Goal: Information Seeking & Learning: Learn about a topic

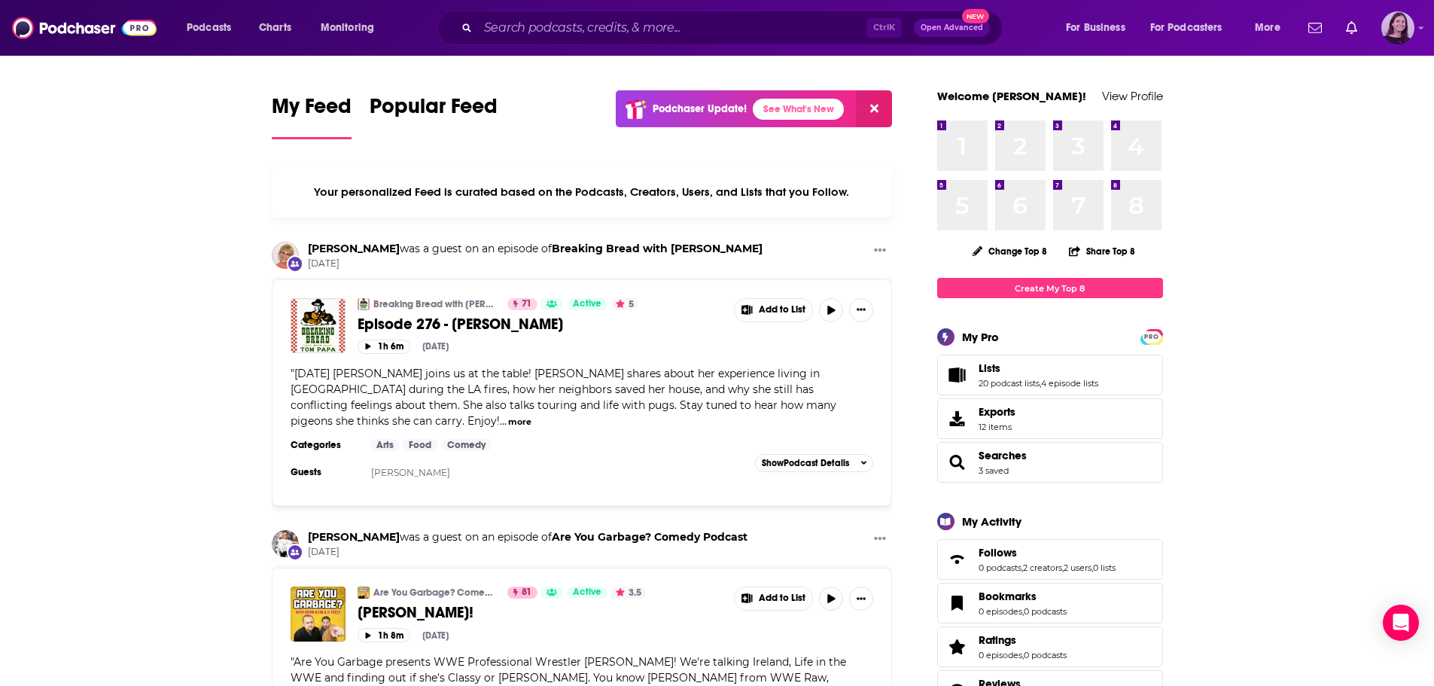
click at [1390, 29] on img "Logged in as lucynalen" at bounding box center [1397, 27] width 33 height 33
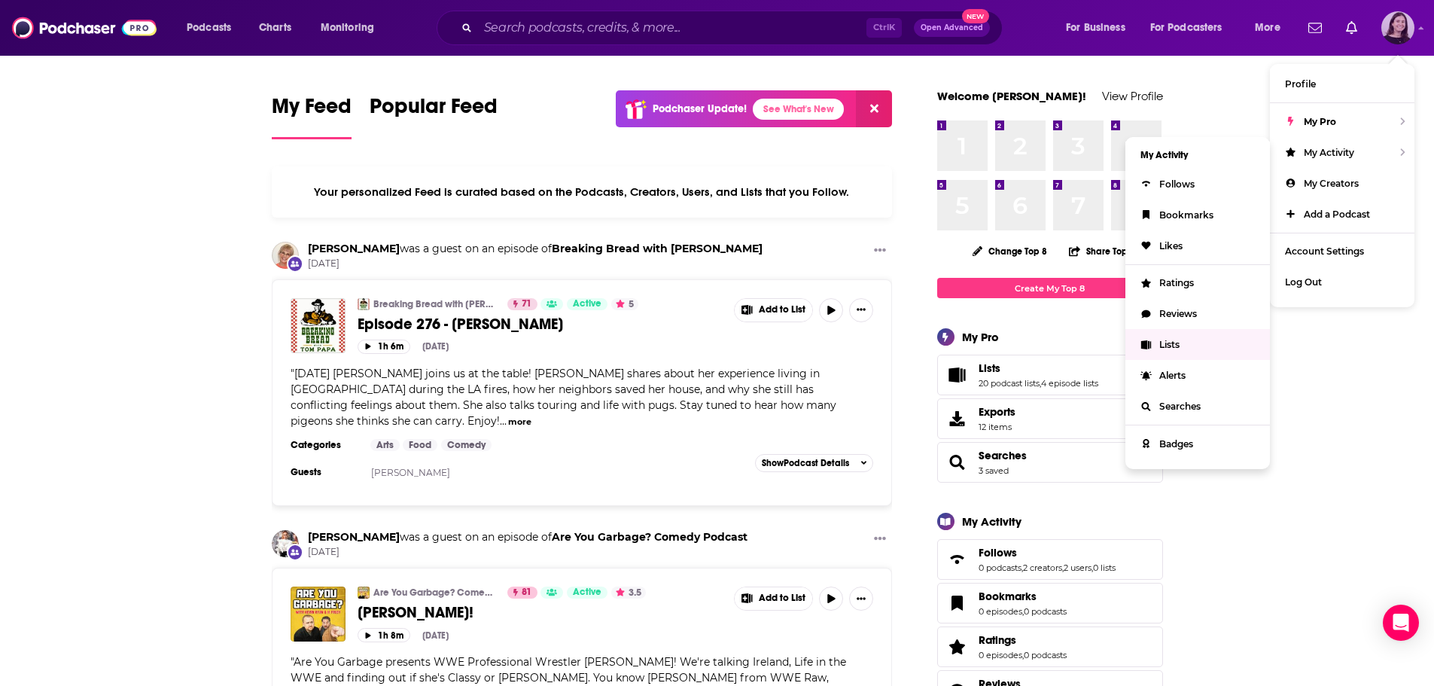
click at [1178, 346] on span "Lists" at bounding box center [1169, 344] width 20 height 11
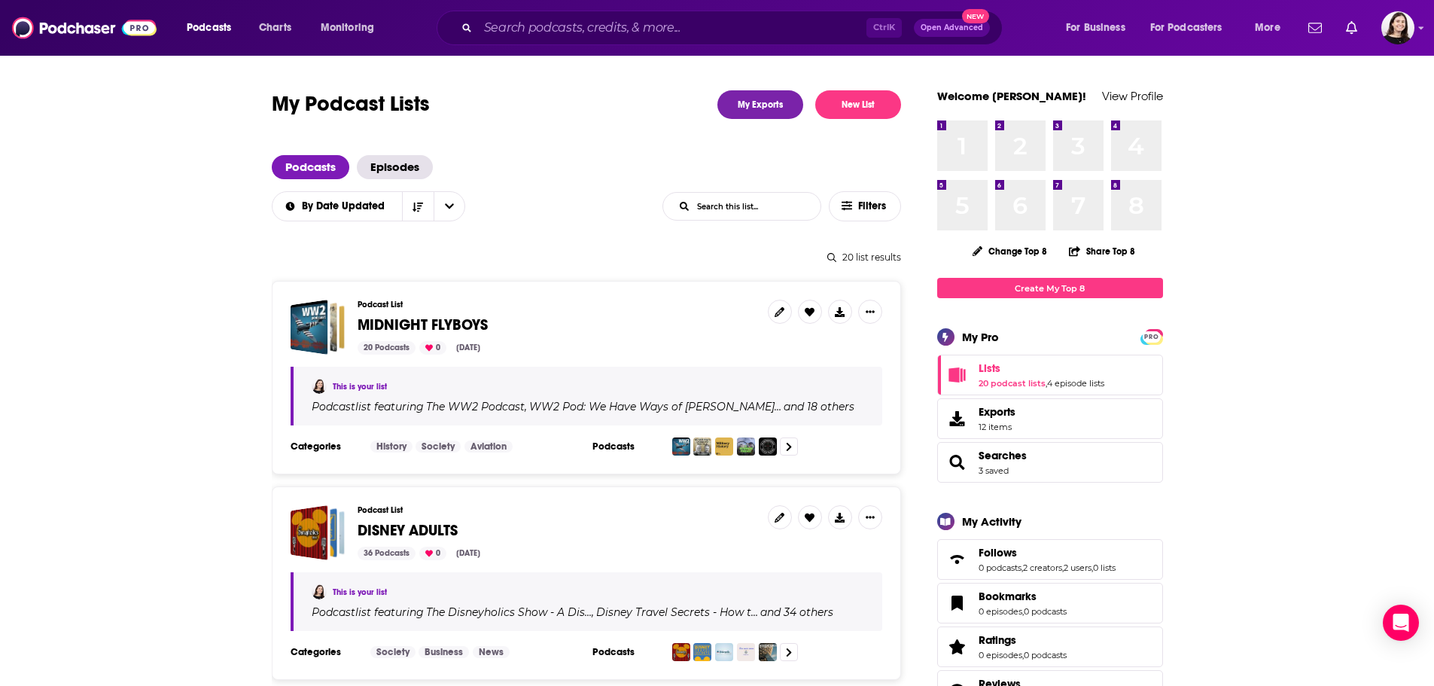
scroll to position [75, 0]
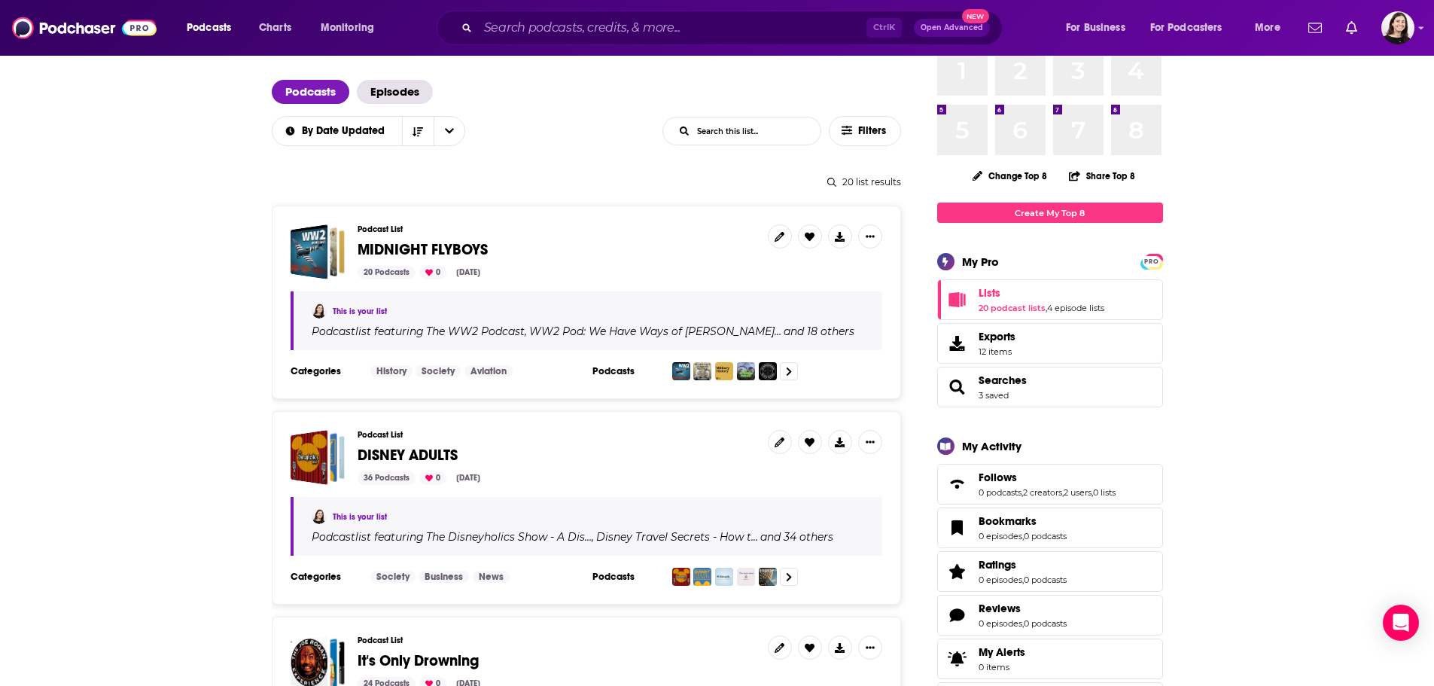
click at [392, 247] on span "MIDNIGHT FLYBOYS" at bounding box center [422, 249] width 130 height 19
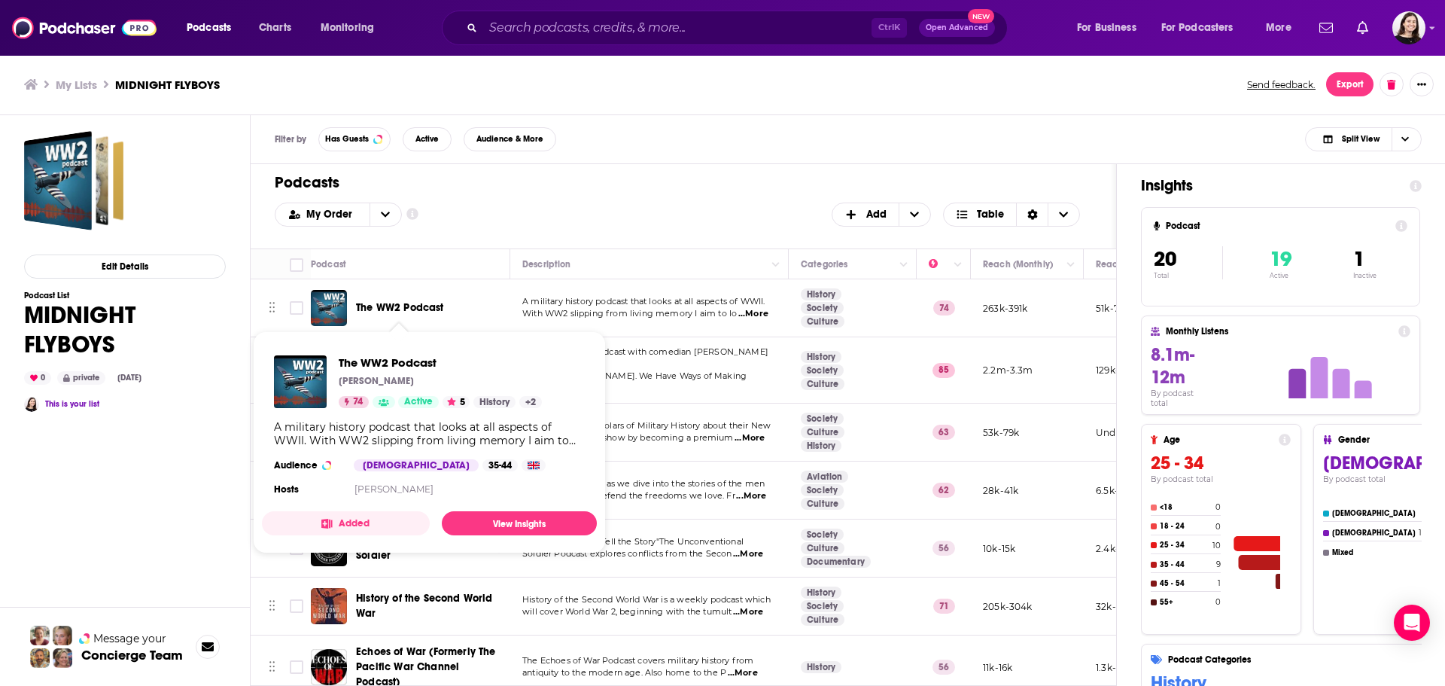
click at [424, 306] on span "The WW2 Podcast" at bounding box center [400, 307] width 88 height 13
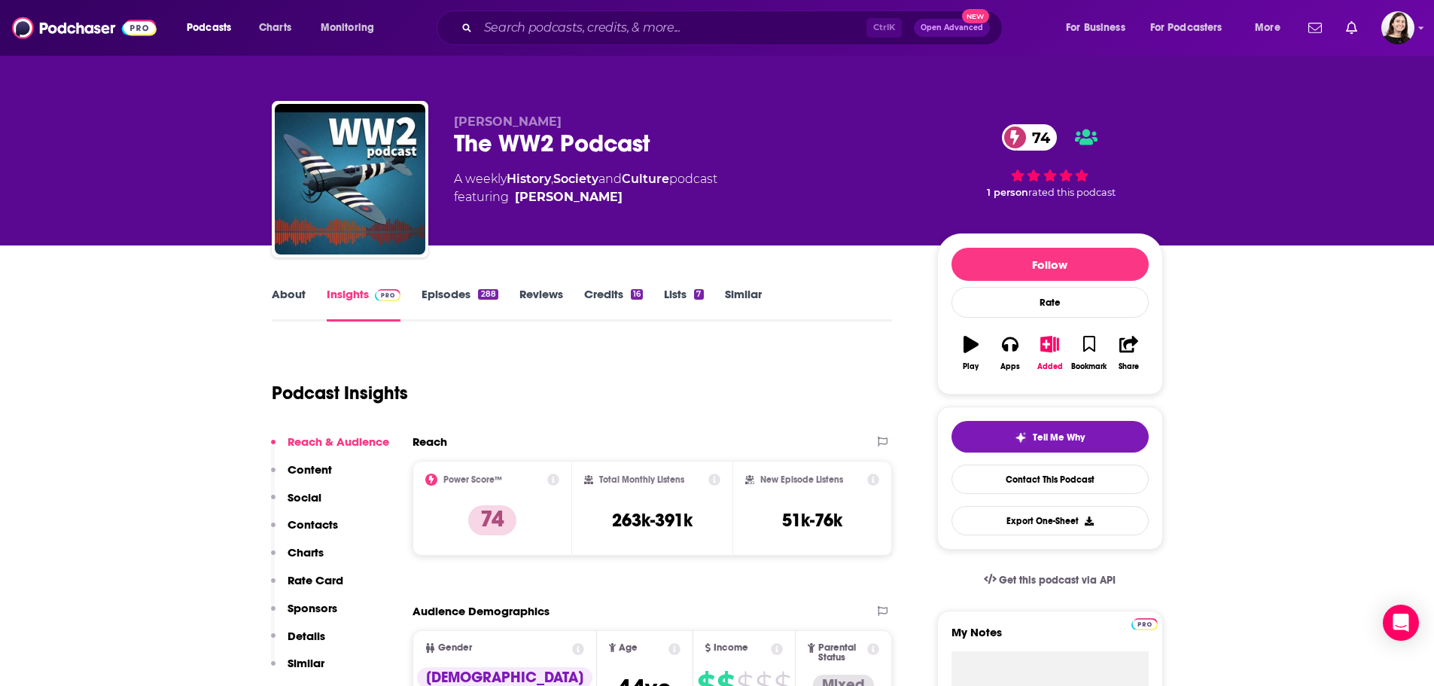
click at [297, 301] on link "About" at bounding box center [289, 304] width 34 height 35
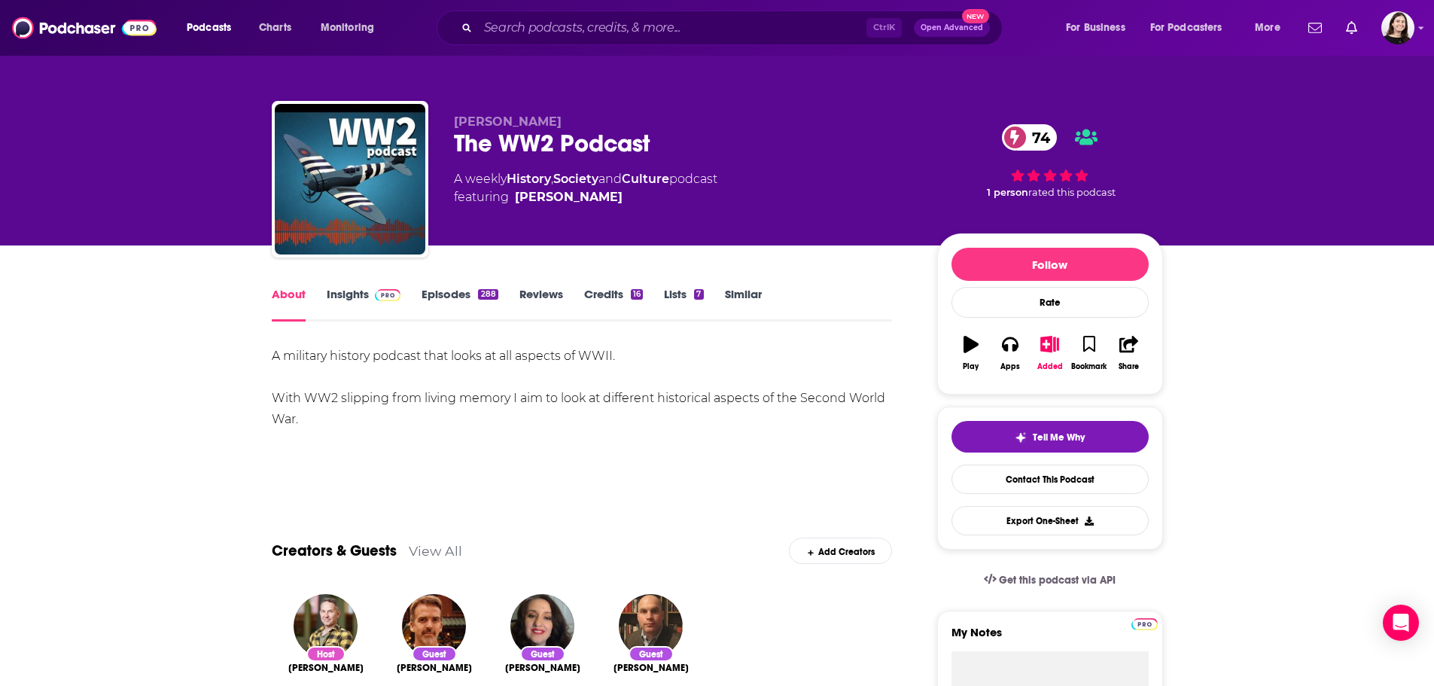
click at [347, 301] on link "Insights" at bounding box center [364, 304] width 75 height 35
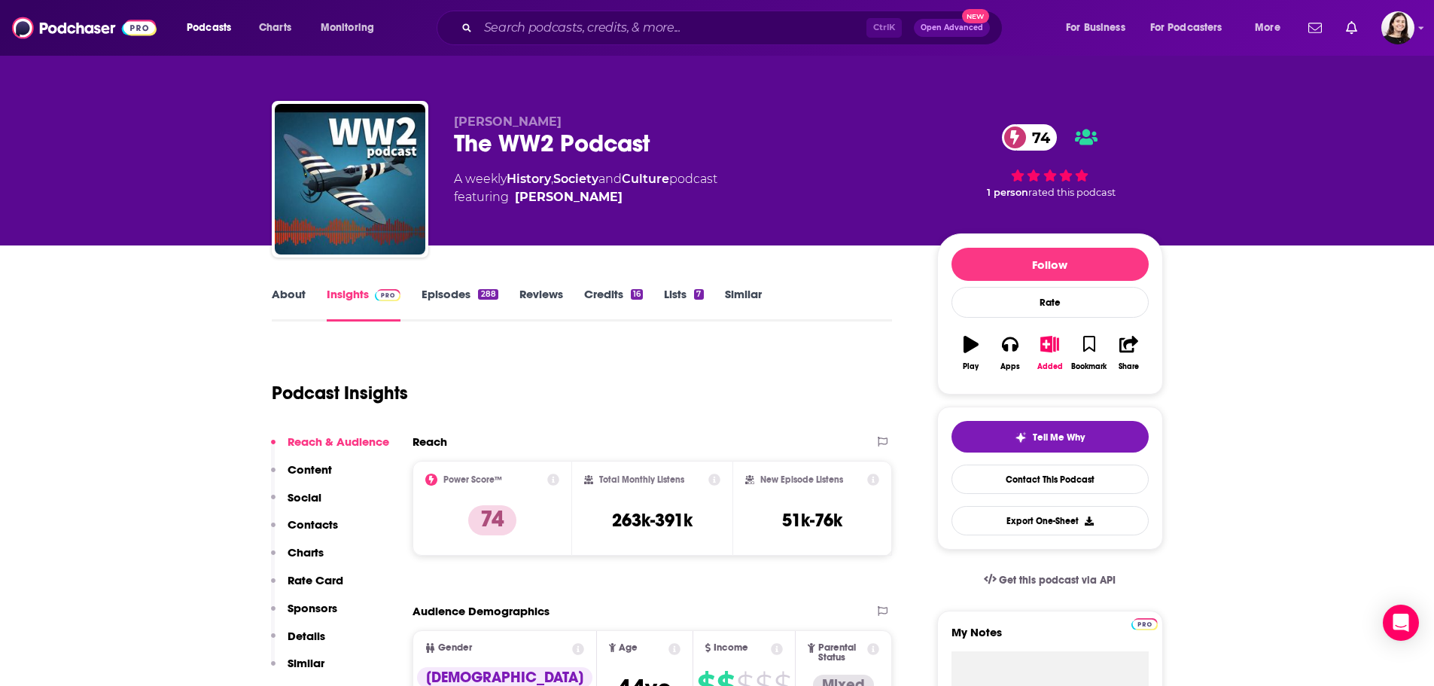
click at [434, 288] on link "Episodes 288" at bounding box center [459, 304] width 76 height 35
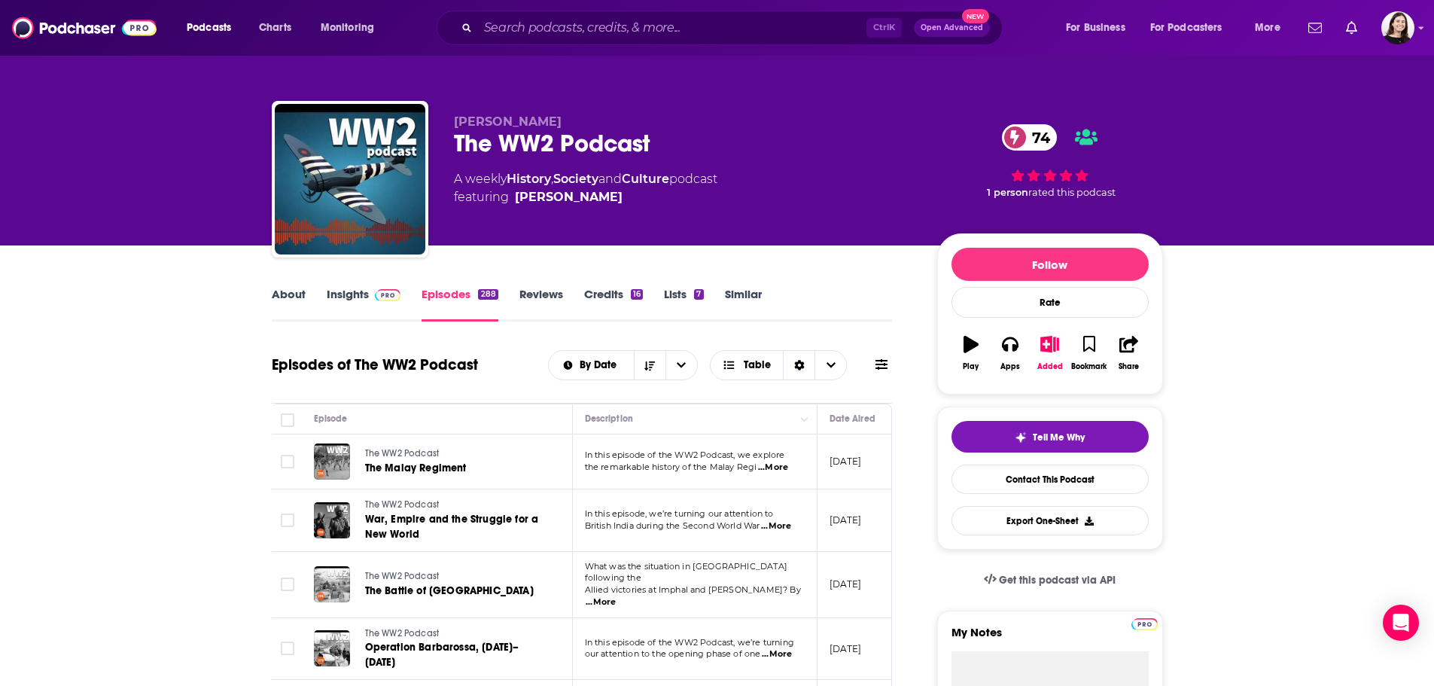
click at [293, 293] on link "About" at bounding box center [289, 304] width 34 height 35
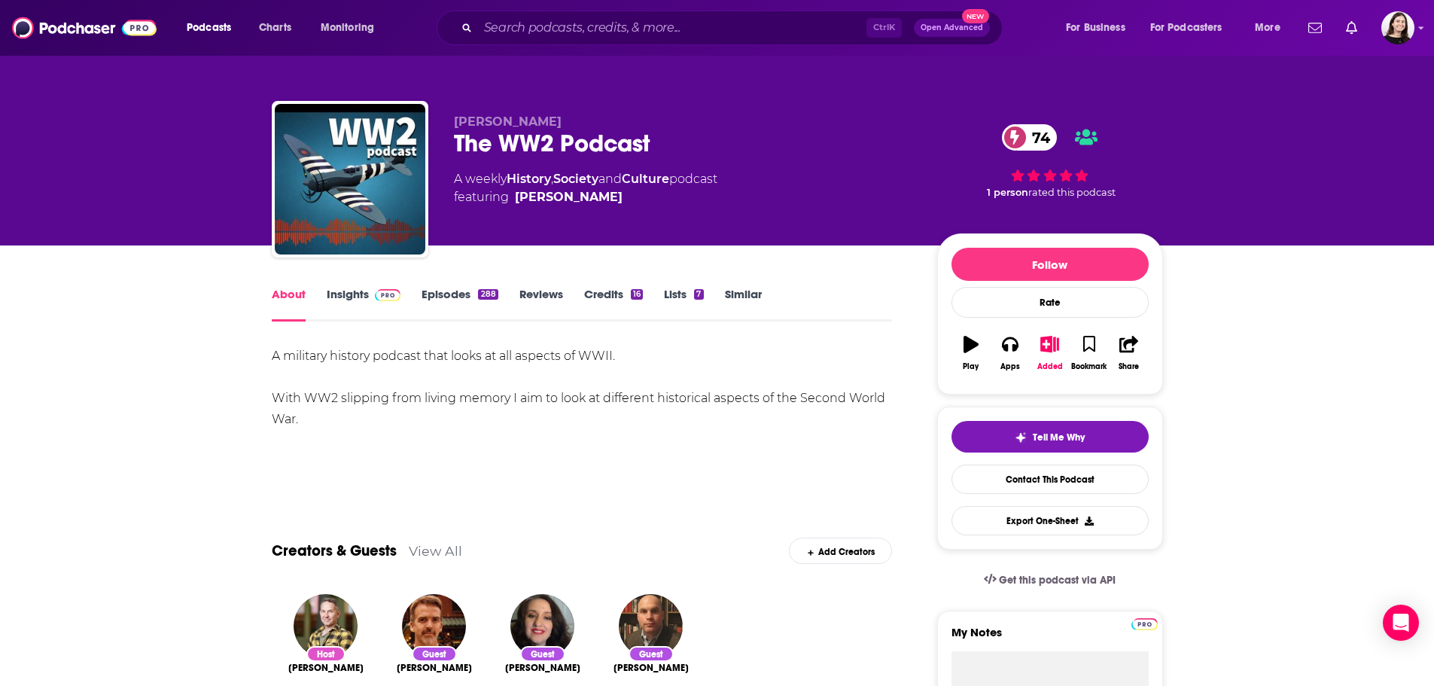
click at [343, 294] on link "Insights" at bounding box center [364, 304] width 75 height 35
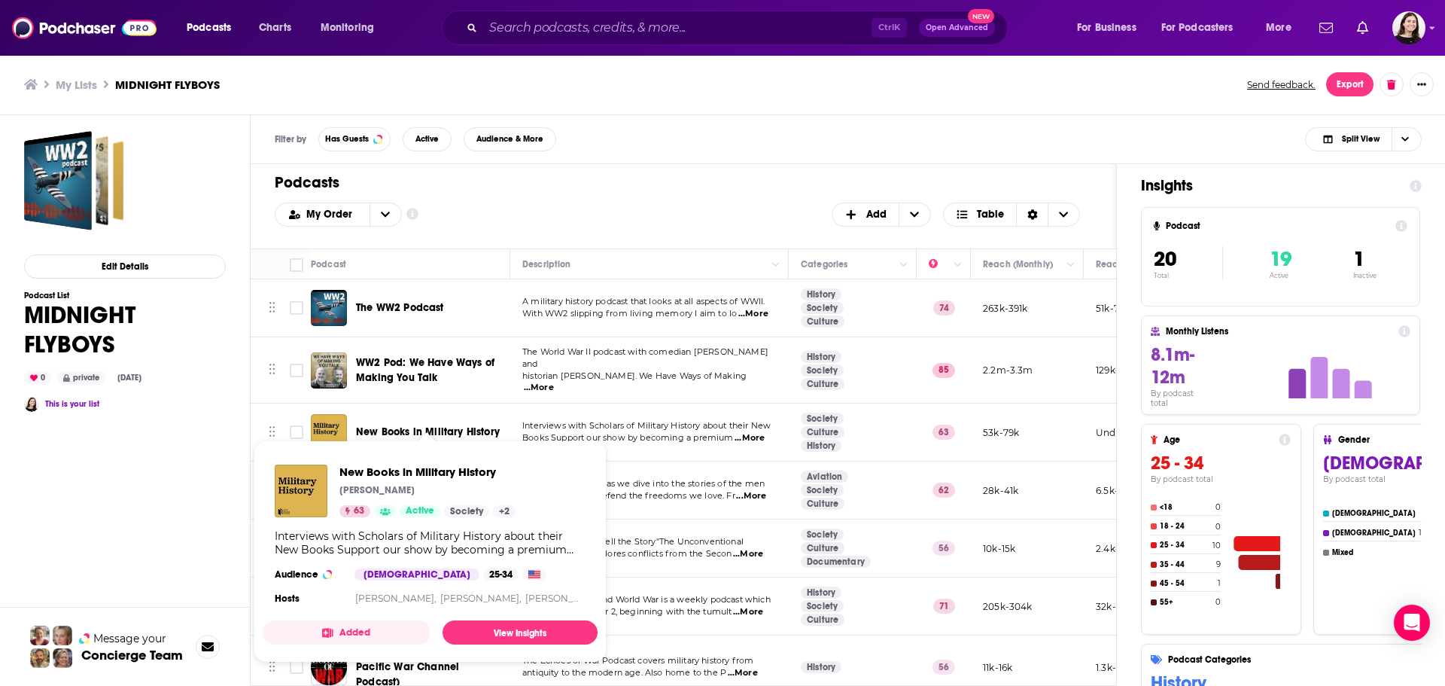
click at [440, 425] on span "New Books in Military History" at bounding box center [428, 431] width 144 height 13
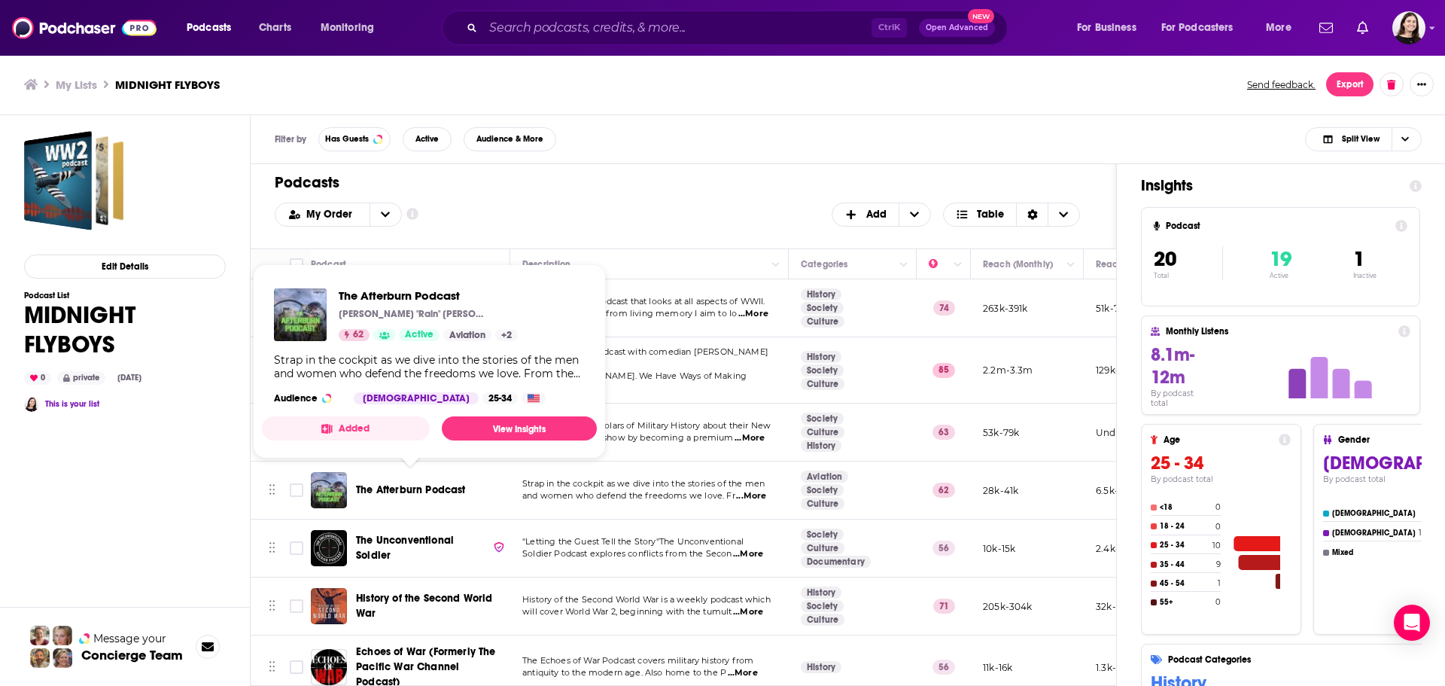
click at [441, 486] on span "The Afterburn Podcast" at bounding box center [411, 489] width 110 height 13
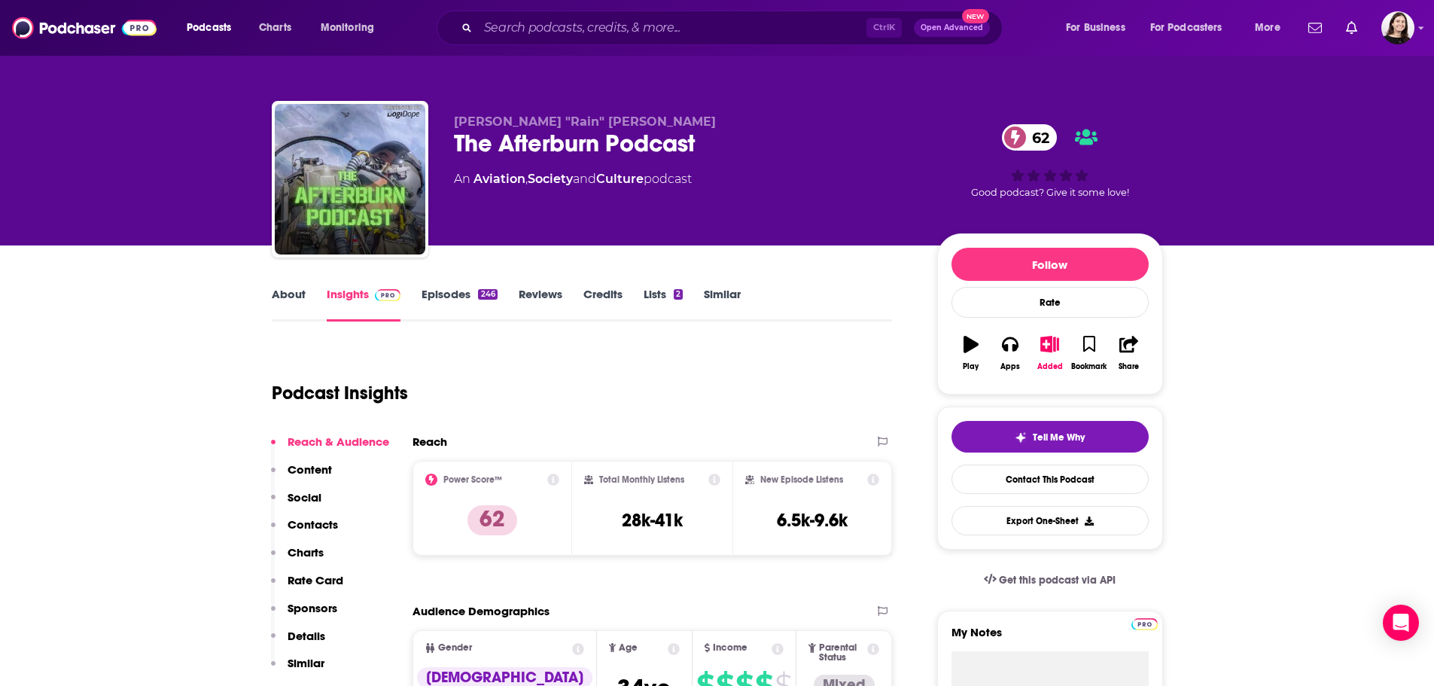
click at [297, 294] on link "About" at bounding box center [289, 304] width 34 height 35
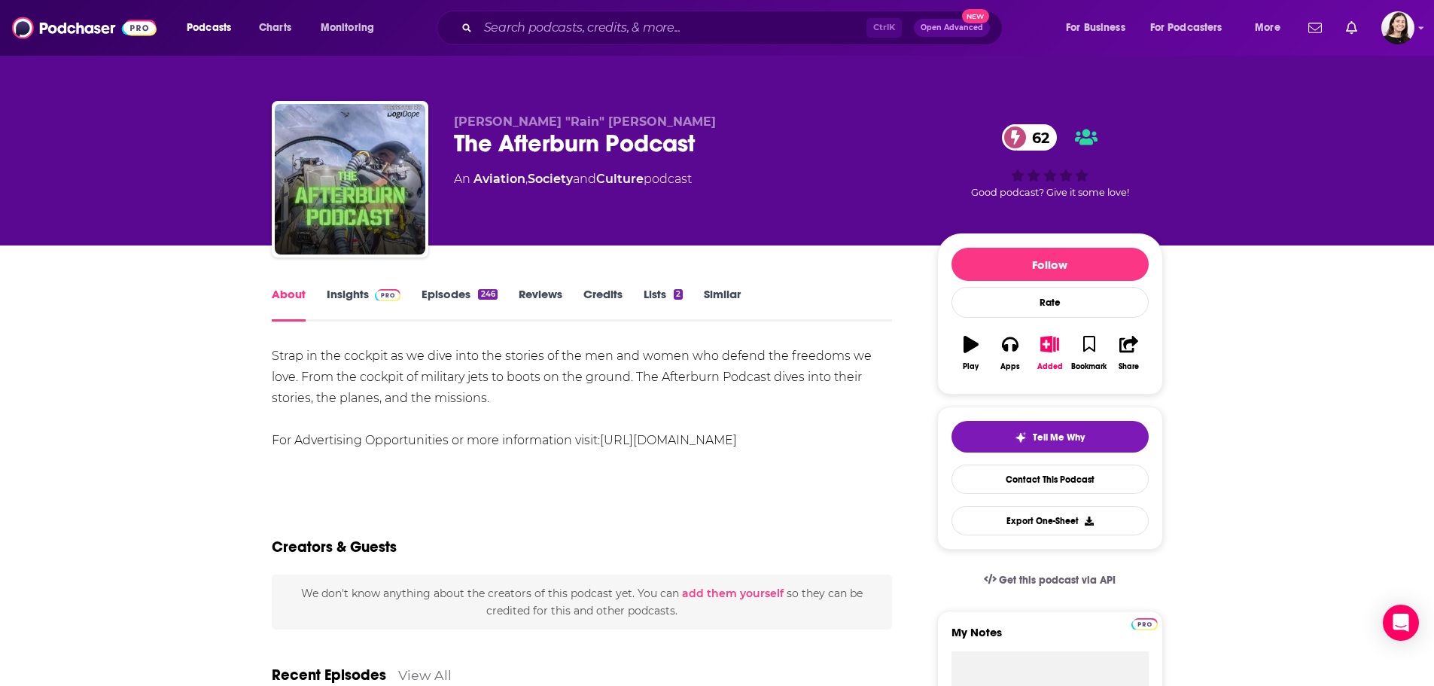
click at [737, 439] on link "[URL][DOMAIN_NAME]" at bounding box center [668, 440] width 137 height 14
click at [324, 289] on div "About" at bounding box center [299, 304] width 55 height 35
click at [337, 297] on link "Insights" at bounding box center [364, 304] width 75 height 35
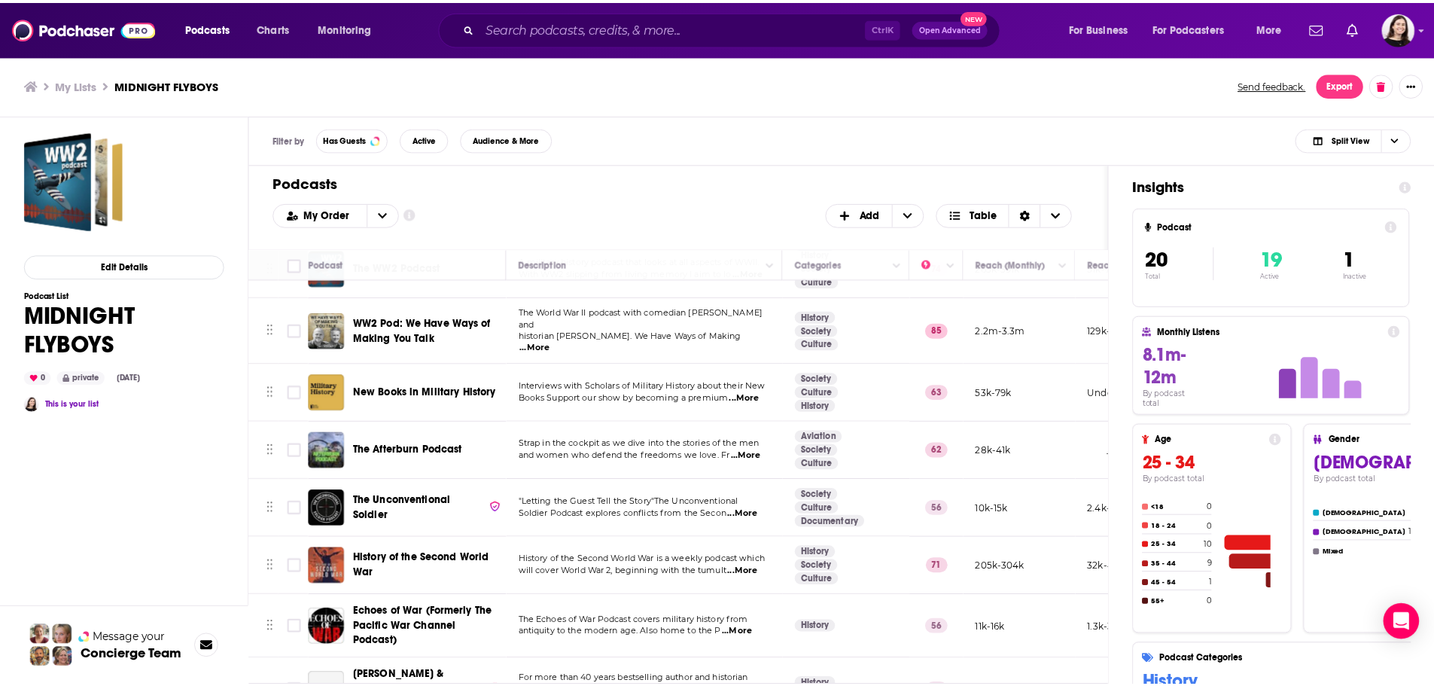
scroll to position [75, 0]
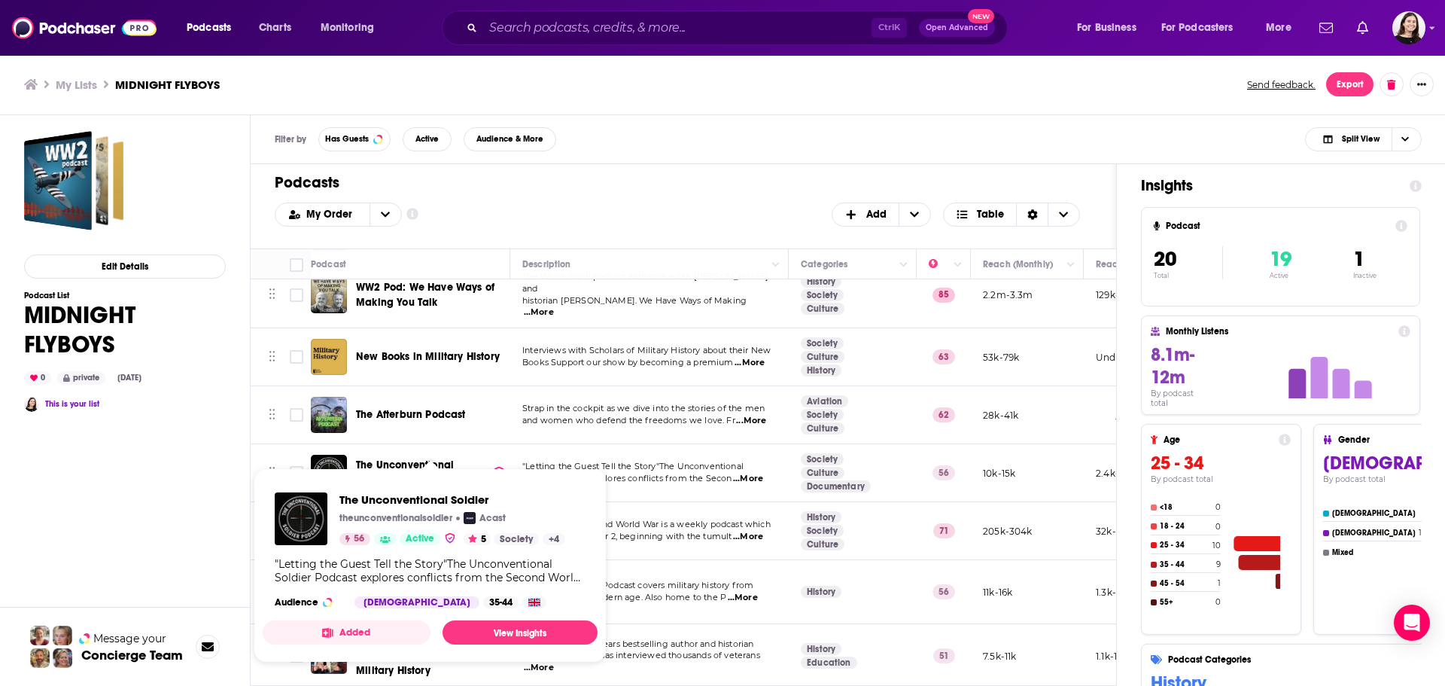
click at [411, 458] on span "The Unconventional Soldier" at bounding box center [405, 472] width 98 height 28
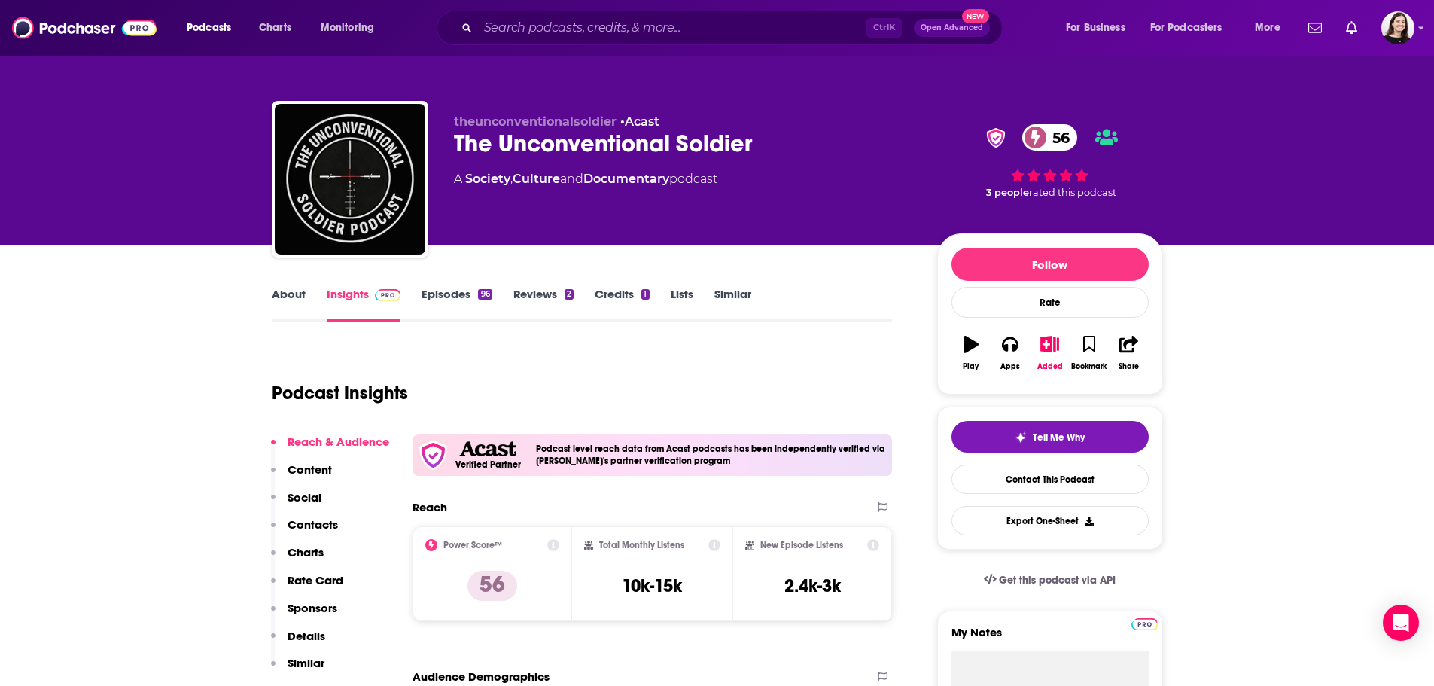
click at [439, 291] on link "Episodes 96" at bounding box center [456, 304] width 70 height 35
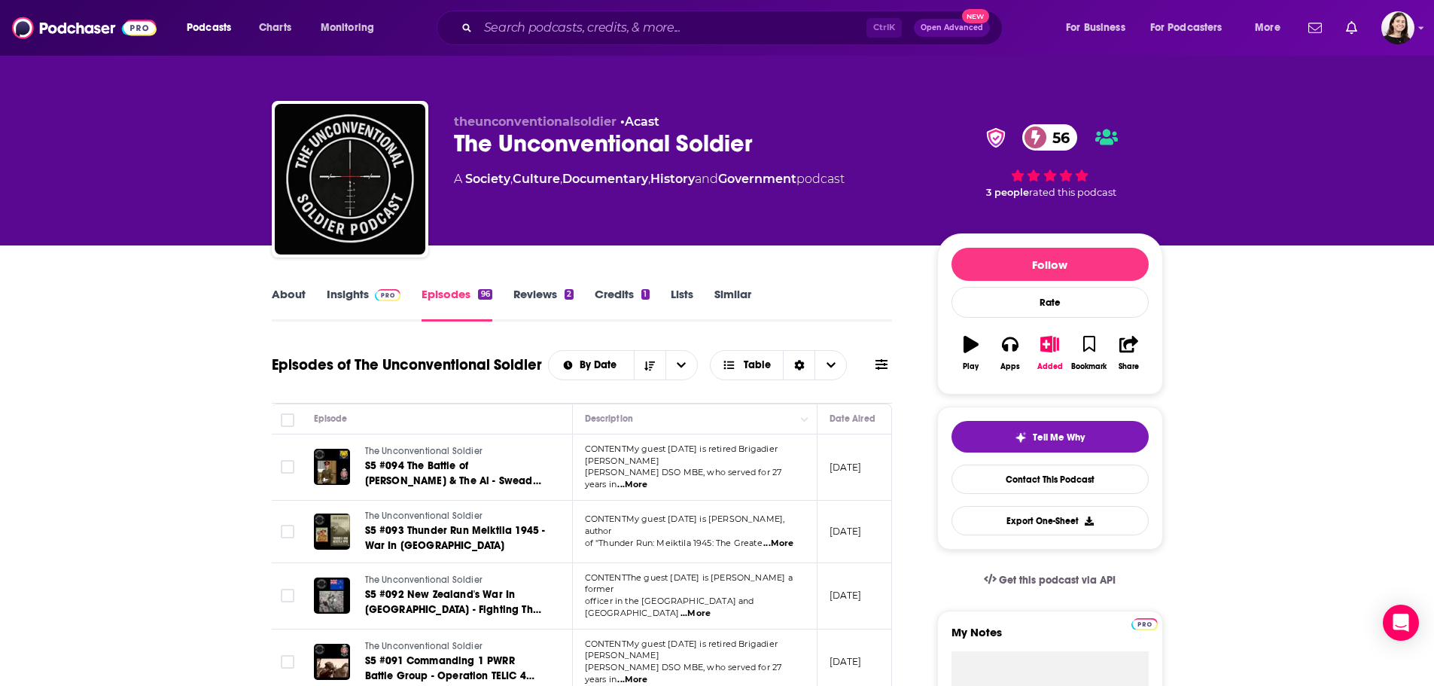
click at [284, 297] on link "About" at bounding box center [289, 304] width 34 height 35
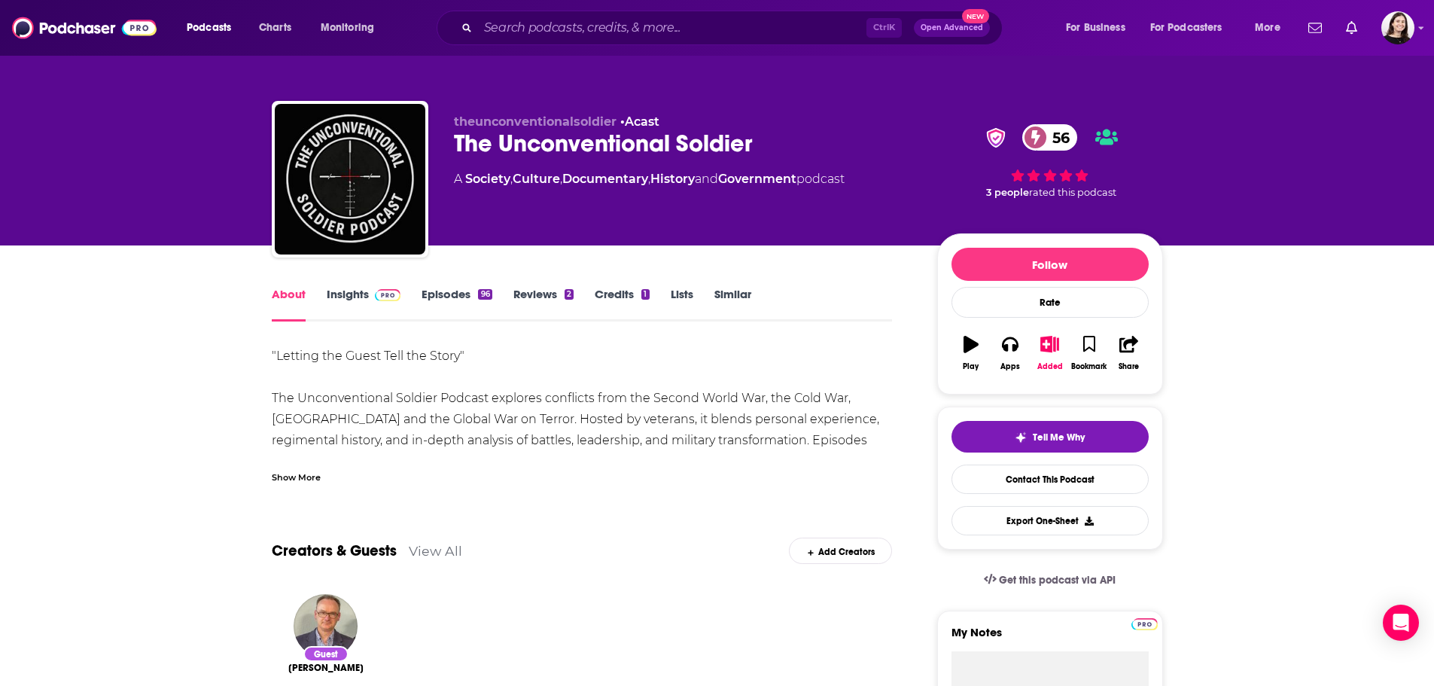
click at [329, 303] on link "Insights" at bounding box center [364, 304] width 75 height 35
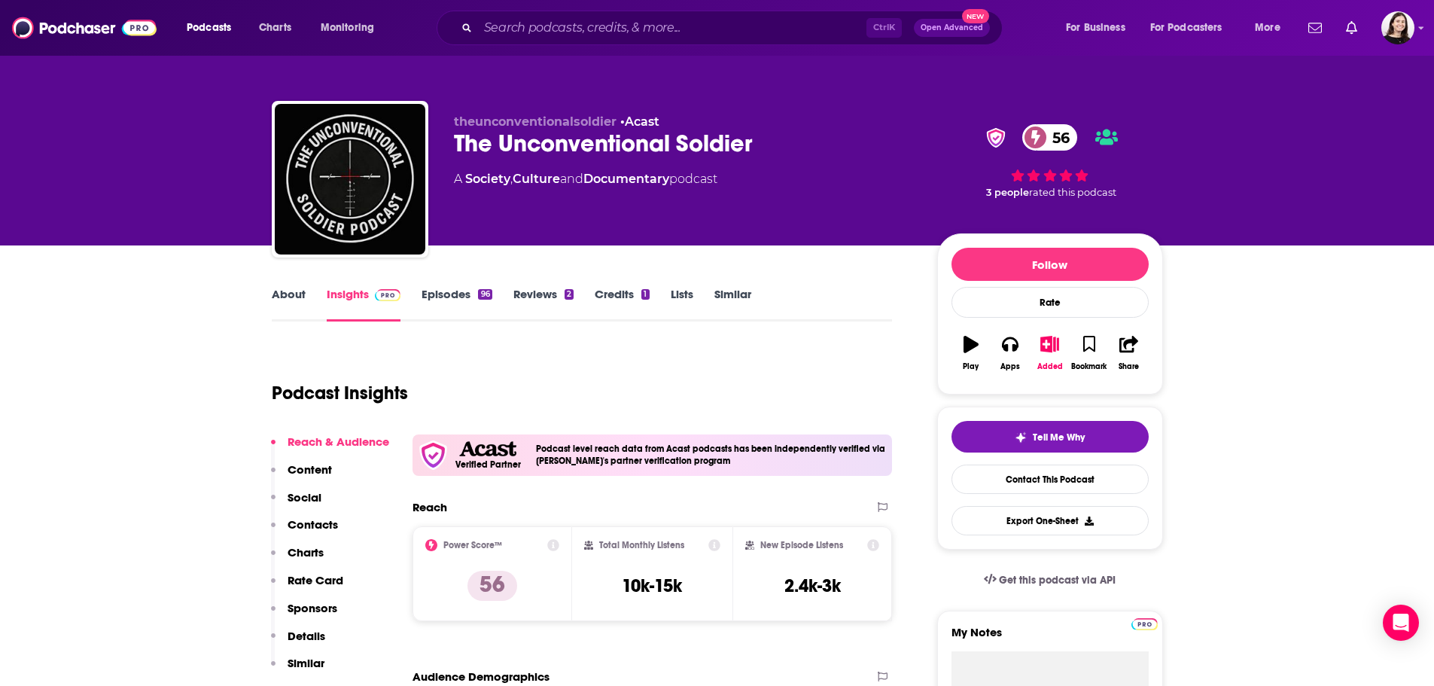
click at [297, 294] on link "About" at bounding box center [289, 304] width 34 height 35
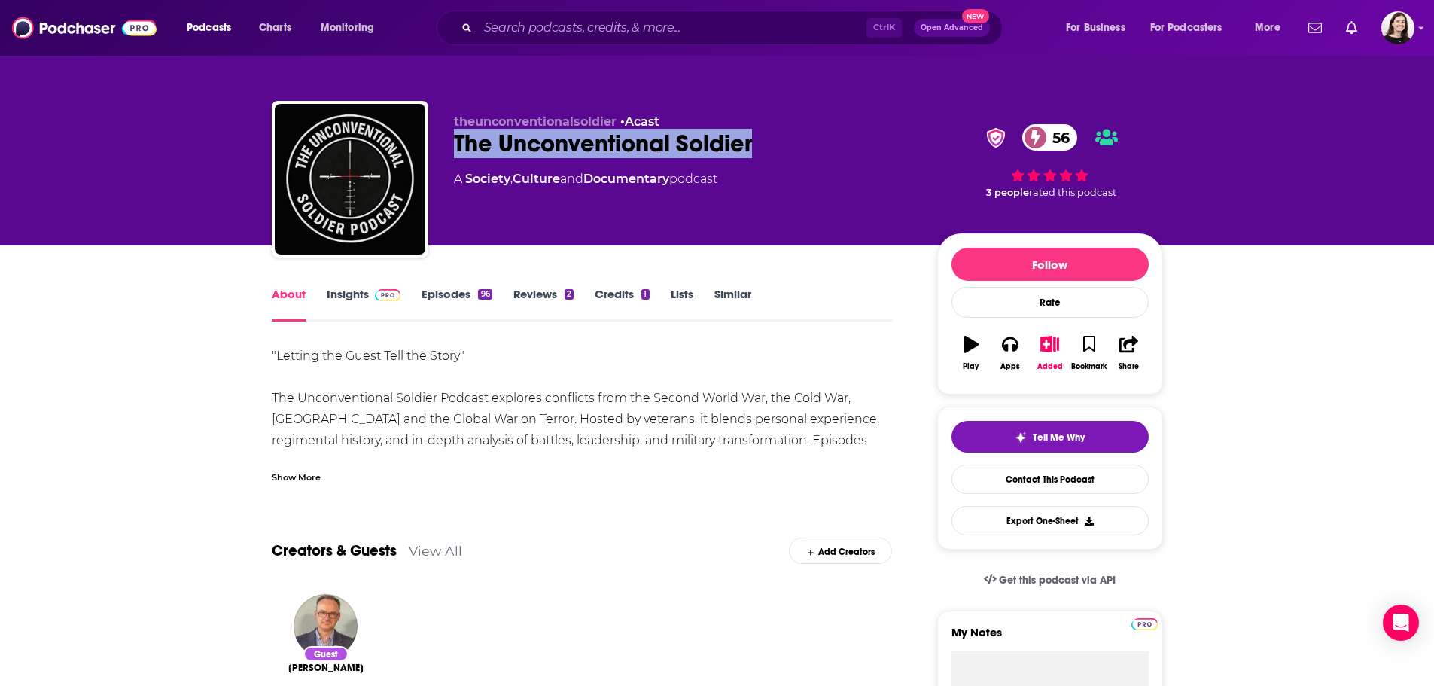
drag, startPoint x: 446, startPoint y: 145, endPoint x: 782, endPoint y: 137, distance: 335.8
click at [782, 137] on div "theunconventionalsoldier • Acast The Unconventional Soldier 56 A Society , Cult…" at bounding box center [717, 182] width 891 height 163
copy h1 "The Unconventional Soldier"
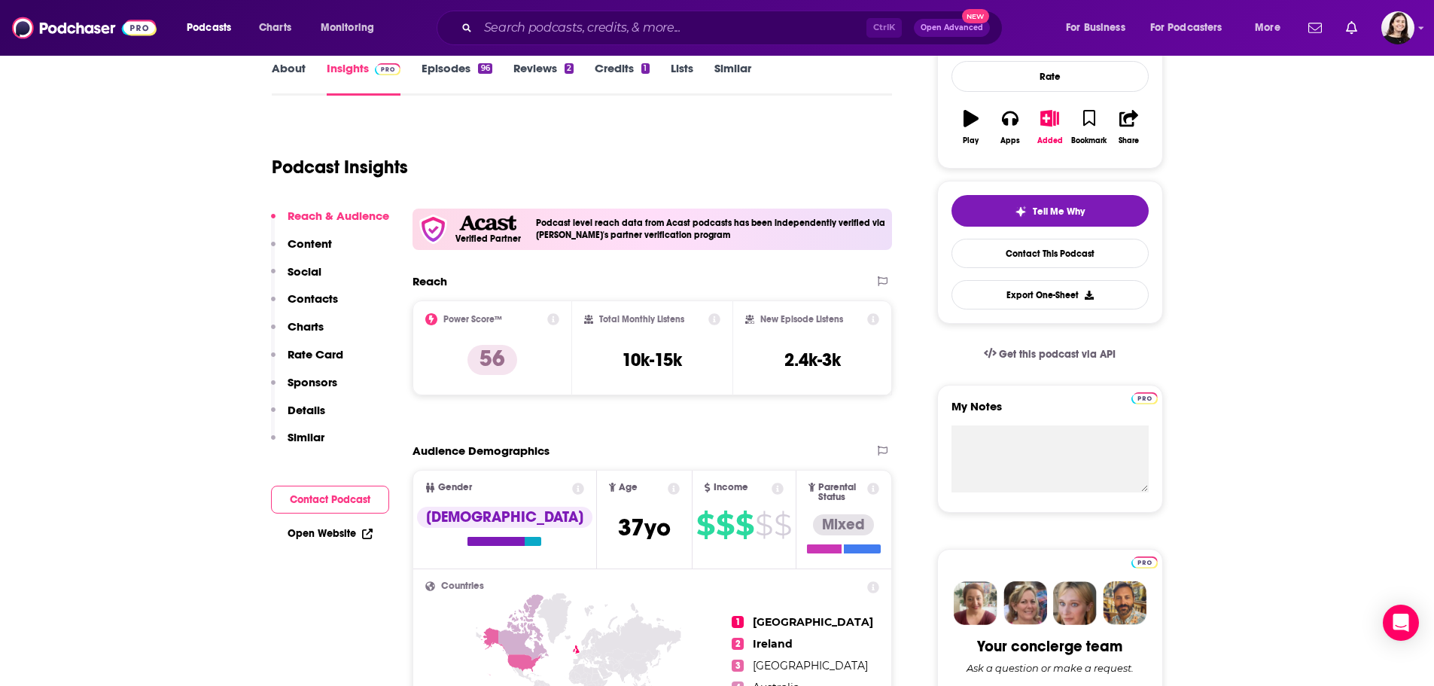
scroll to position [527, 0]
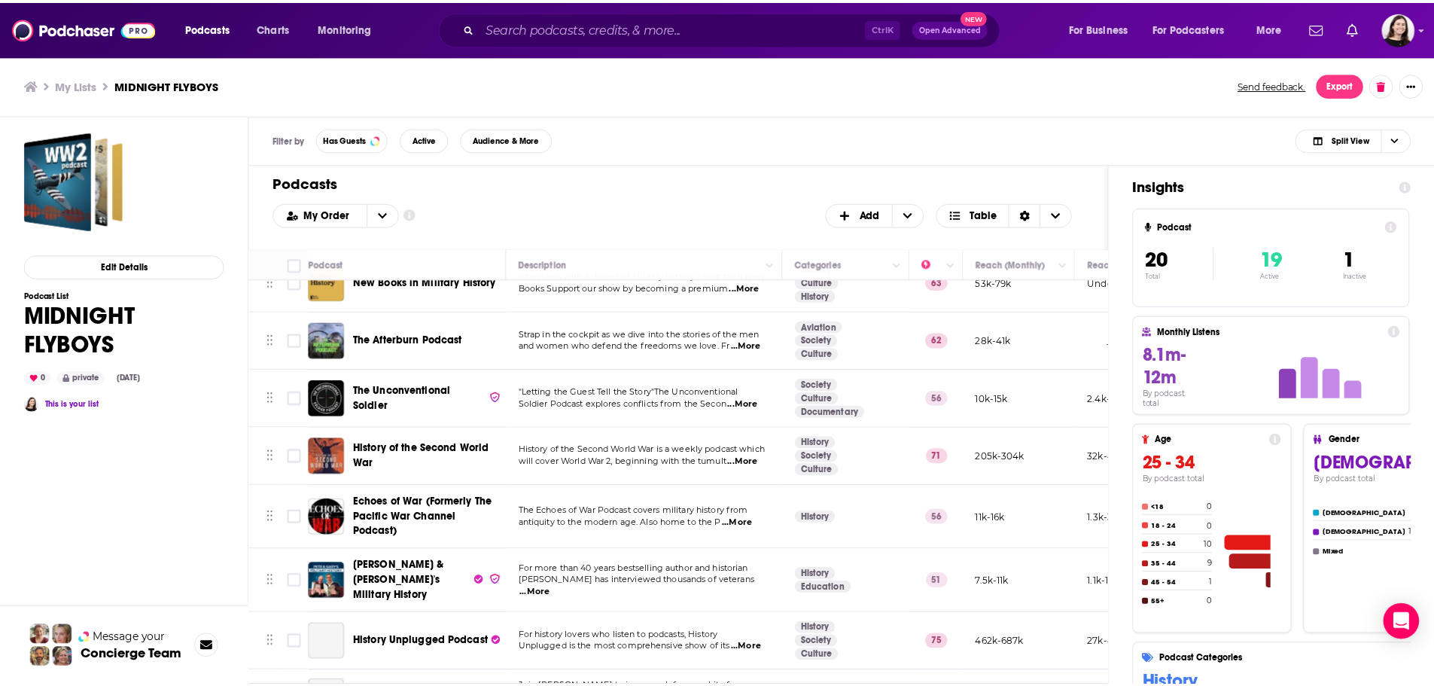
scroll to position [151, 0]
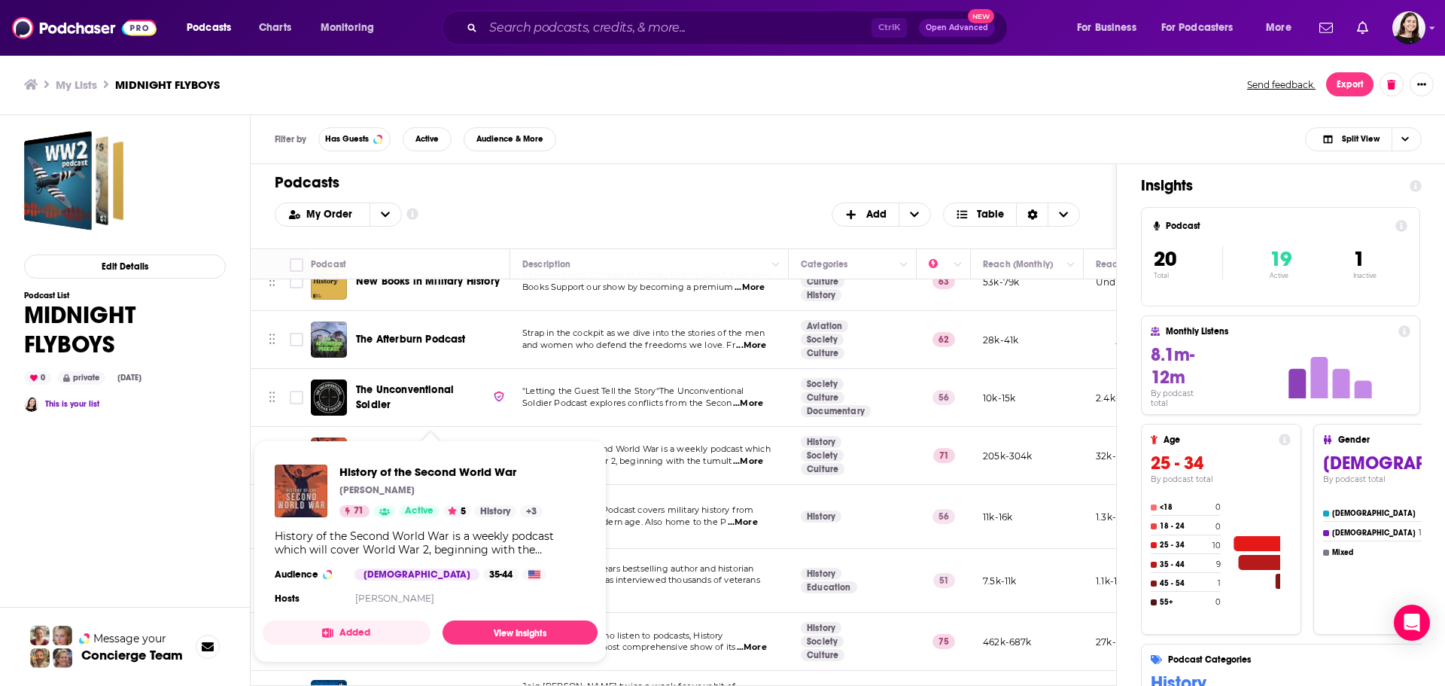
click at [385, 449] on span "History of the Second World War [PERSON_NAME] 71 Active 5 History + 3 History o…" at bounding box center [430, 551] width 335 height 222
click at [382, 435] on span "History of the Second World War [PERSON_NAME] 71 Active 5 History + 3 History o…" at bounding box center [430, 551] width 353 height 240
click at [358, 445] on span "History of the Second World War [PERSON_NAME] 71 Active 5 History + 3 History o…" at bounding box center [430, 551] width 335 height 222
click at [403, 427] on td "History of the Second World War" at bounding box center [410, 456] width 199 height 58
click at [450, 437] on div "Podcasts Charts Monitoring Ctrl K Open Advanced New For Business For Podcasters…" at bounding box center [722, 343] width 1445 height 686
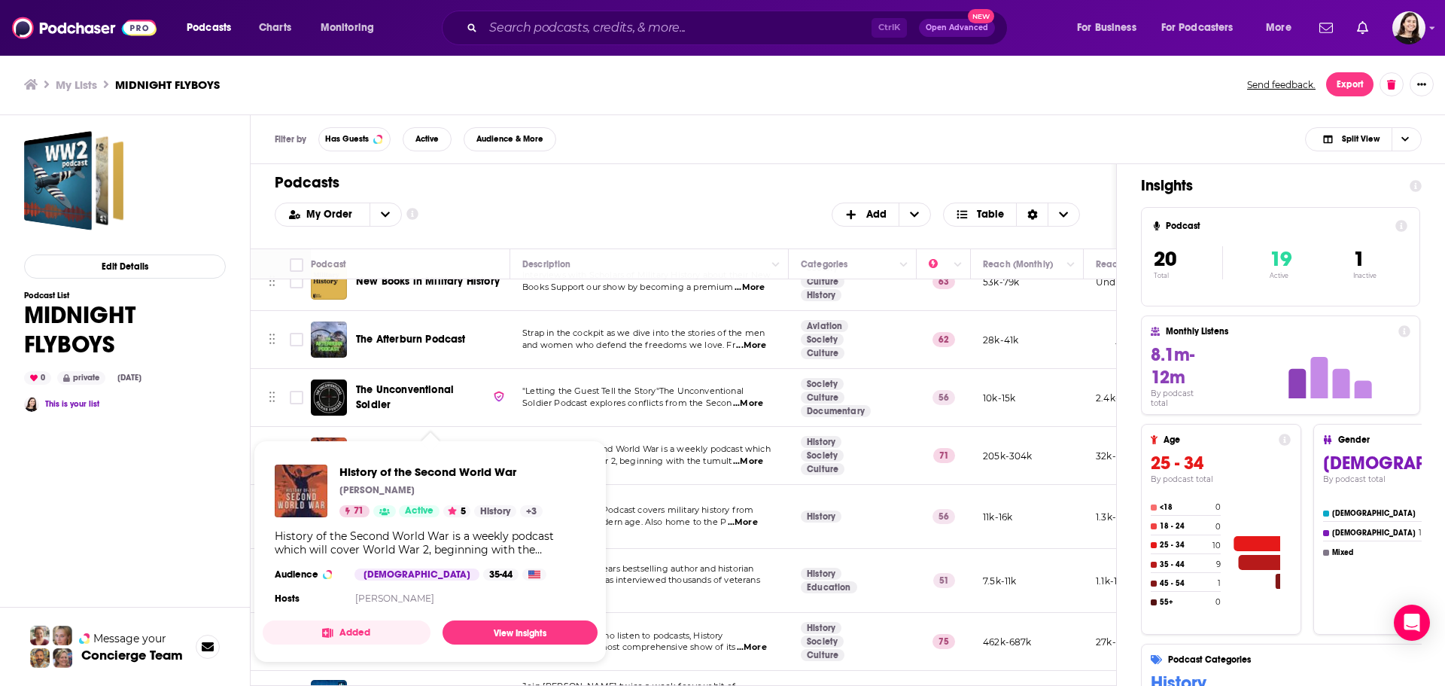
drag, startPoint x: 485, startPoint y: 421, endPoint x: 631, endPoint y: 431, distance: 145.6
click at [491, 427] on td "History of the Second World War" at bounding box center [410, 456] width 199 height 58
click at [674, 456] on span "will cover World War 2, beginning with the tumult" at bounding box center [626, 460] width 209 height 11
click at [488, 443] on span "History of the Second World War [PERSON_NAME] 71 Active 5 History + 3 History o…" at bounding box center [430, 551] width 335 height 222
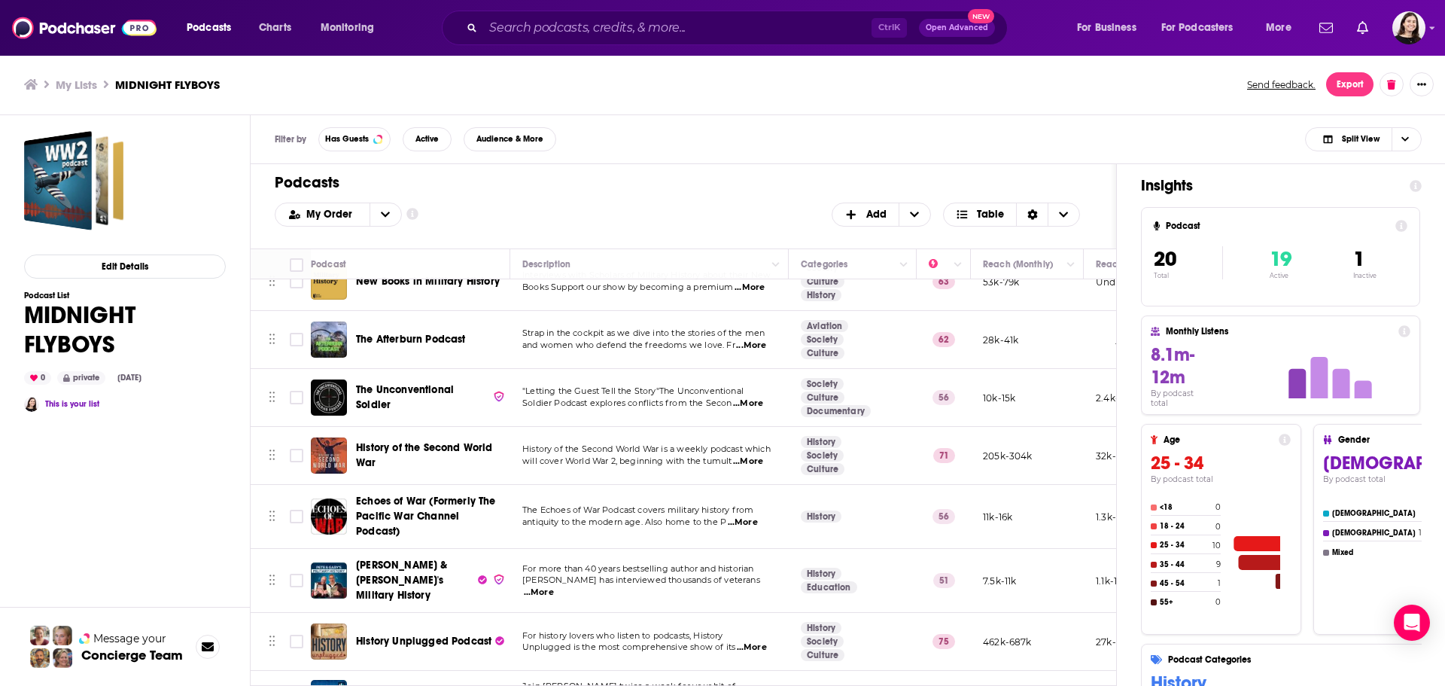
click at [386, 441] on span "History of the Second World War" at bounding box center [424, 455] width 137 height 28
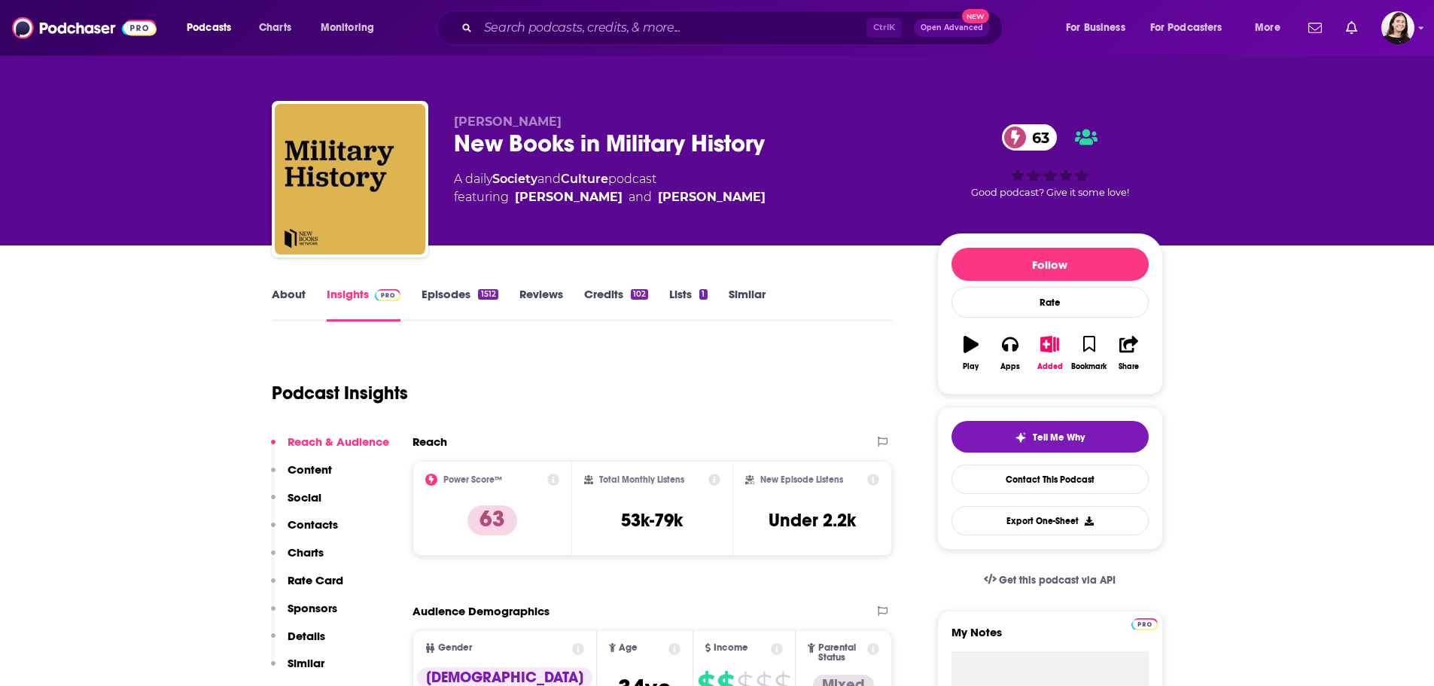
click at [281, 292] on link "About" at bounding box center [289, 304] width 34 height 35
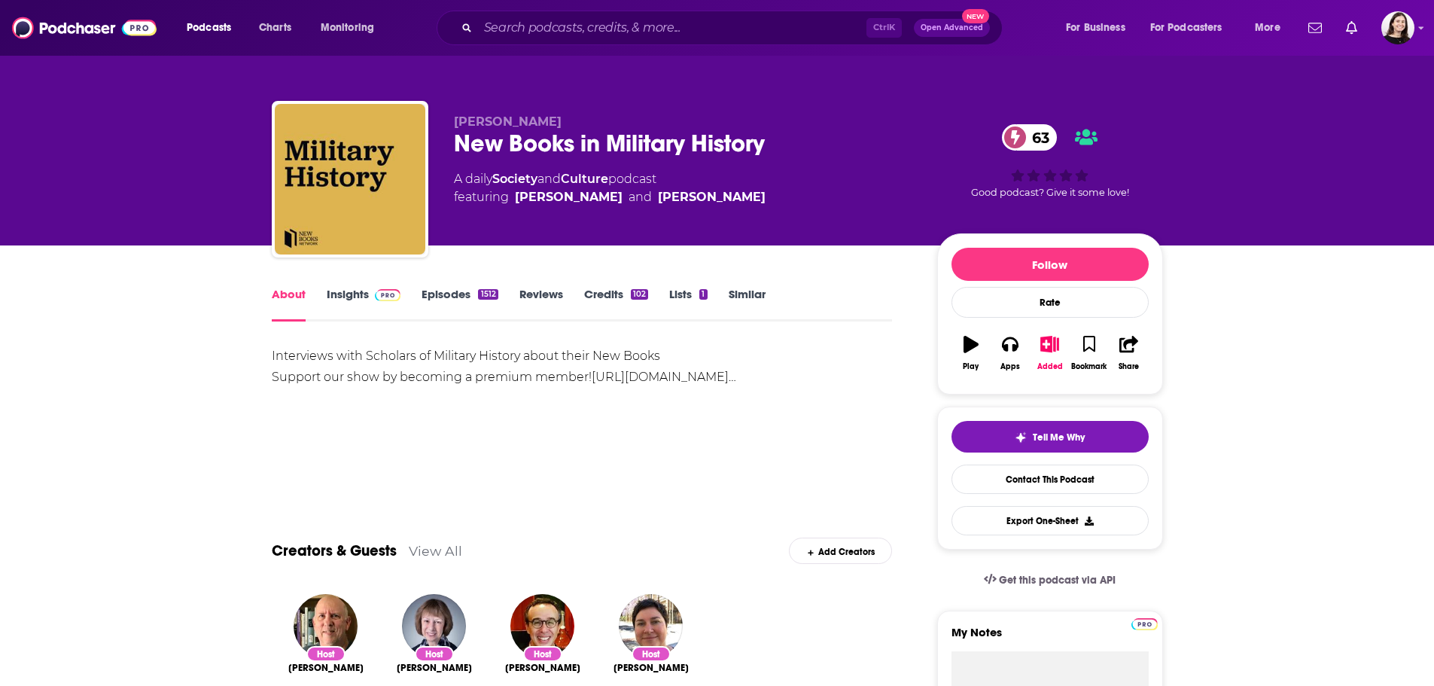
click at [435, 296] on link "Episodes 1512" at bounding box center [459, 304] width 76 height 35
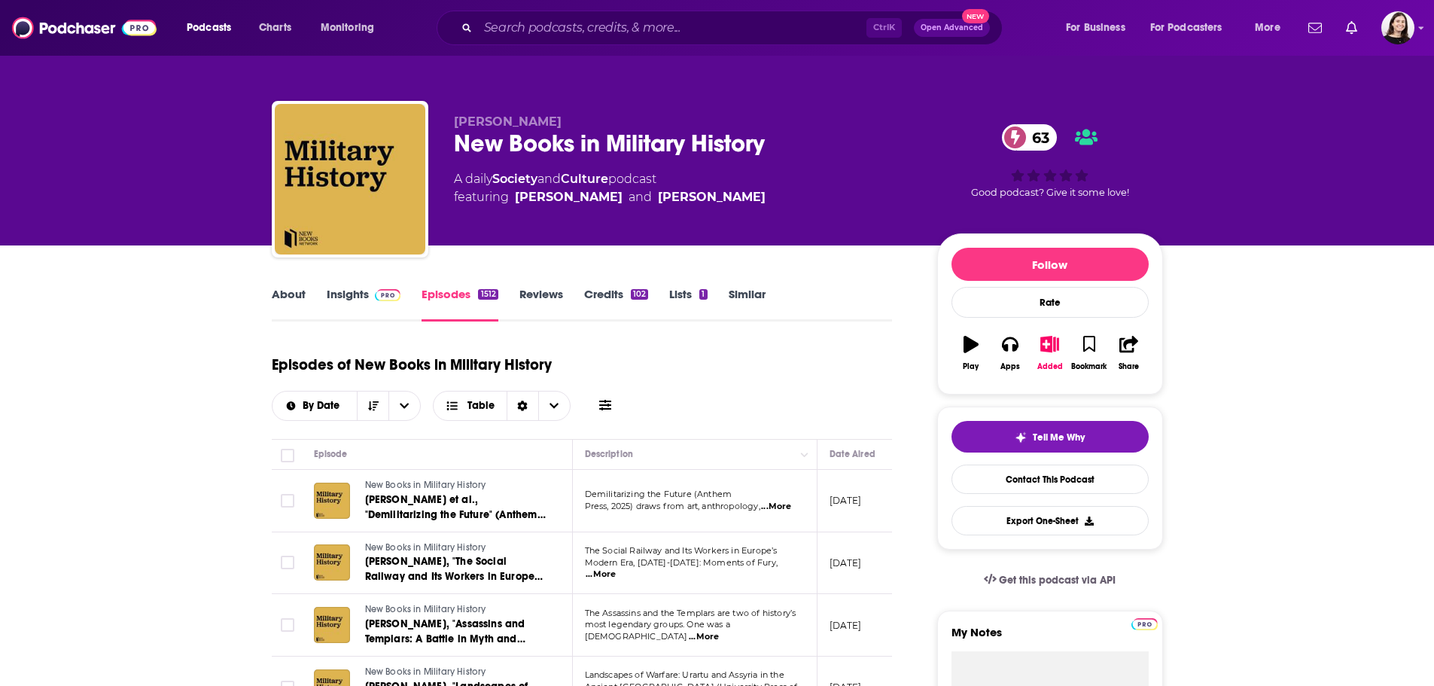
scroll to position [75, 0]
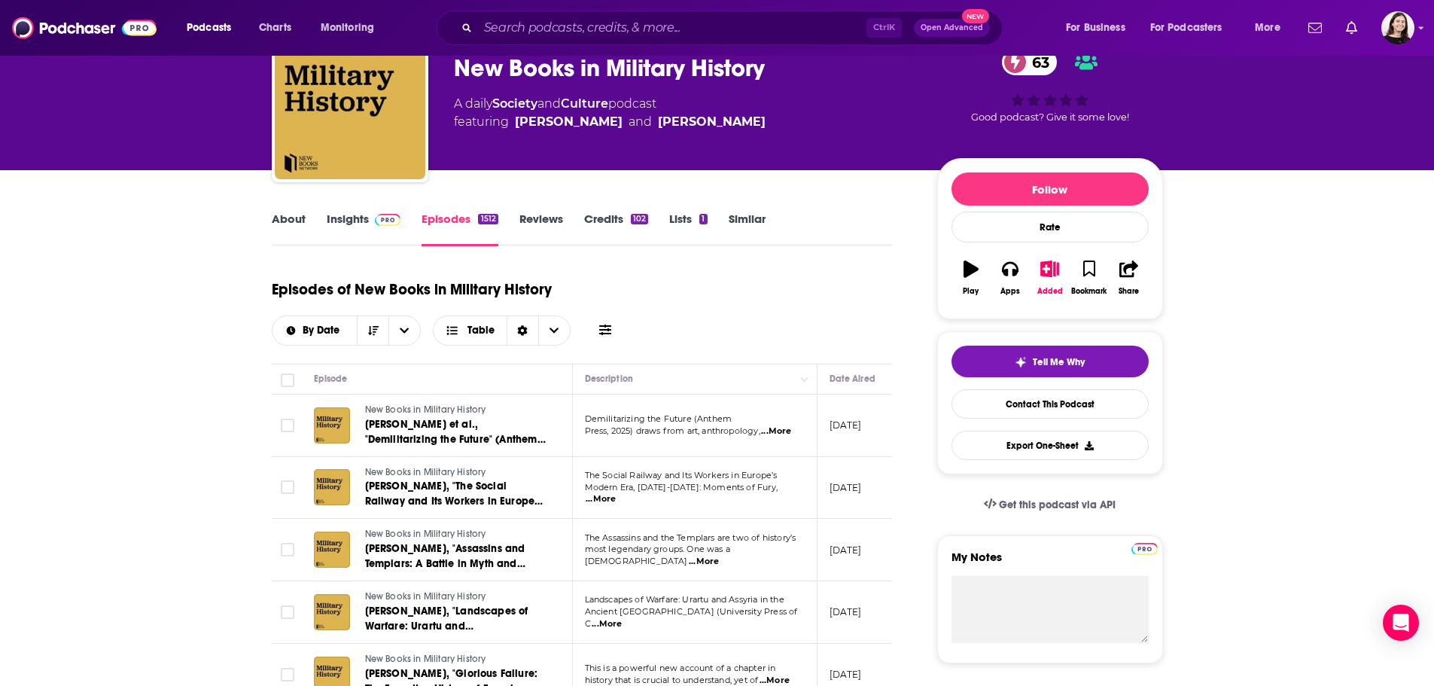
click at [351, 221] on link "Insights" at bounding box center [364, 228] width 75 height 35
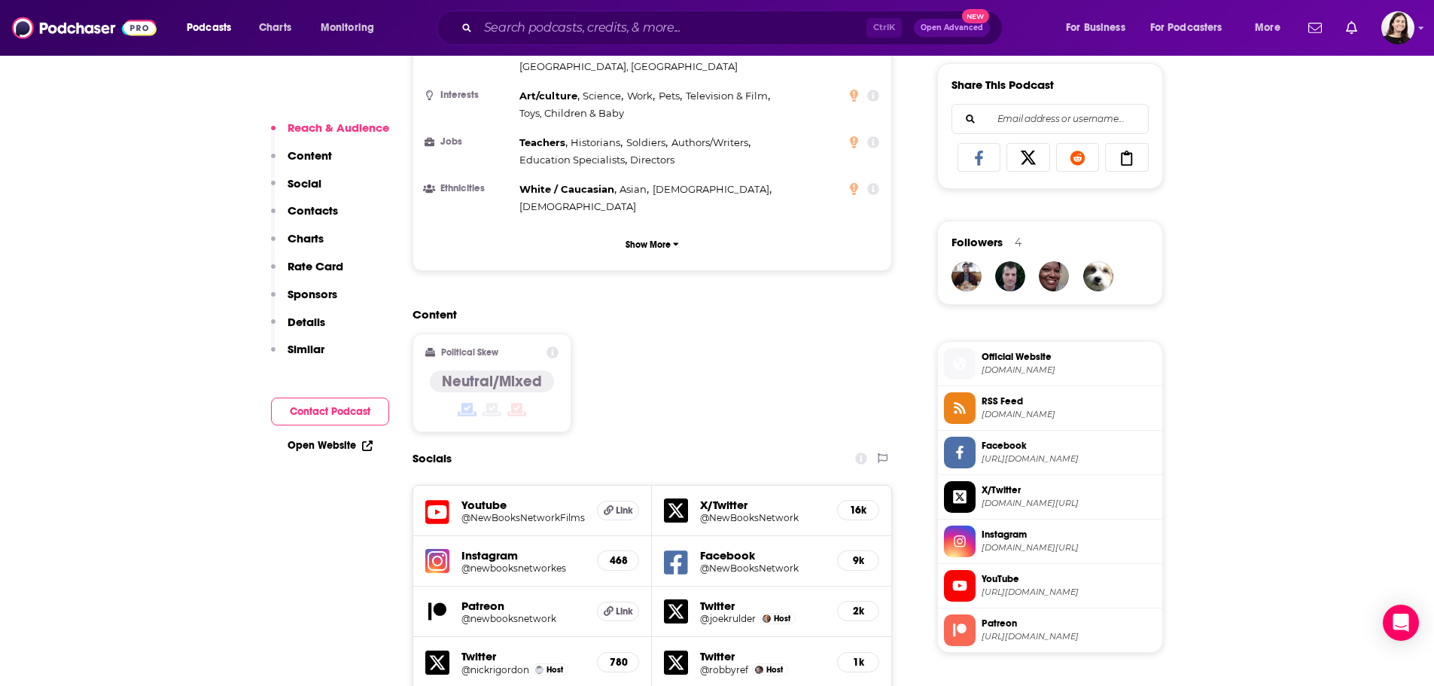
scroll to position [1054, 0]
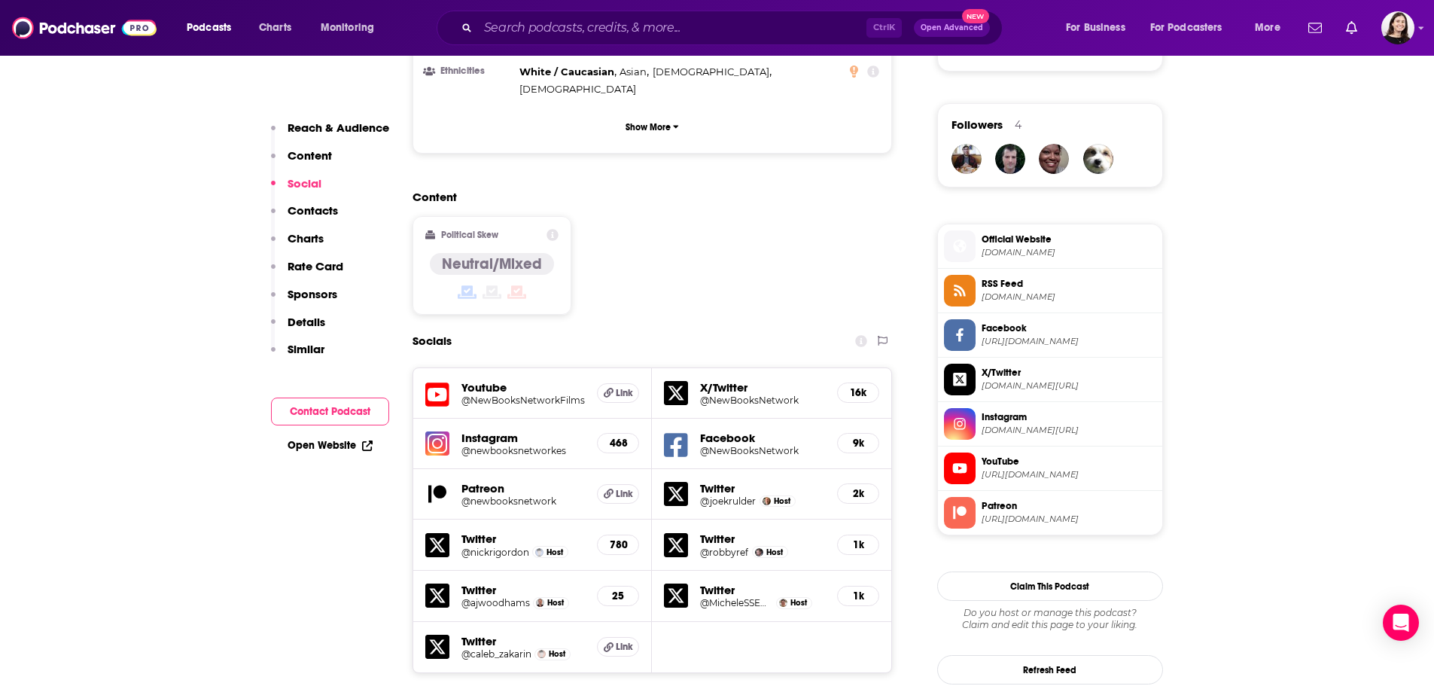
click at [485, 394] on h5 "@NewBooksNetworkFilms" at bounding box center [523, 399] width 124 height 11
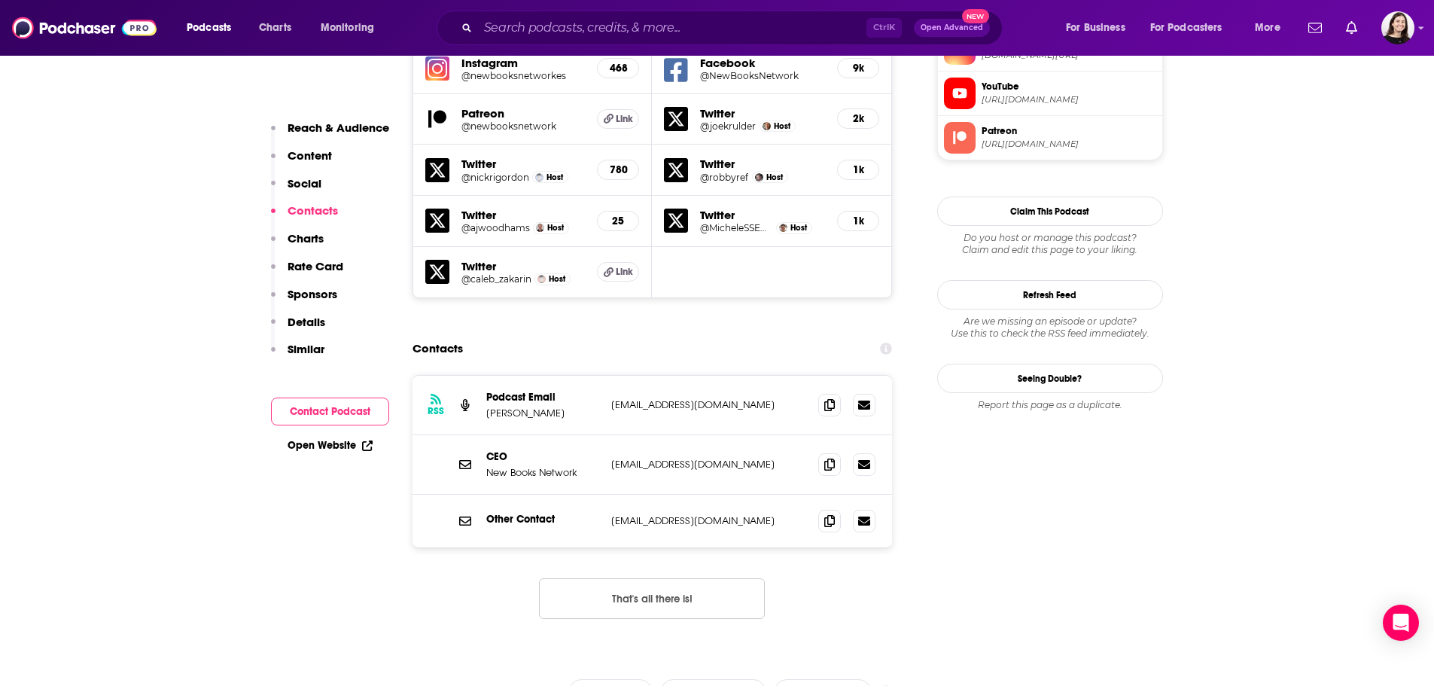
scroll to position [1430, 0]
click at [837, 391] on span at bounding box center [829, 402] width 23 height 23
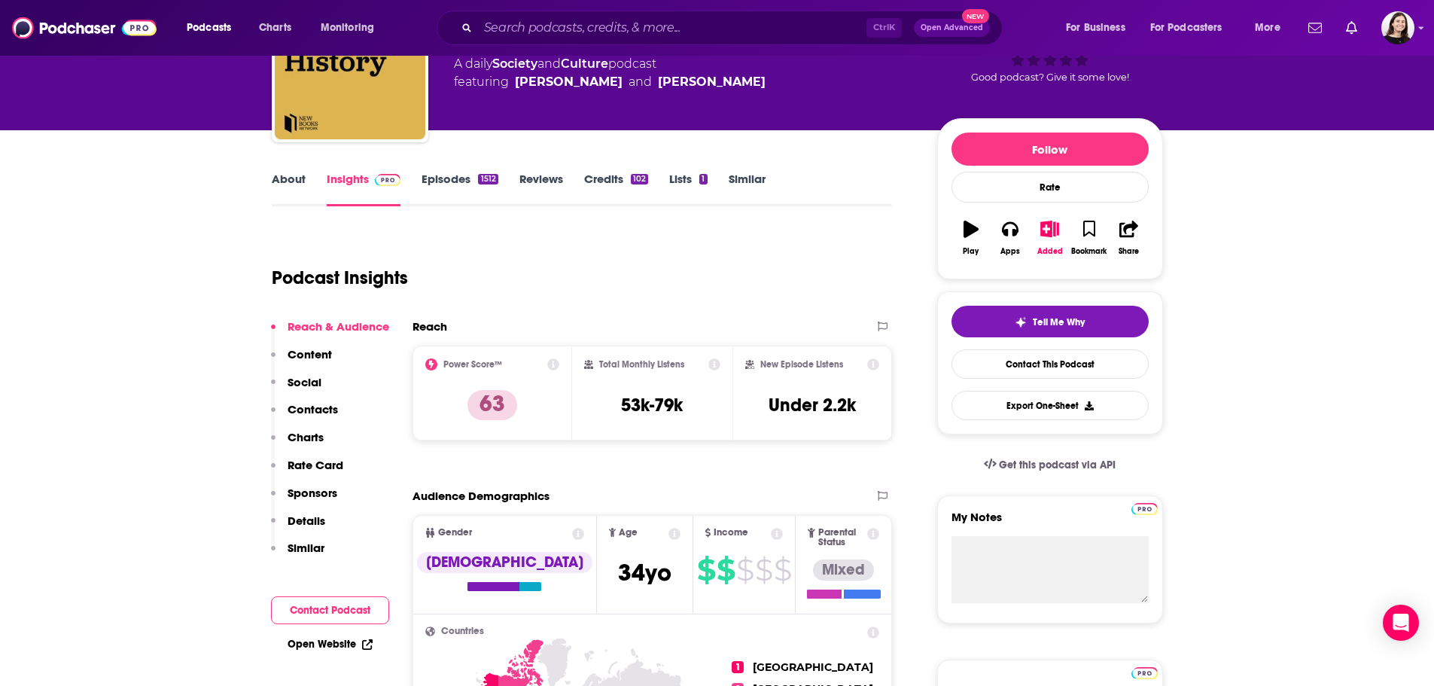
scroll to position [0, 0]
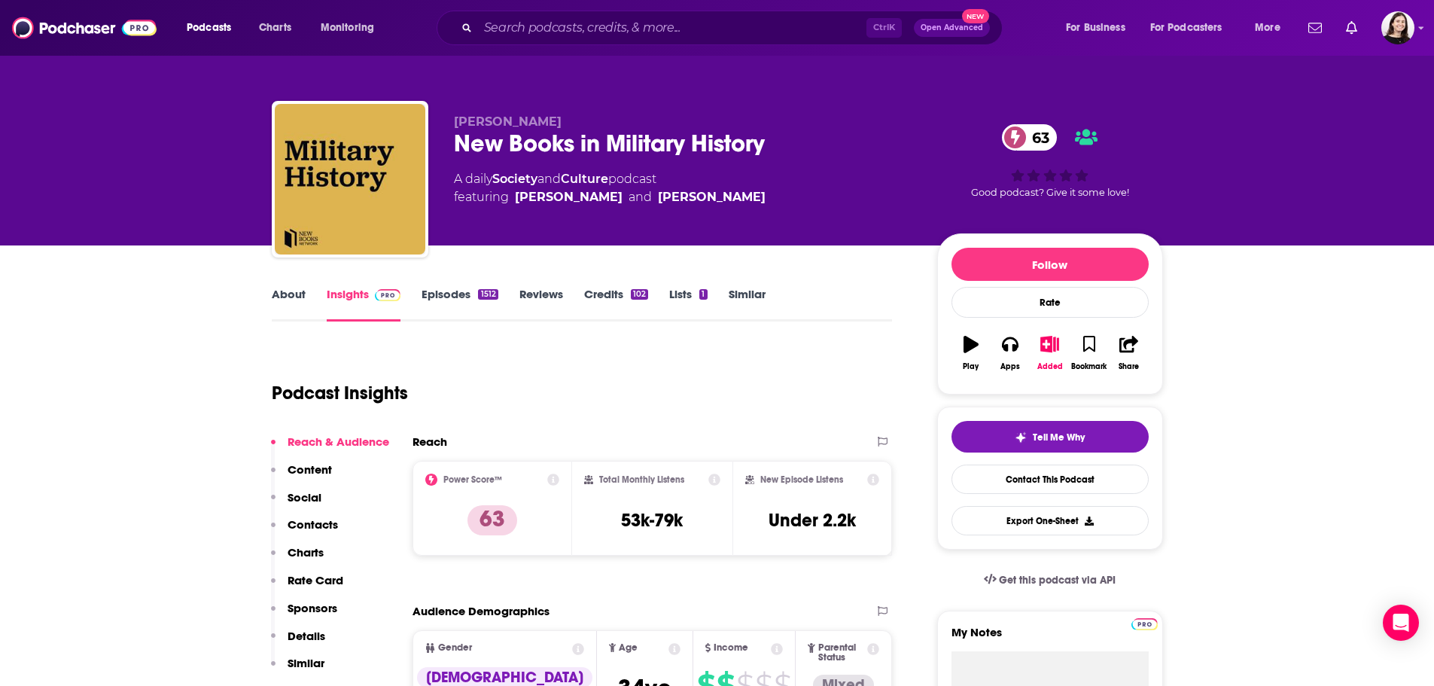
click at [625, 295] on link "Credits 102" at bounding box center [616, 304] width 64 height 35
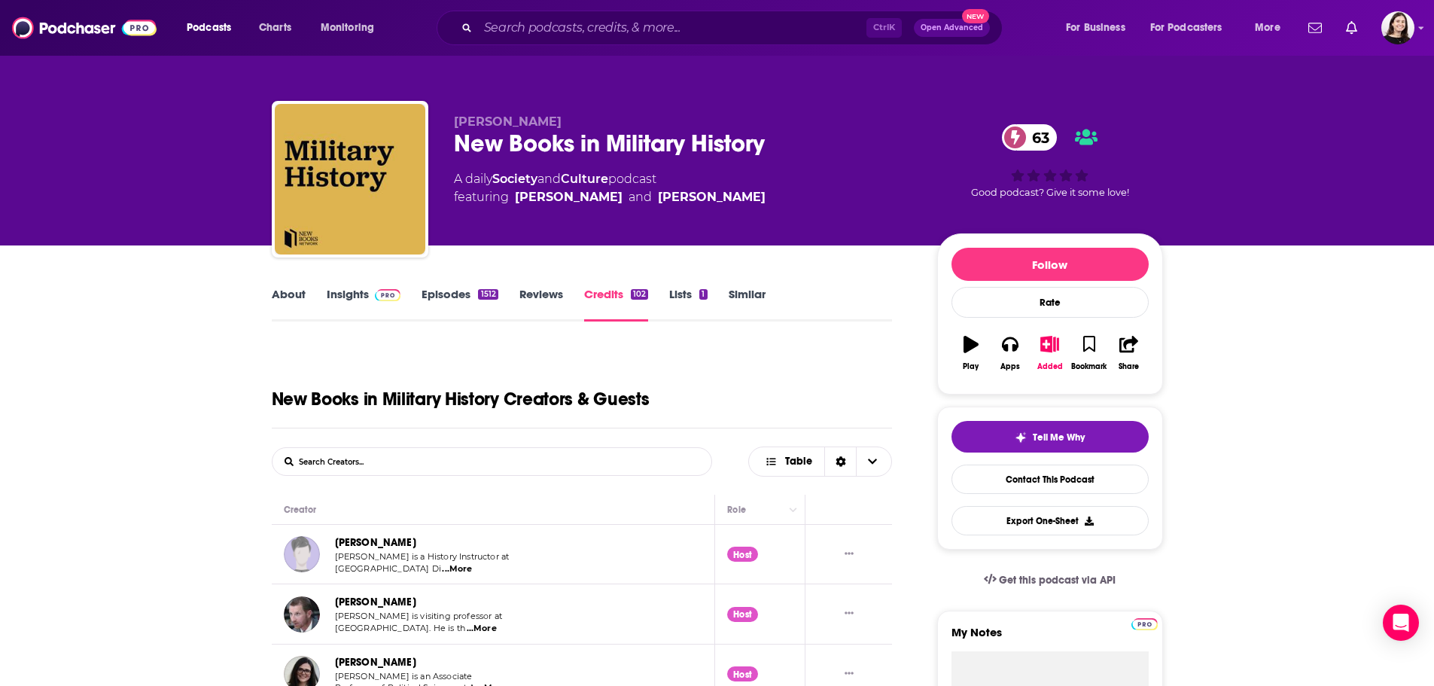
click at [291, 291] on link "About" at bounding box center [289, 304] width 34 height 35
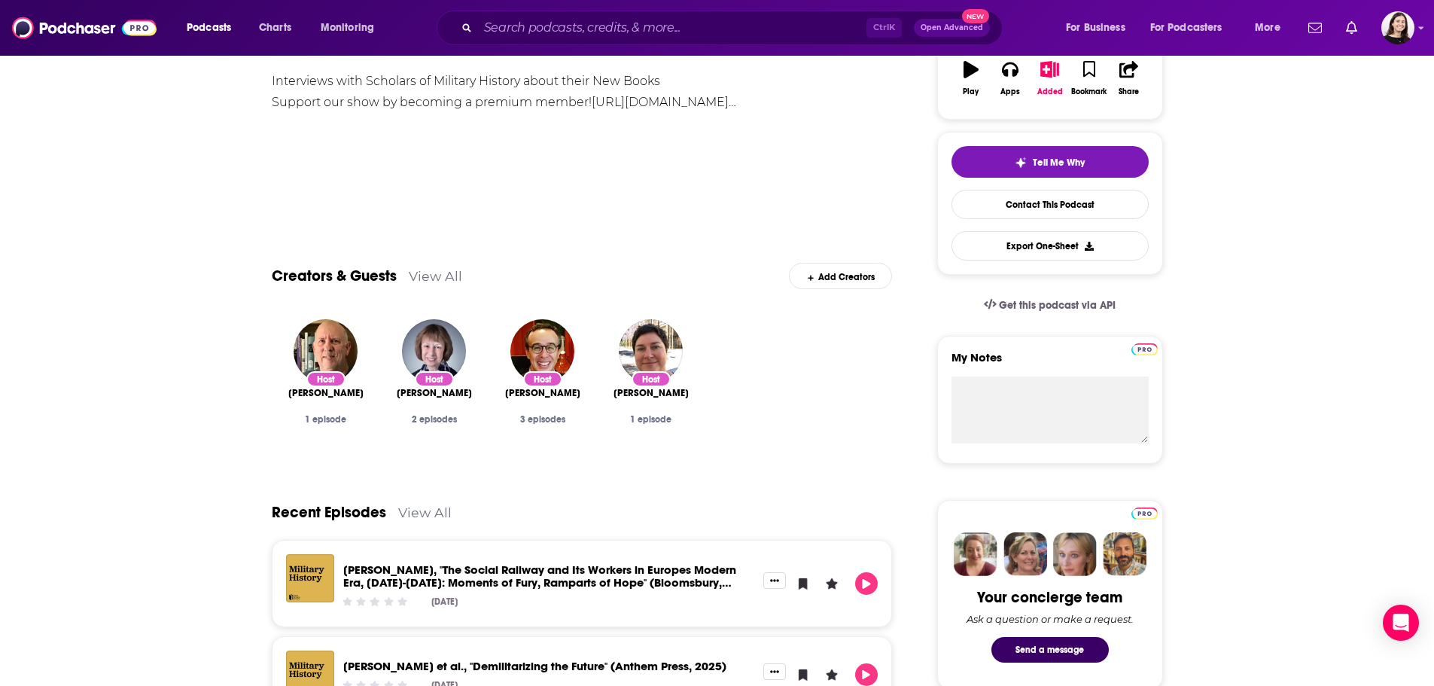
scroll to position [301, 0]
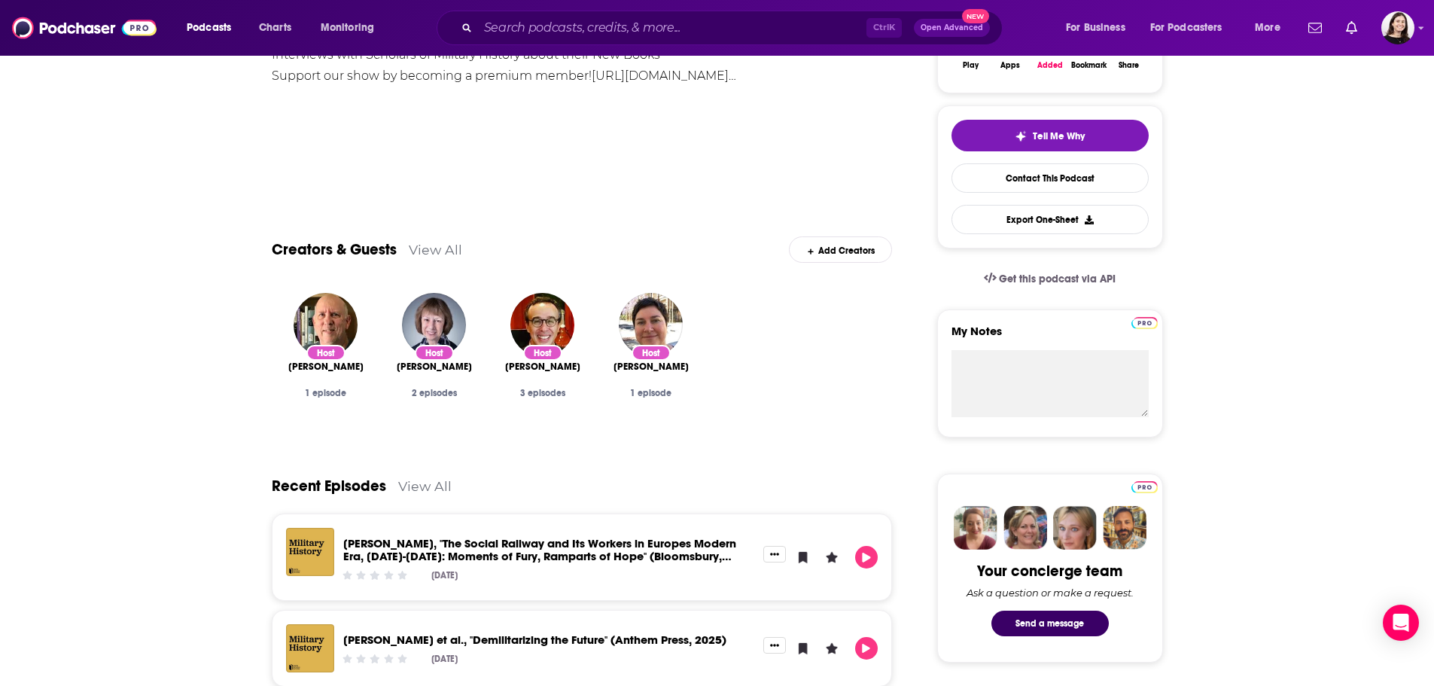
click at [500, 557] on link "David Welsh, "The Social Railway and Its Workers in Europes Modern Era, 1880-20…" at bounding box center [539, 556] width 393 height 40
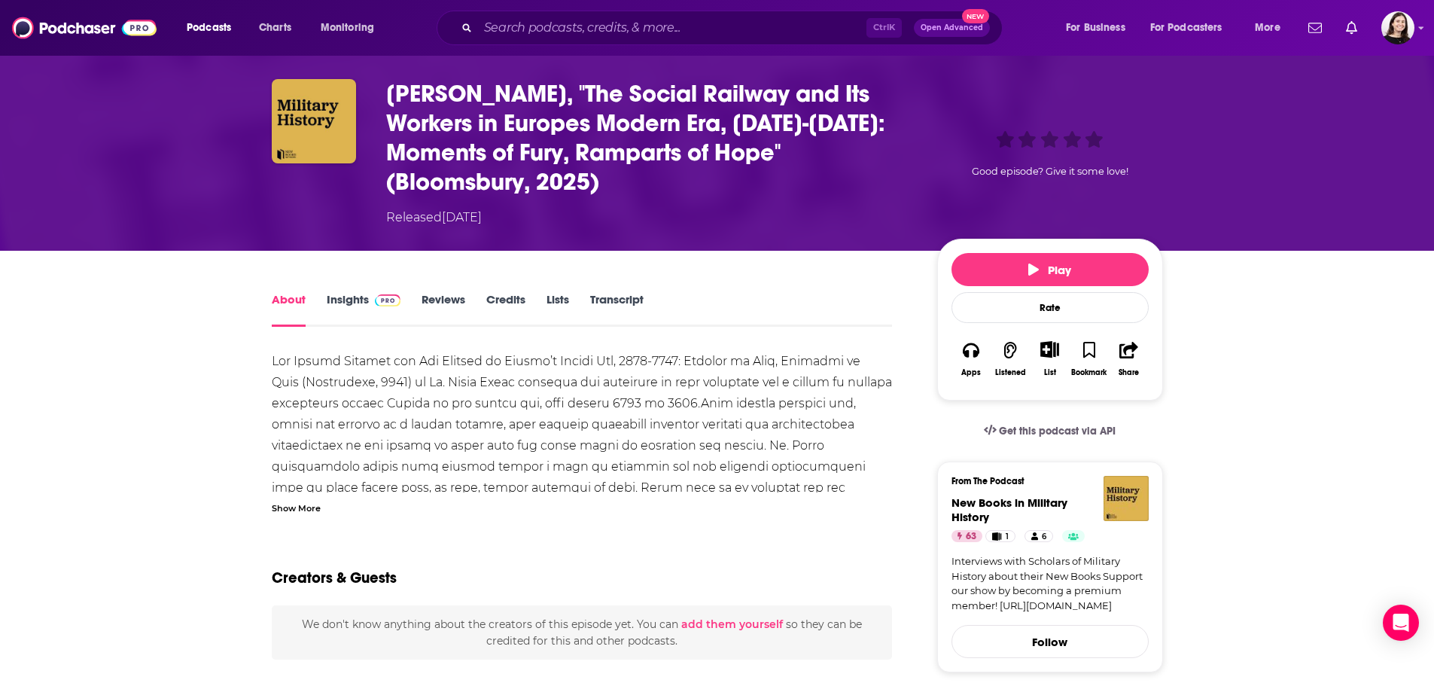
scroll to position [75, 0]
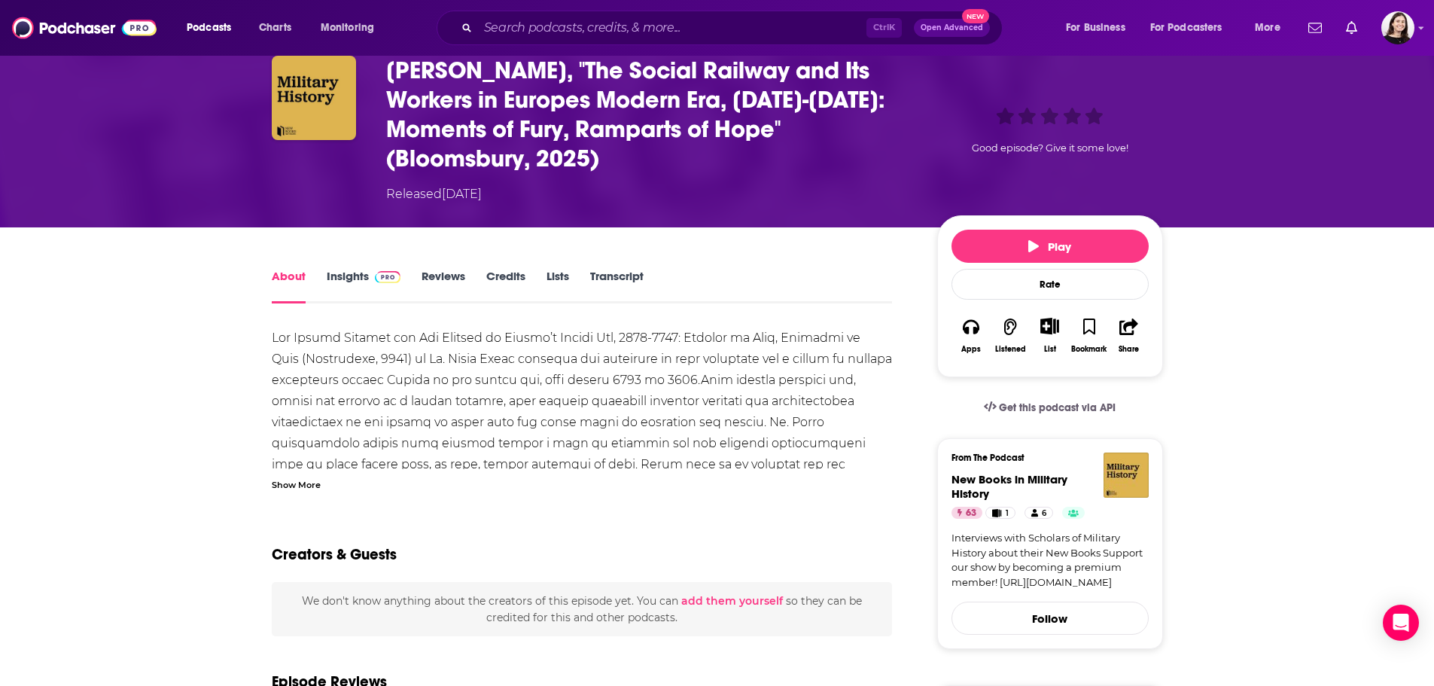
click at [297, 486] on div "Show More" at bounding box center [296, 483] width 49 height 14
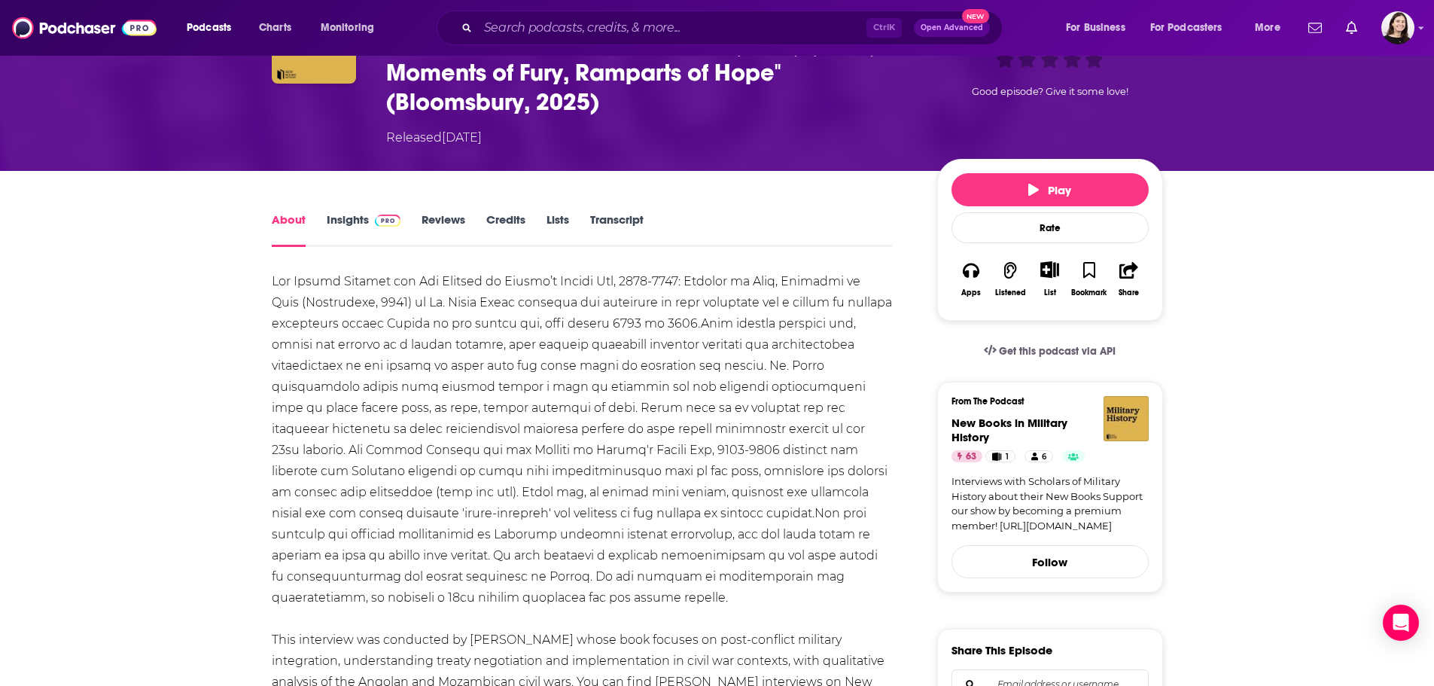
scroll to position [0, 0]
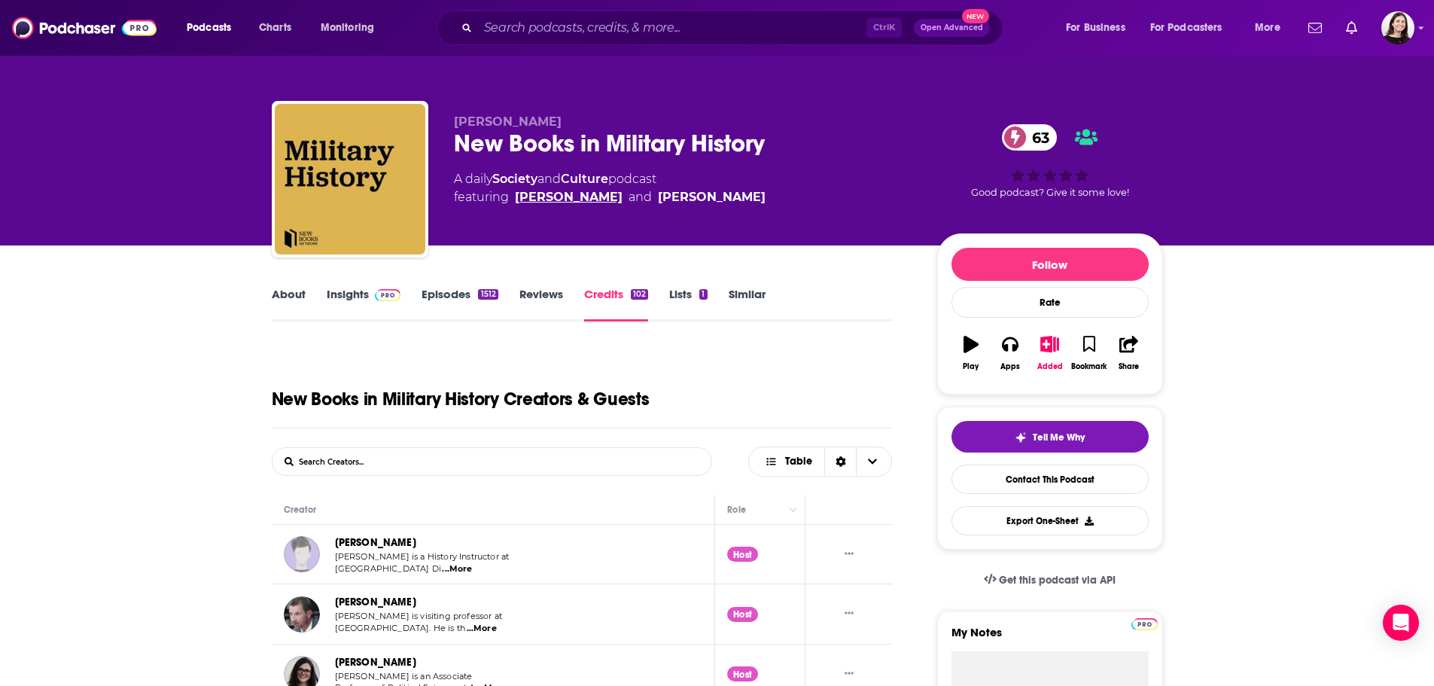
click at [562, 194] on link "Miranda Melcher" at bounding box center [569, 197] width 108 height 18
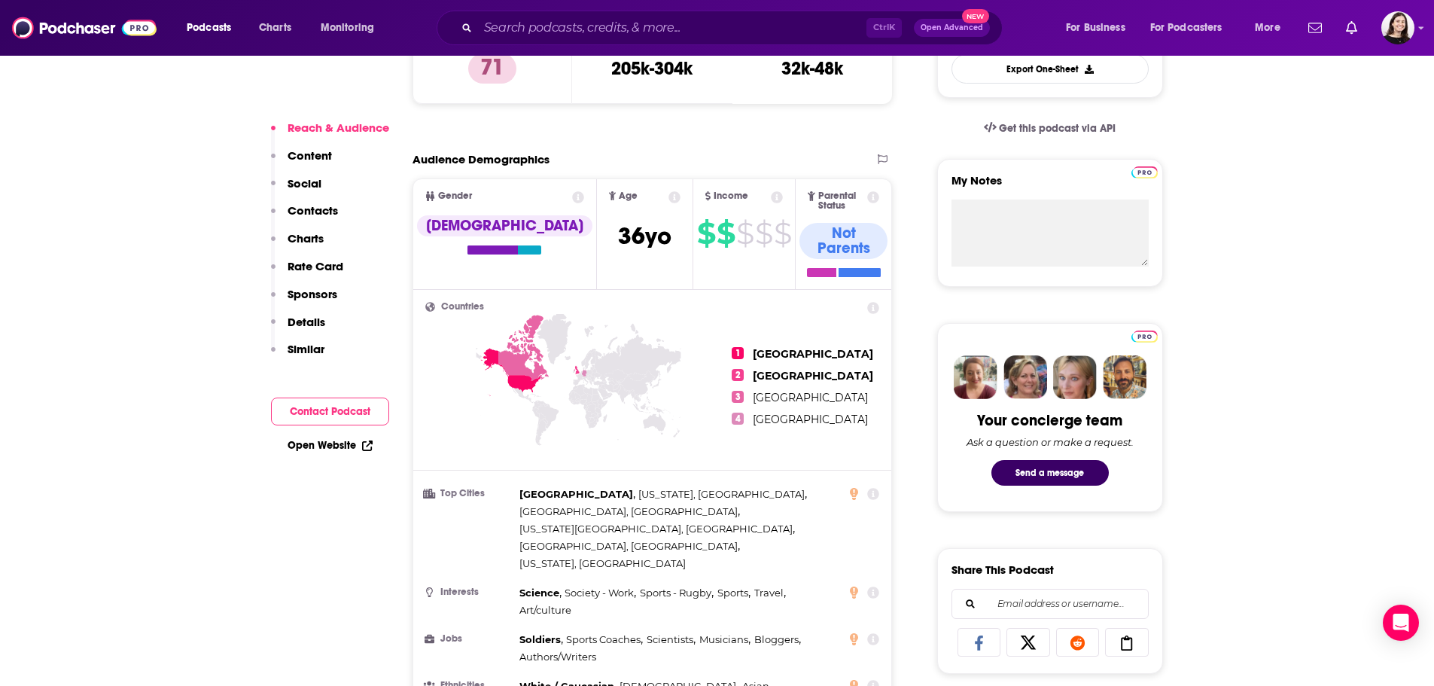
scroll to position [75, 0]
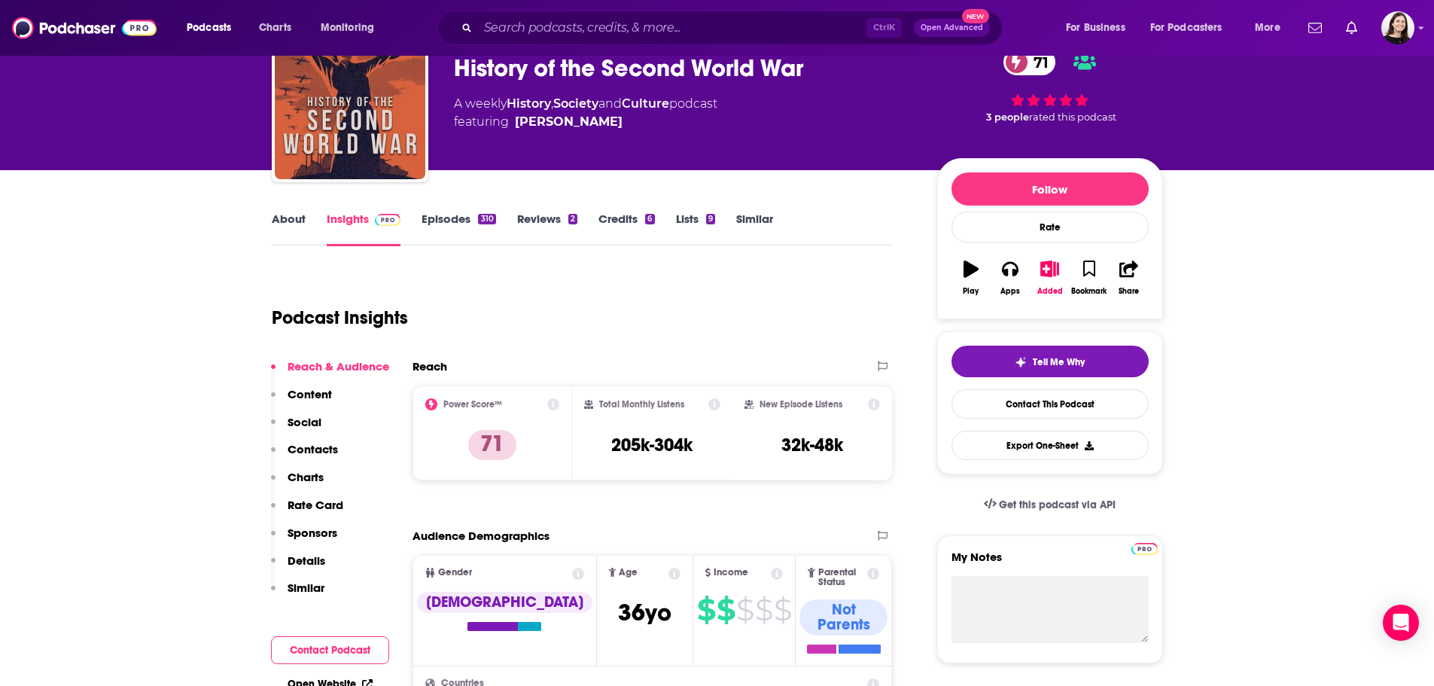
click at [451, 220] on link "Episodes 310" at bounding box center [458, 228] width 74 height 35
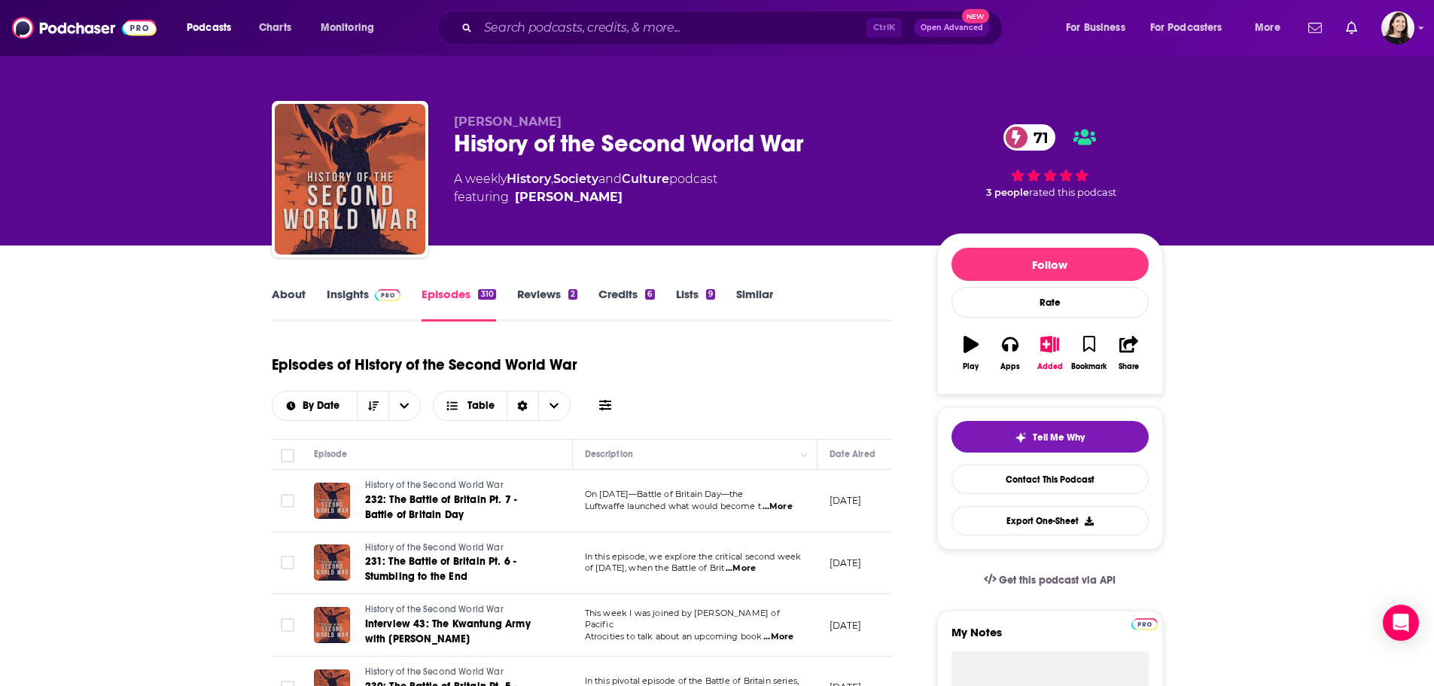
click at [346, 310] on link "Insights" at bounding box center [364, 304] width 75 height 35
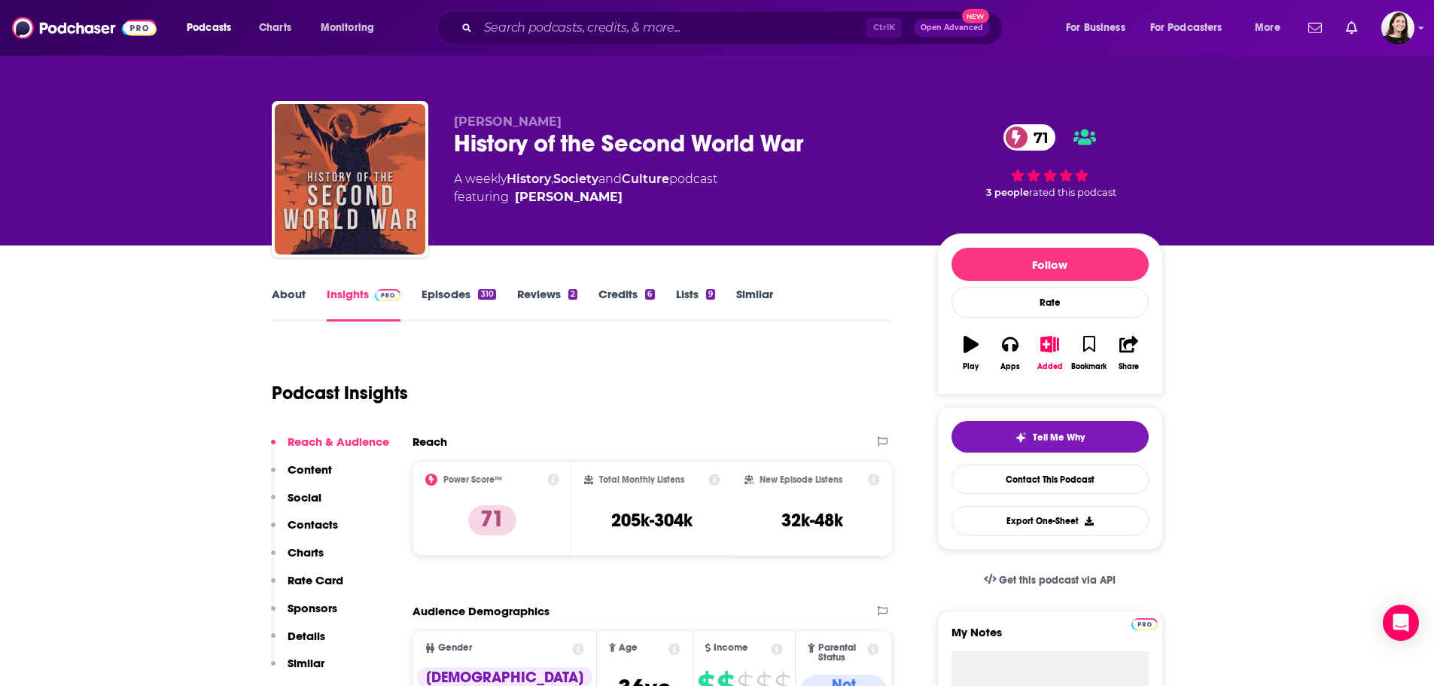
click at [278, 299] on link "About" at bounding box center [289, 304] width 34 height 35
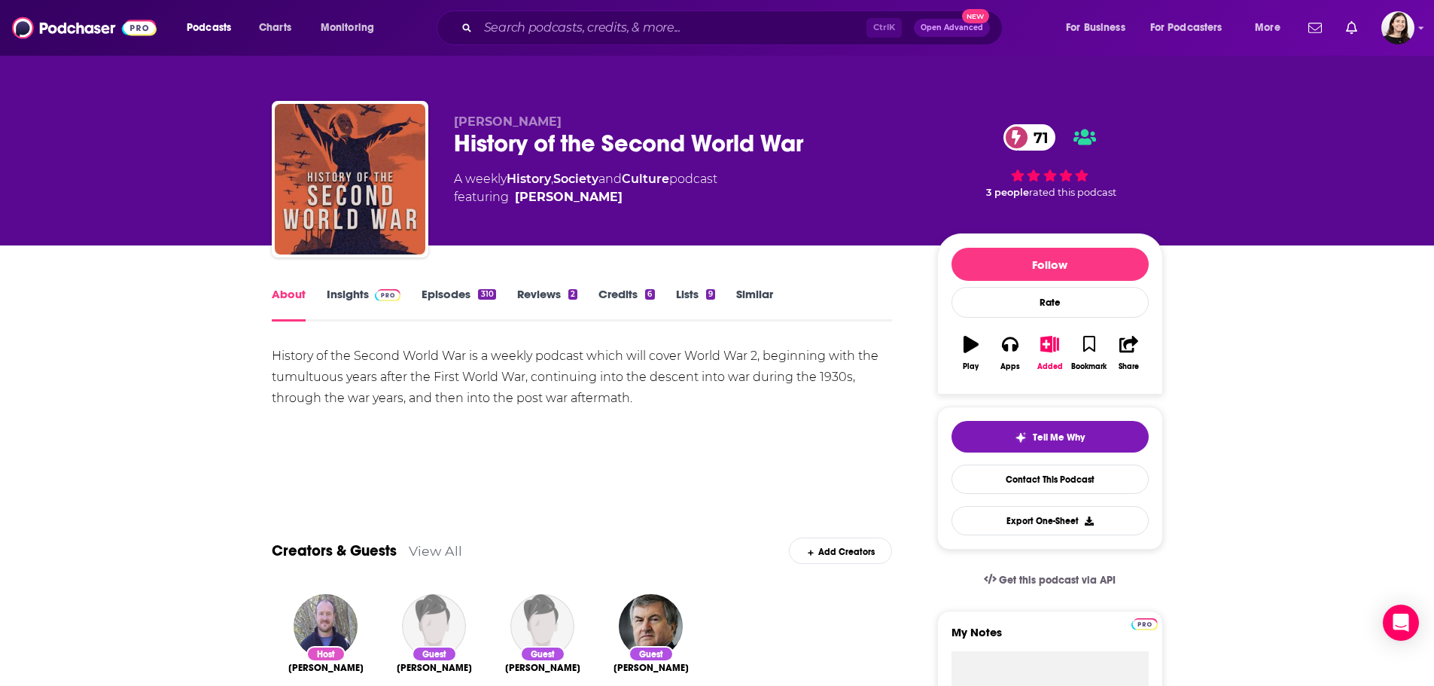
click at [353, 291] on link "Insights" at bounding box center [364, 304] width 75 height 35
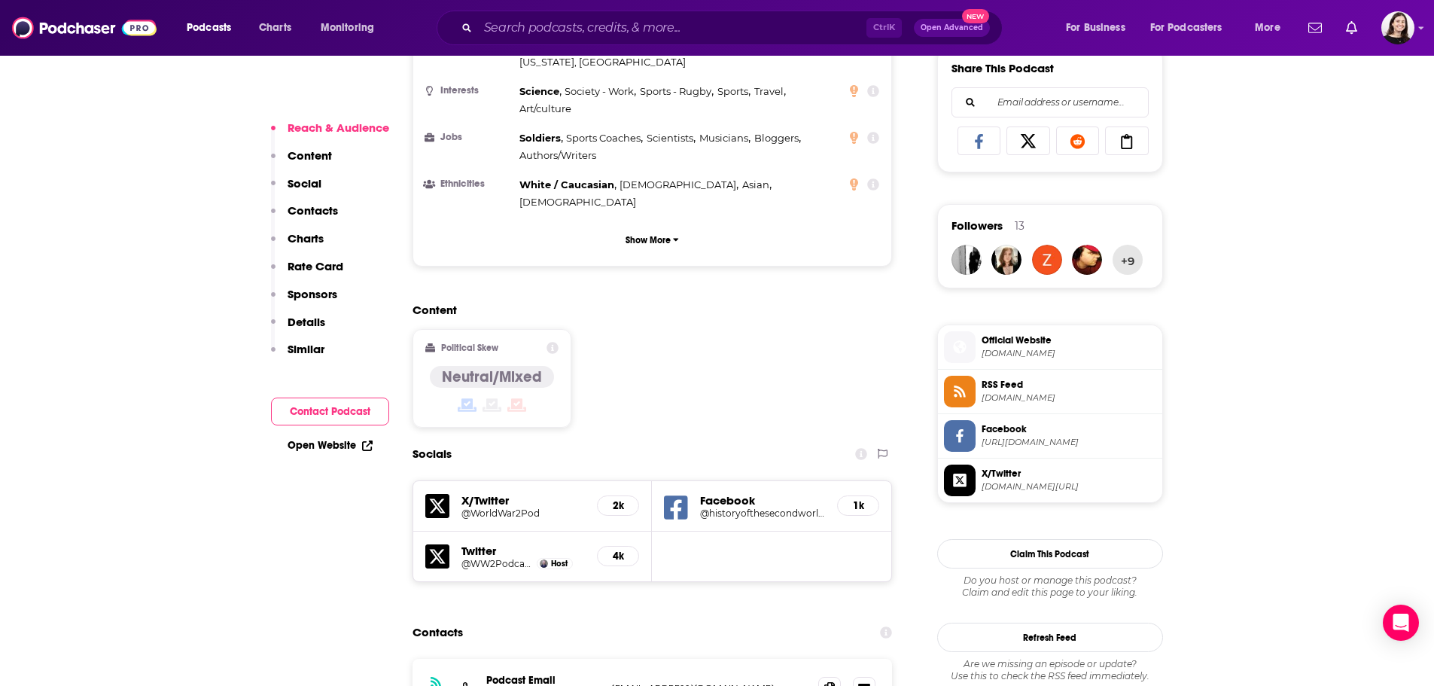
scroll to position [978, 0]
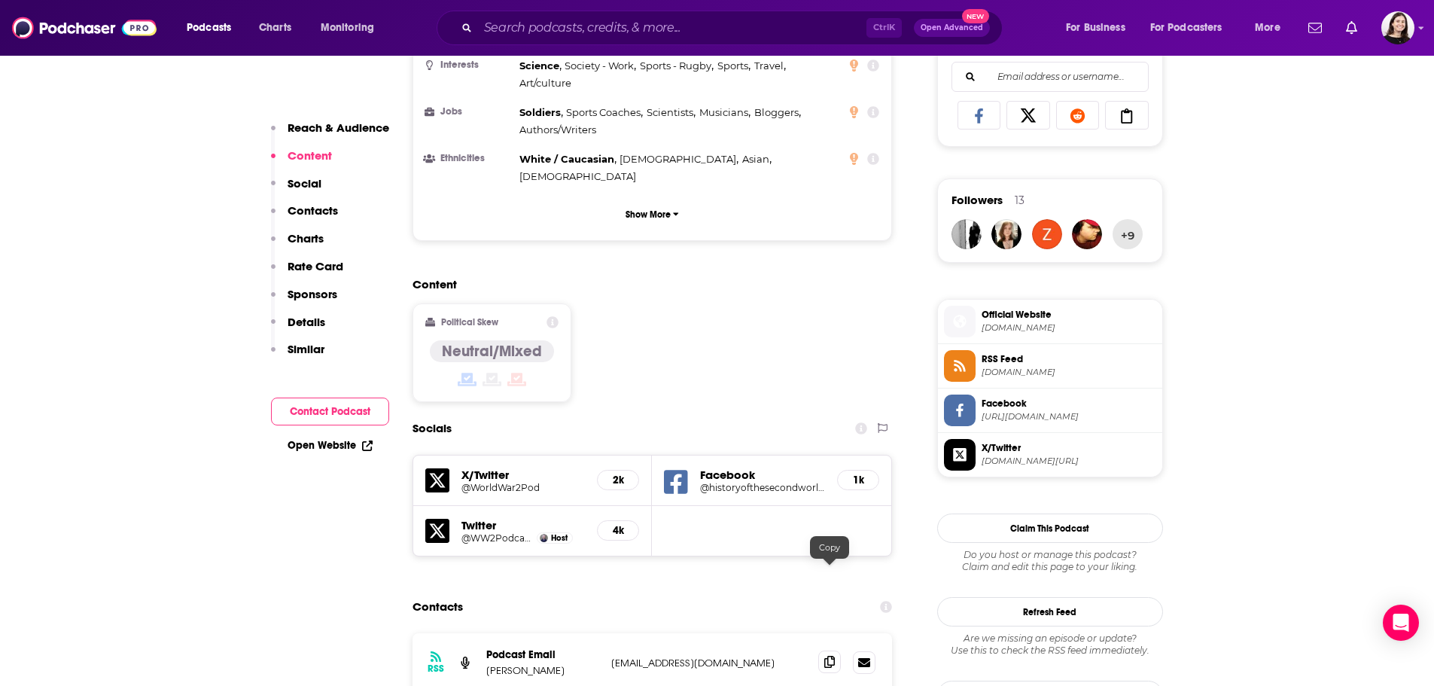
click at [836, 650] on span at bounding box center [829, 661] width 23 height 23
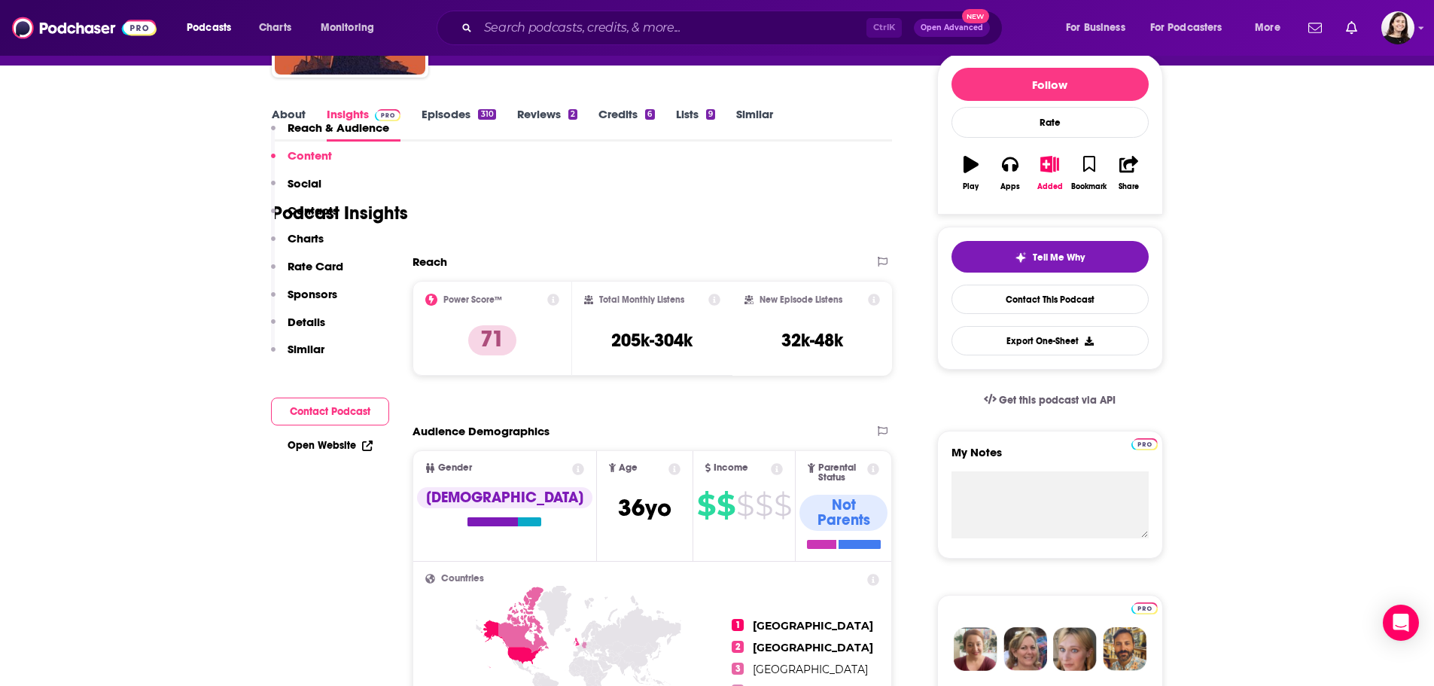
scroll to position [0, 0]
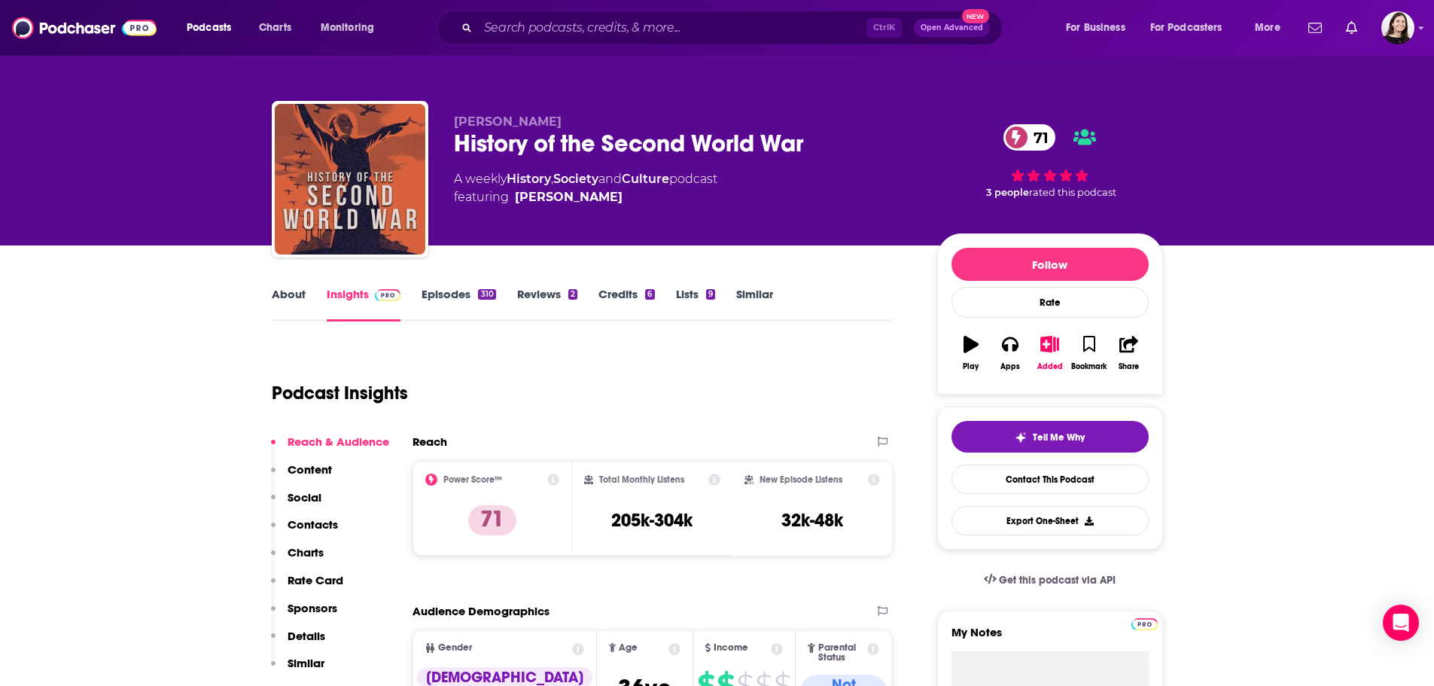
click at [303, 306] on link "About" at bounding box center [289, 304] width 34 height 35
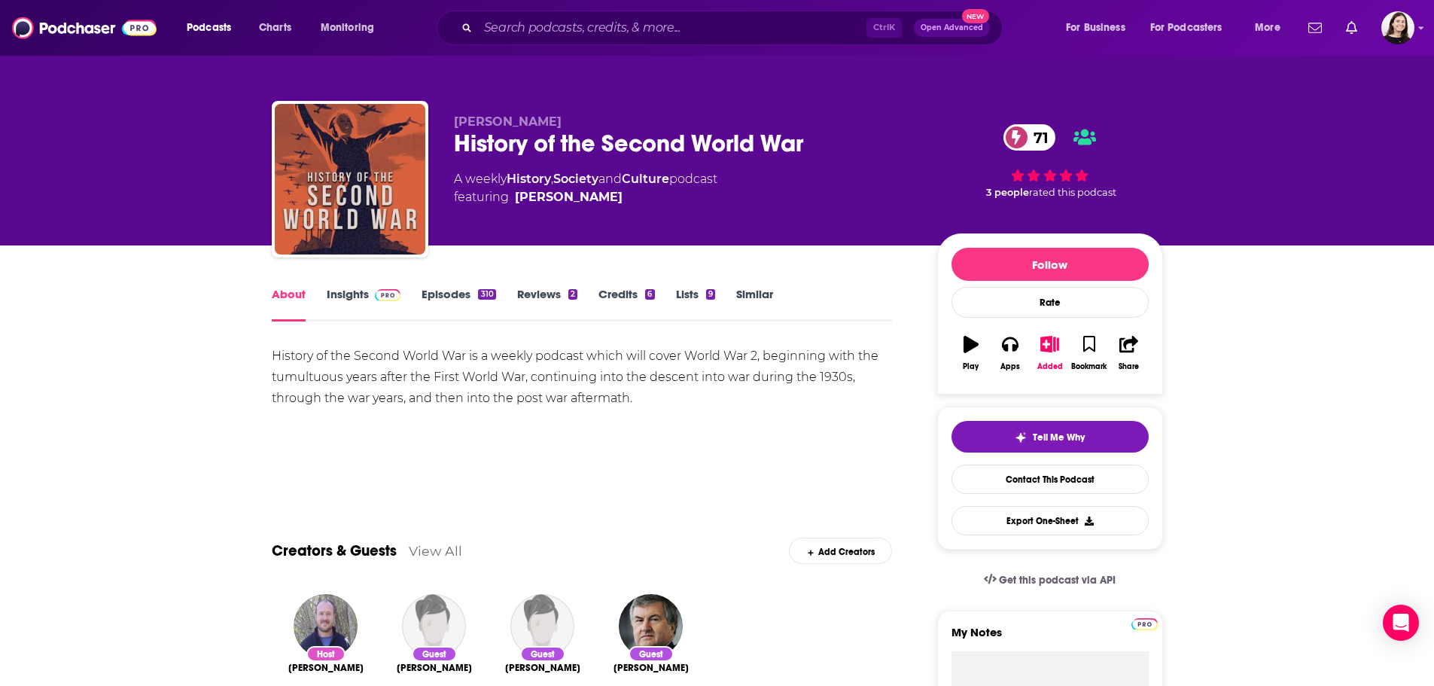
click at [346, 303] on link "Insights" at bounding box center [364, 304] width 75 height 35
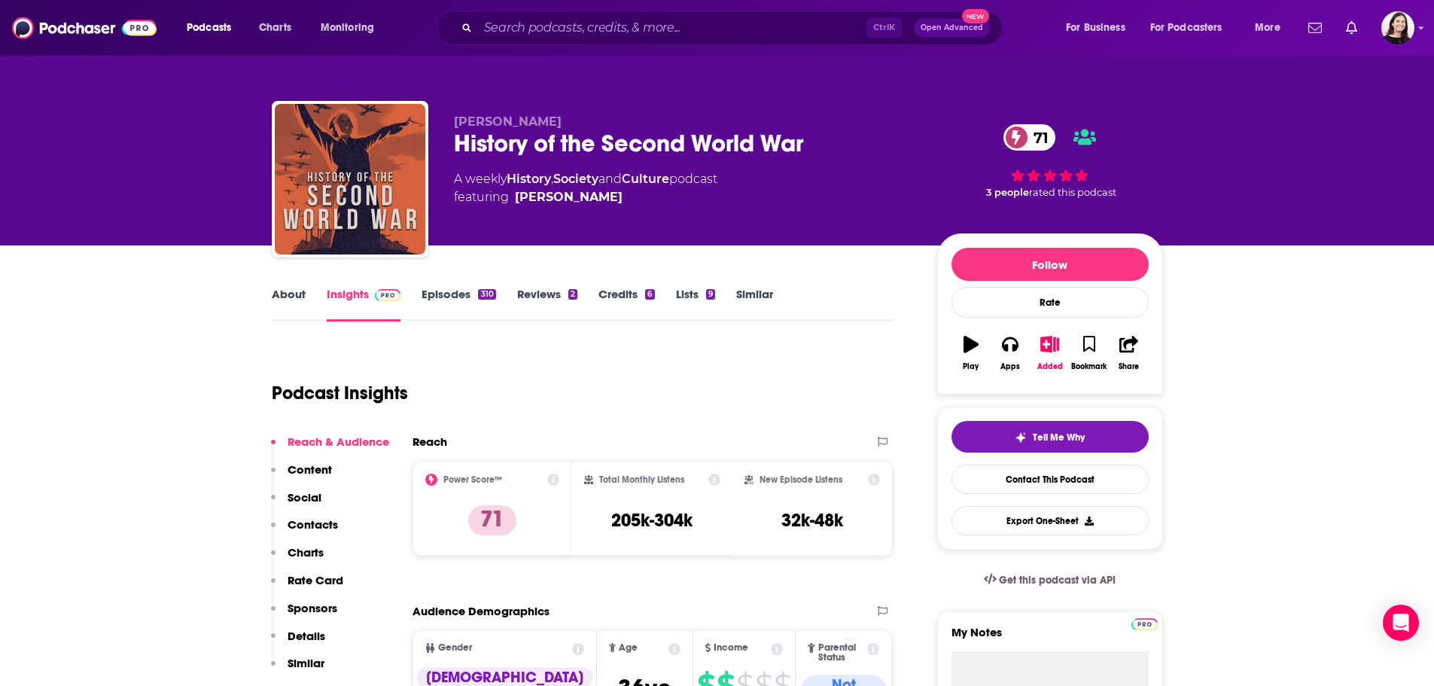
click at [440, 303] on link "Episodes 310" at bounding box center [458, 304] width 74 height 35
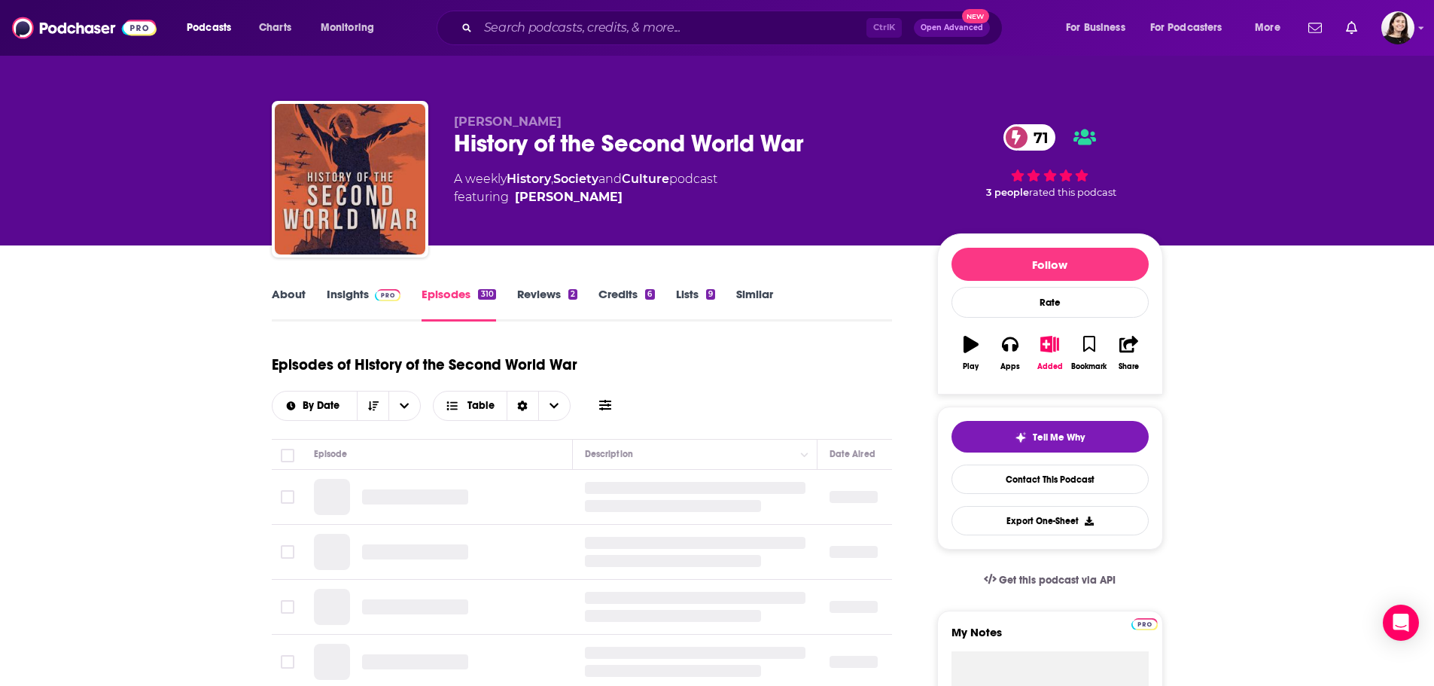
scroll to position [75, 0]
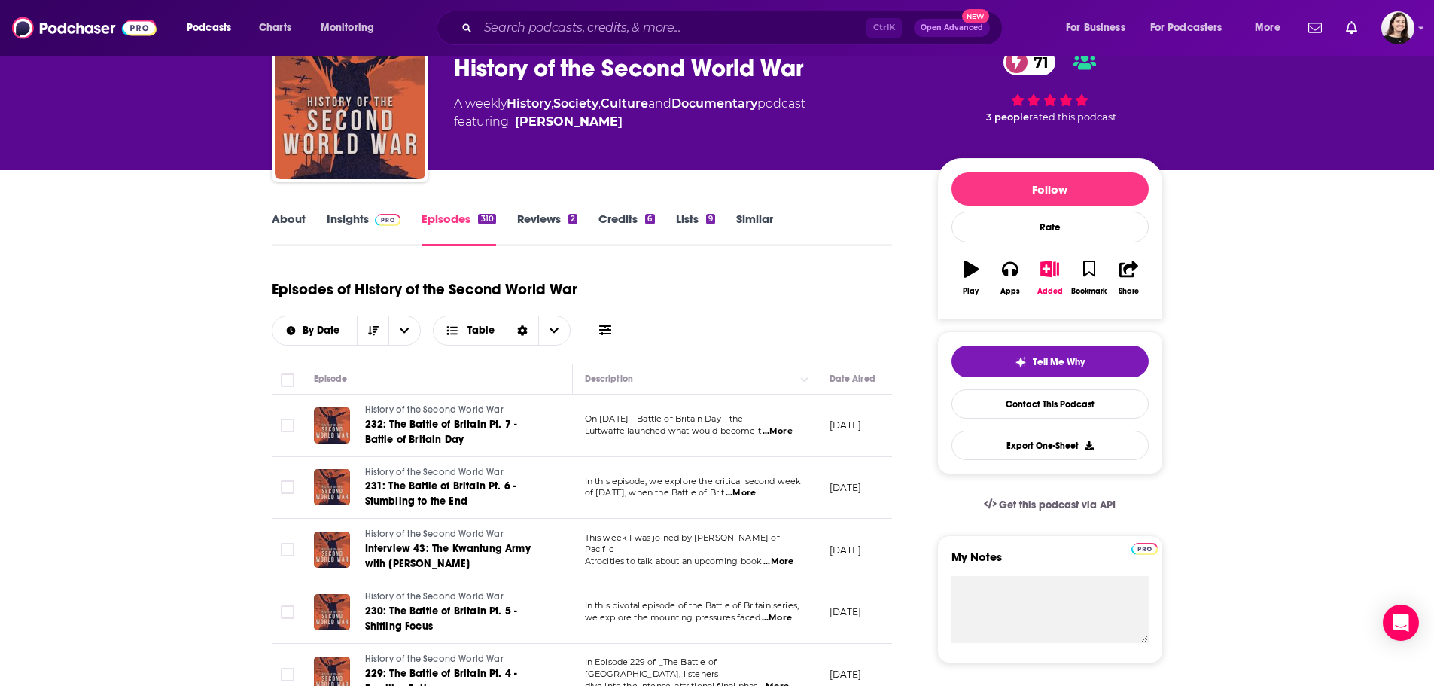
click at [788, 437] on span "...More" at bounding box center [777, 431] width 30 height 12
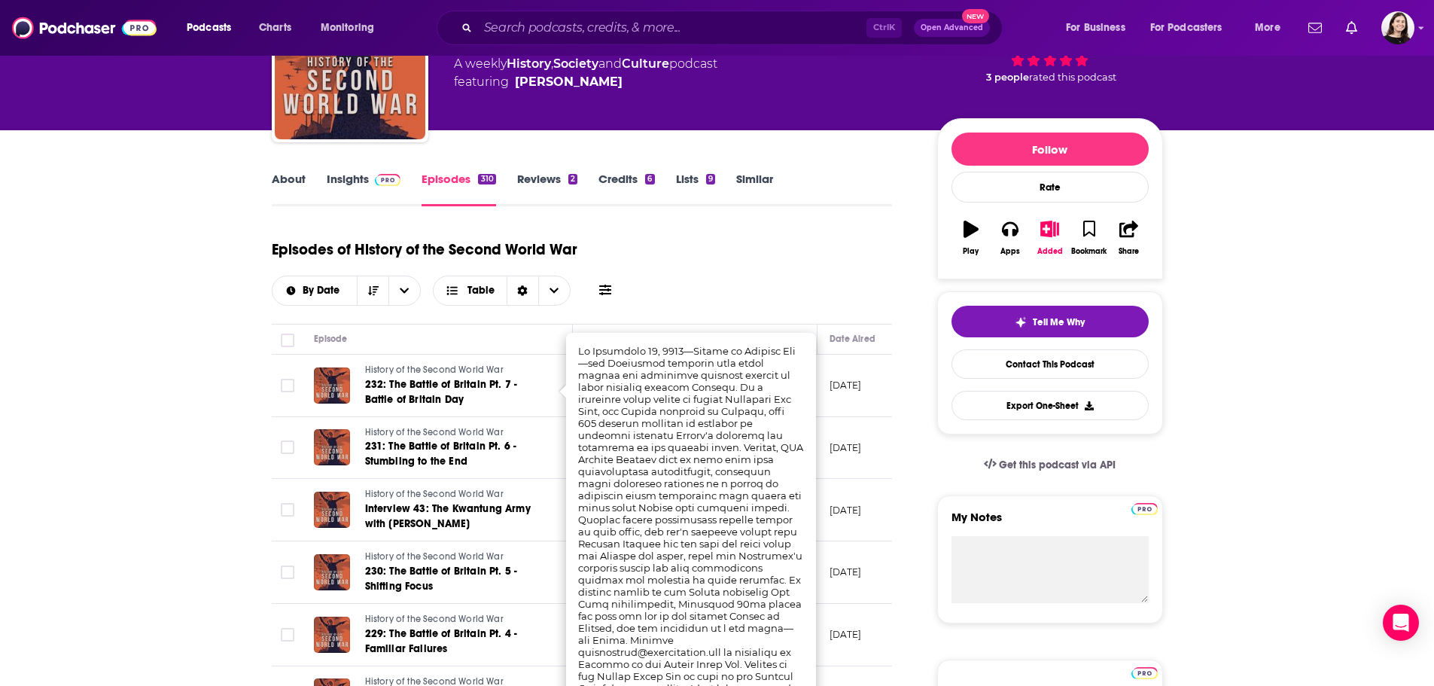
scroll to position [226, 0]
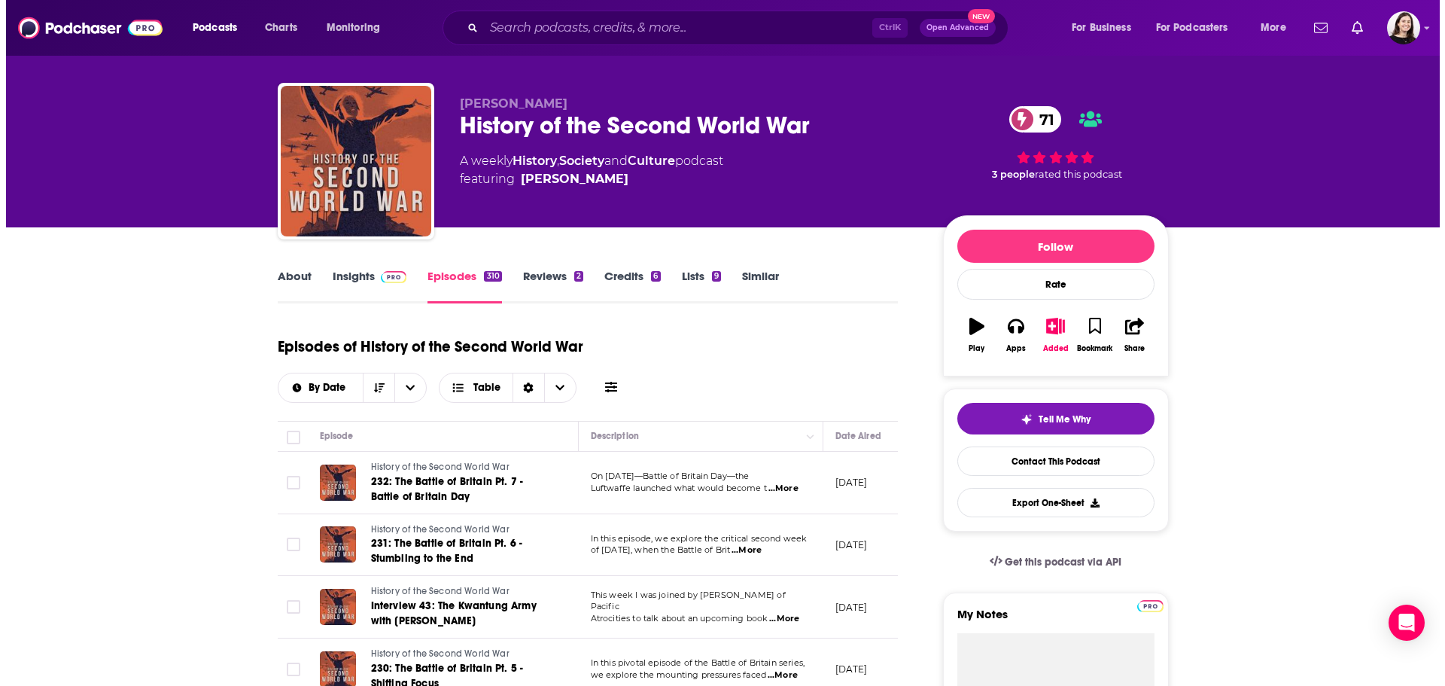
scroll to position [0, 0]
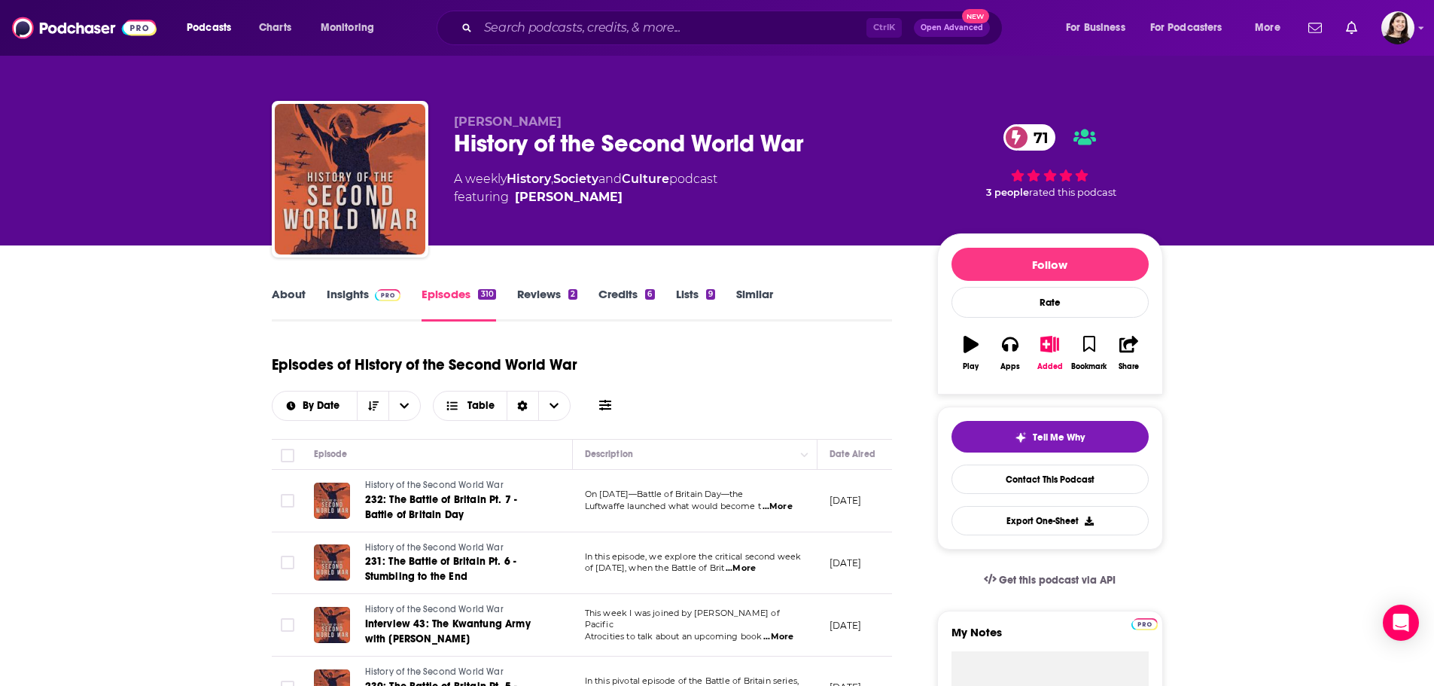
click at [609, 145] on div "History of the Second World War 71" at bounding box center [683, 143] width 459 height 29
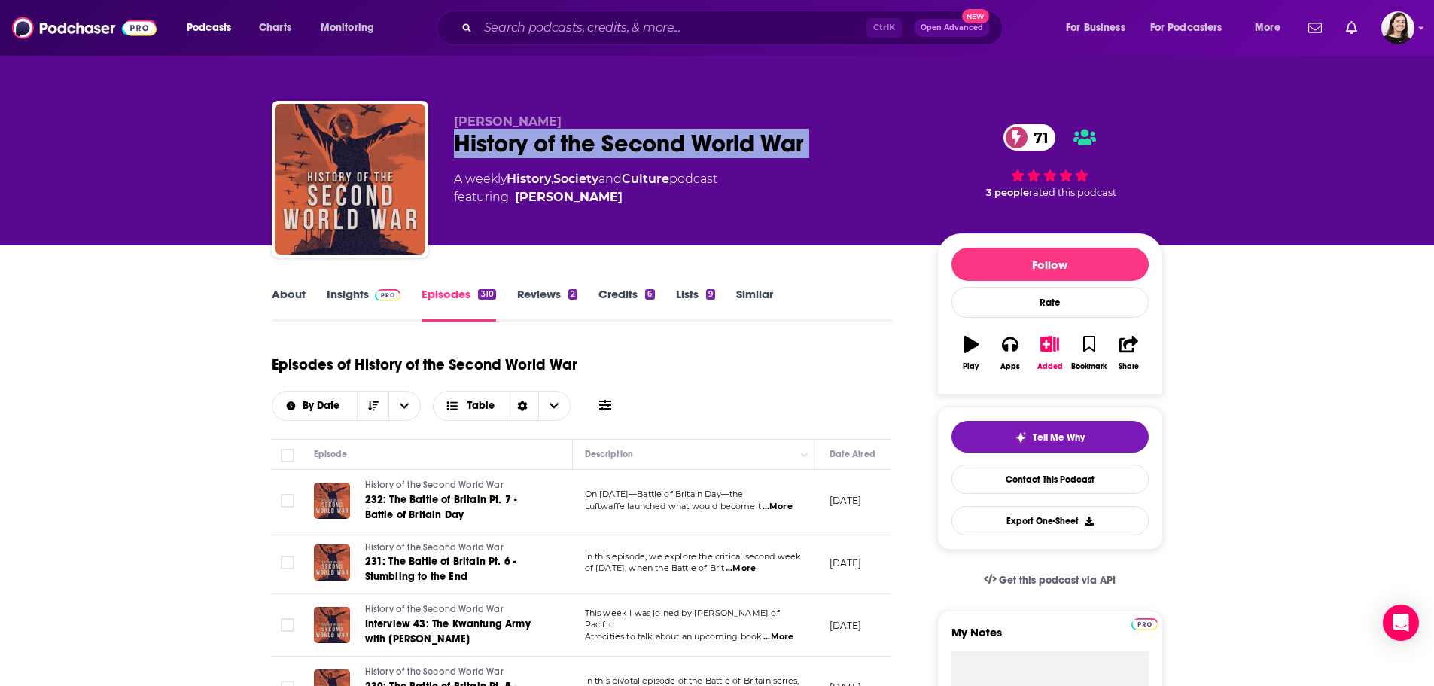
click at [609, 145] on div "History of the Second World War 71" at bounding box center [683, 143] width 459 height 29
copy div "History of the Second World War 71"
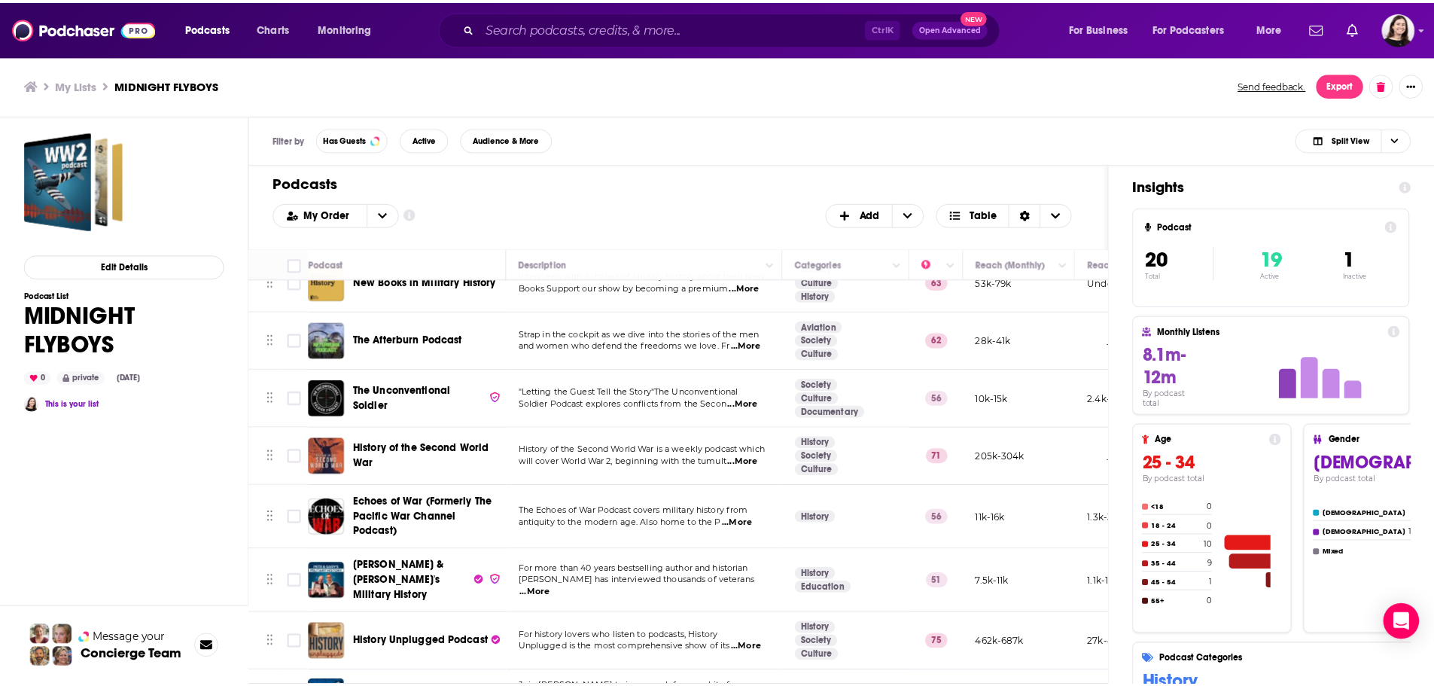
scroll to position [151, 0]
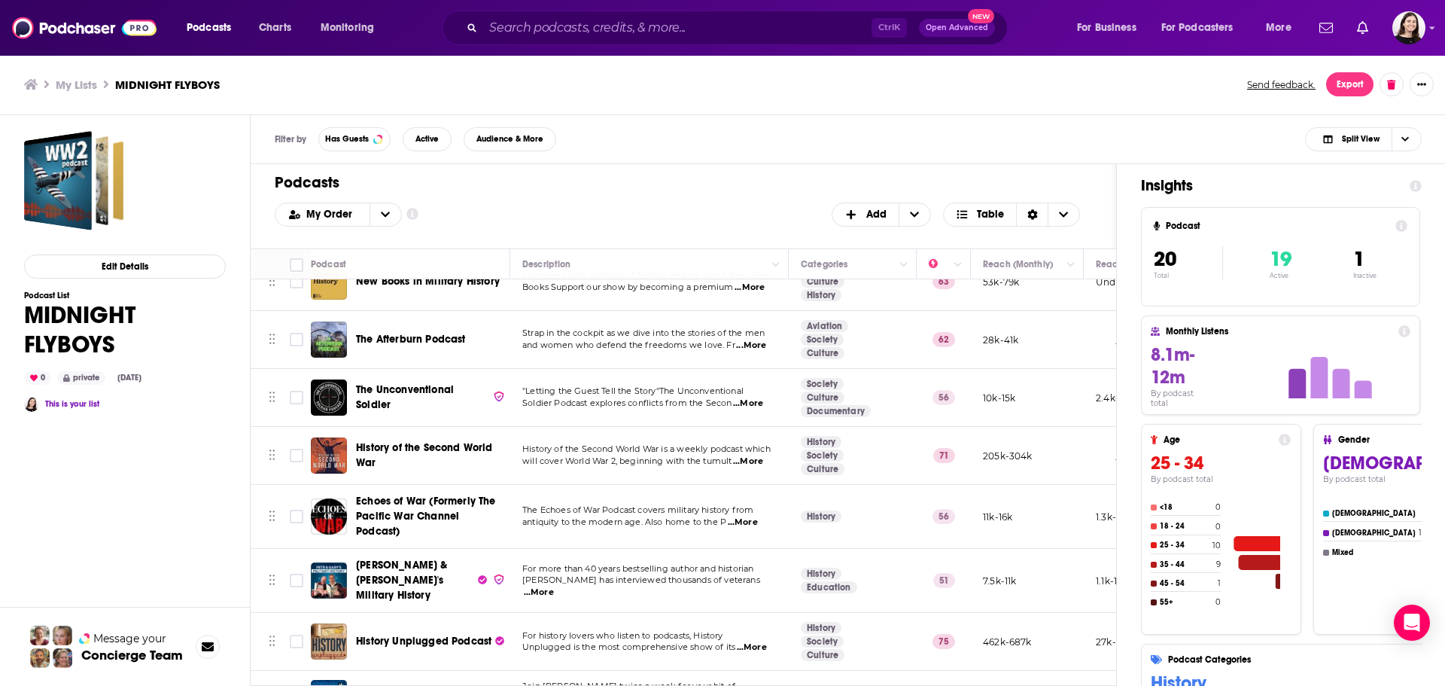
click at [744, 516] on span "...More" at bounding box center [743, 522] width 30 height 12
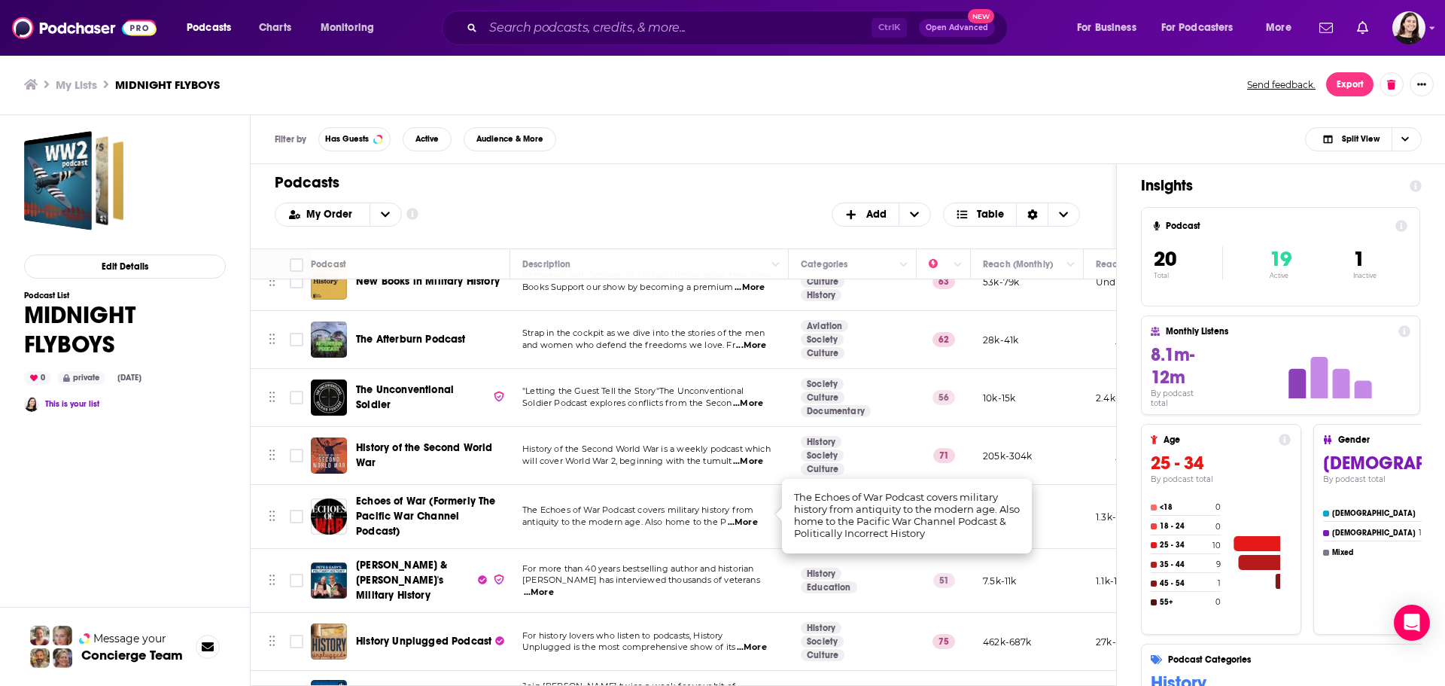
click at [638, 516] on span "antiquity to the modern age. Also home to the P" at bounding box center [624, 521] width 204 height 11
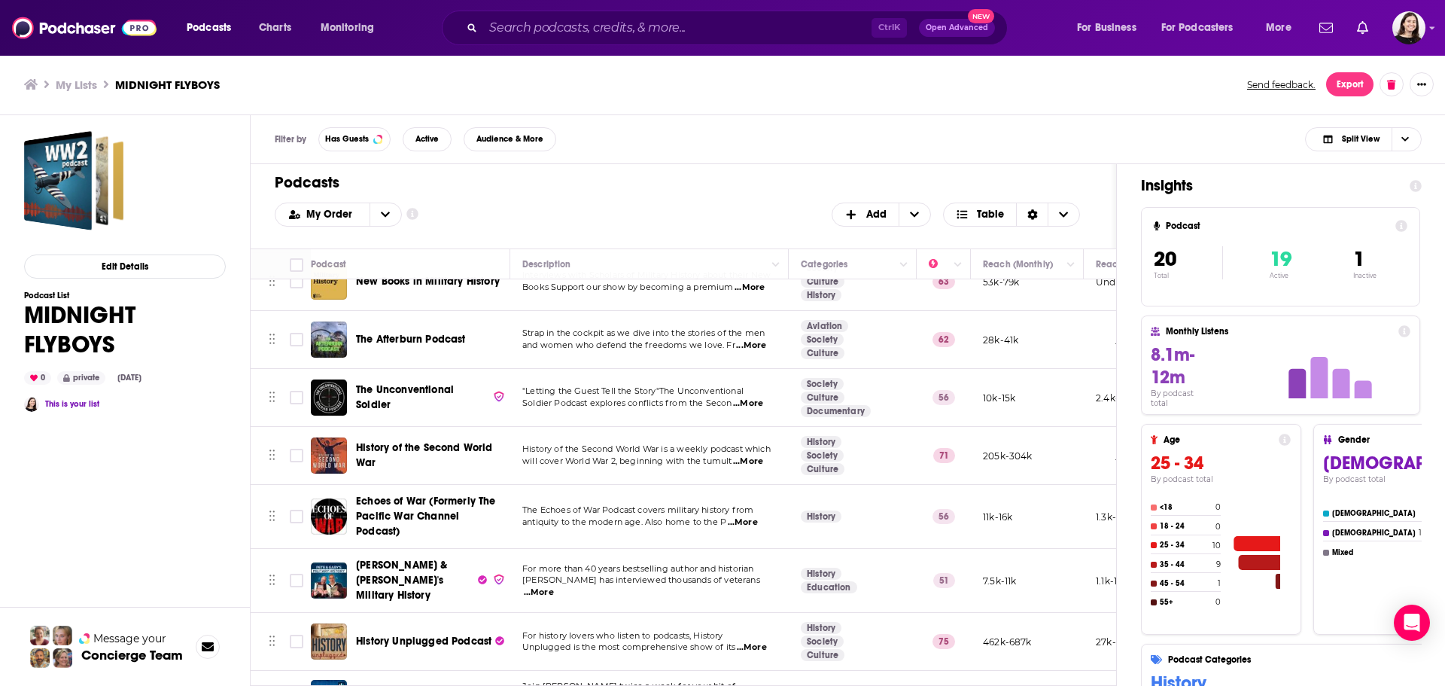
click at [369, 494] on span "Echoes of War (Formerly The Pacific War Channel Podcast)" at bounding box center [426, 515] width 140 height 43
click at [554, 586] on span "...More" at bounding box center [539, 592] width 30 height 12
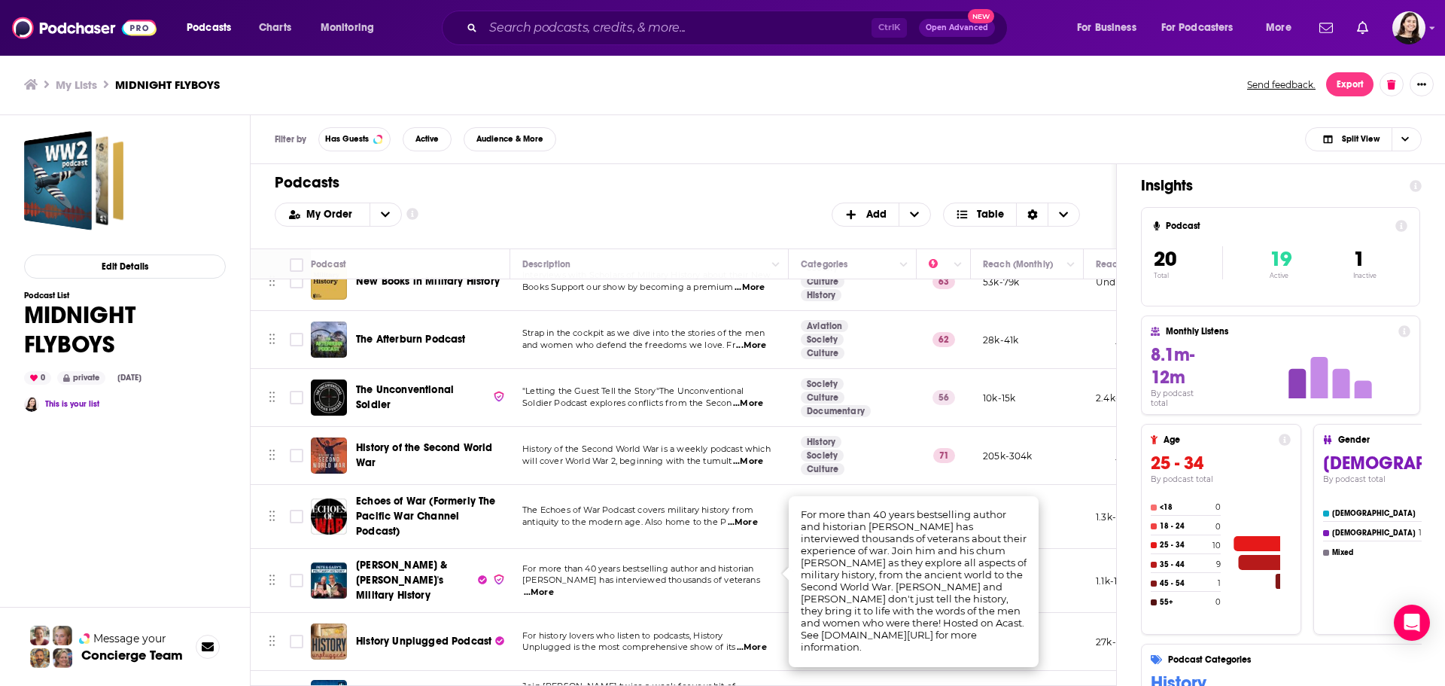
click at [394, 563] on span "[PERSON_NAME] & [PERSON_NAME]'s Military History" at bounding box center [402, 579] width 92 height 43
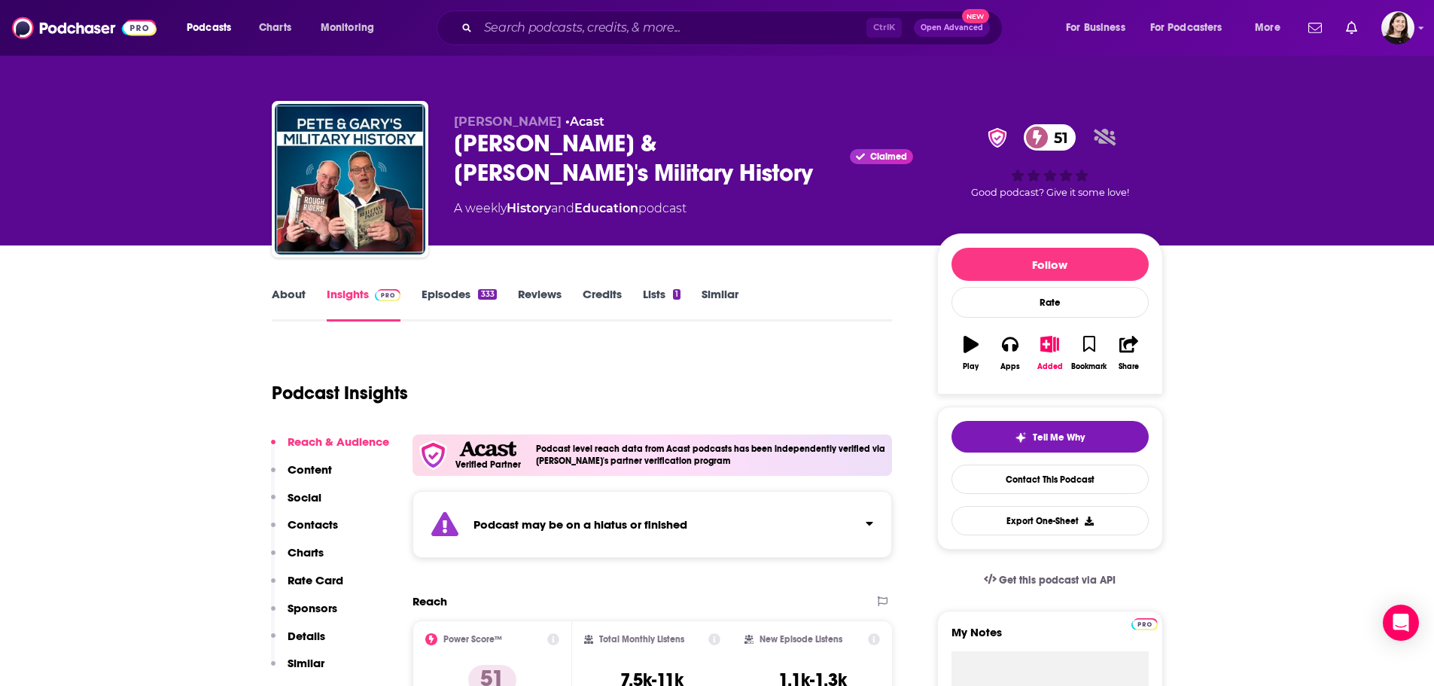
click at [462, 289] on link "Episodes 333" at bounding box center [458, 304] width 75 height 35
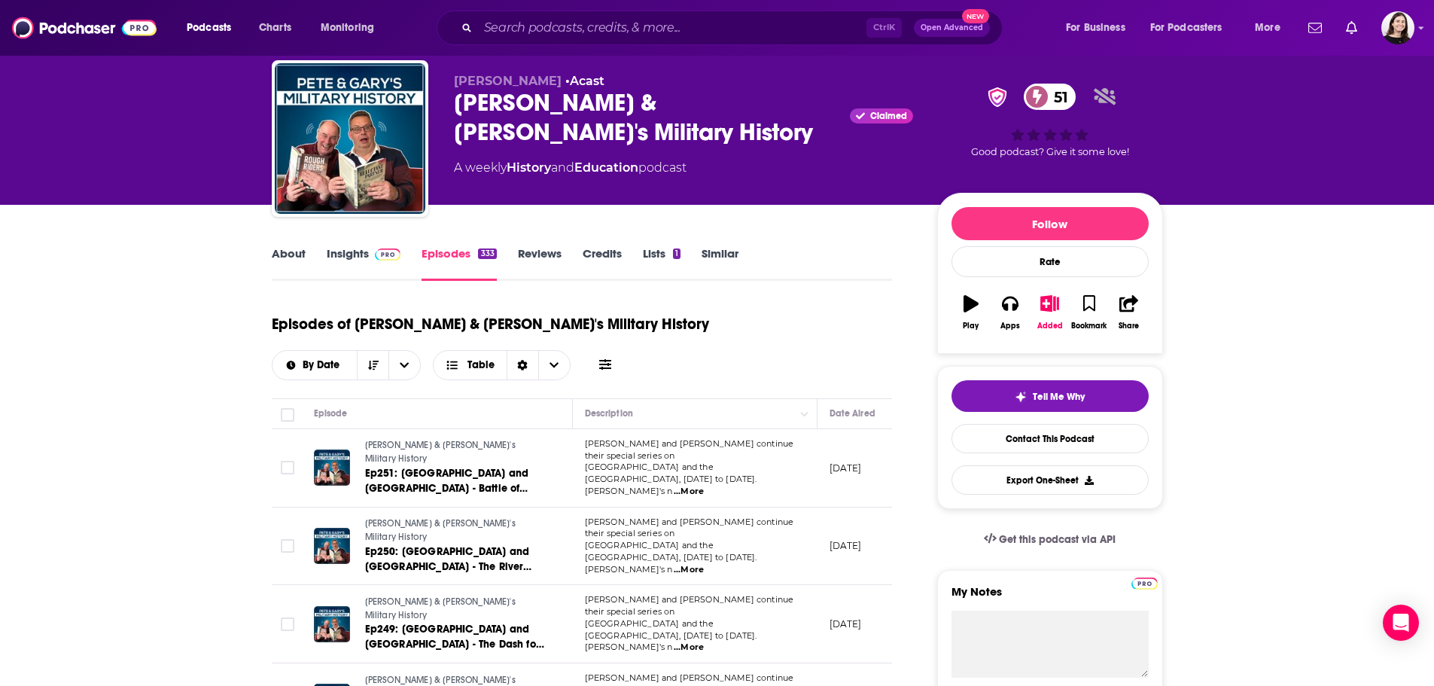
scroll to position [75, 0]
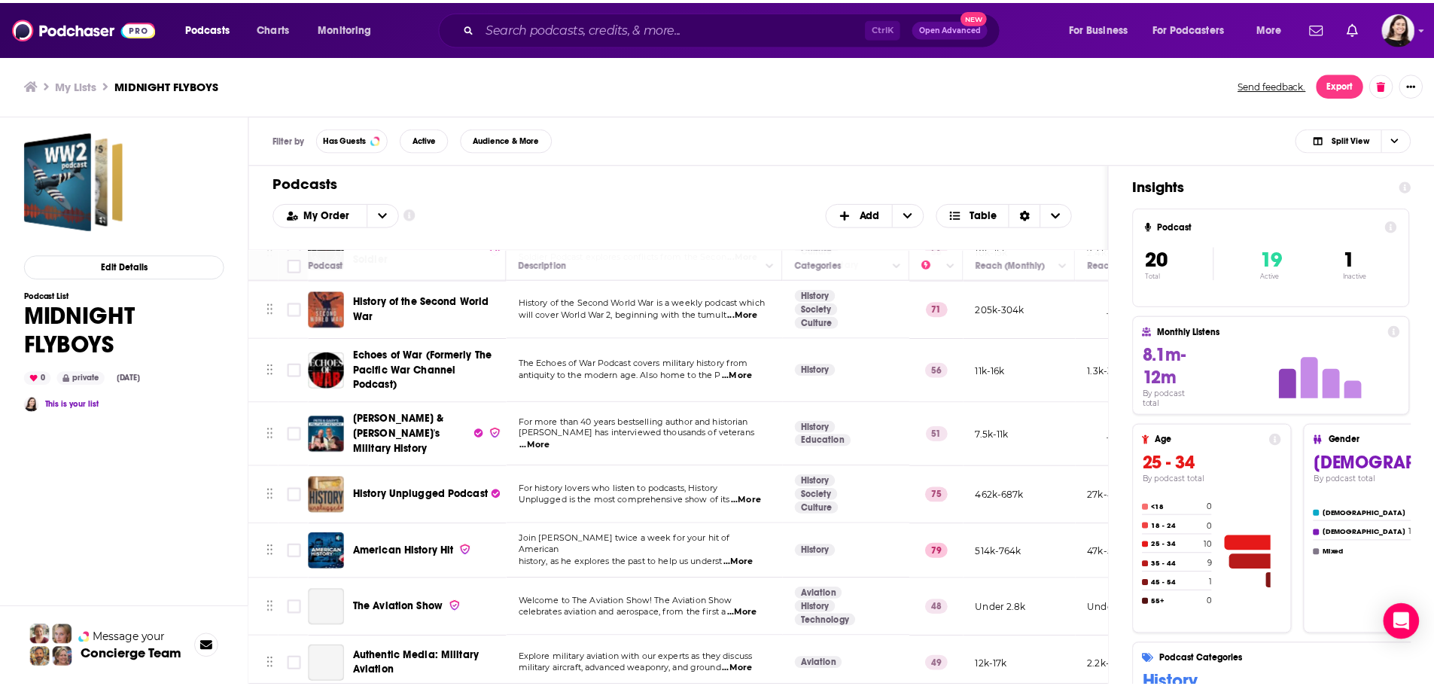
scroll to position [301, 0]
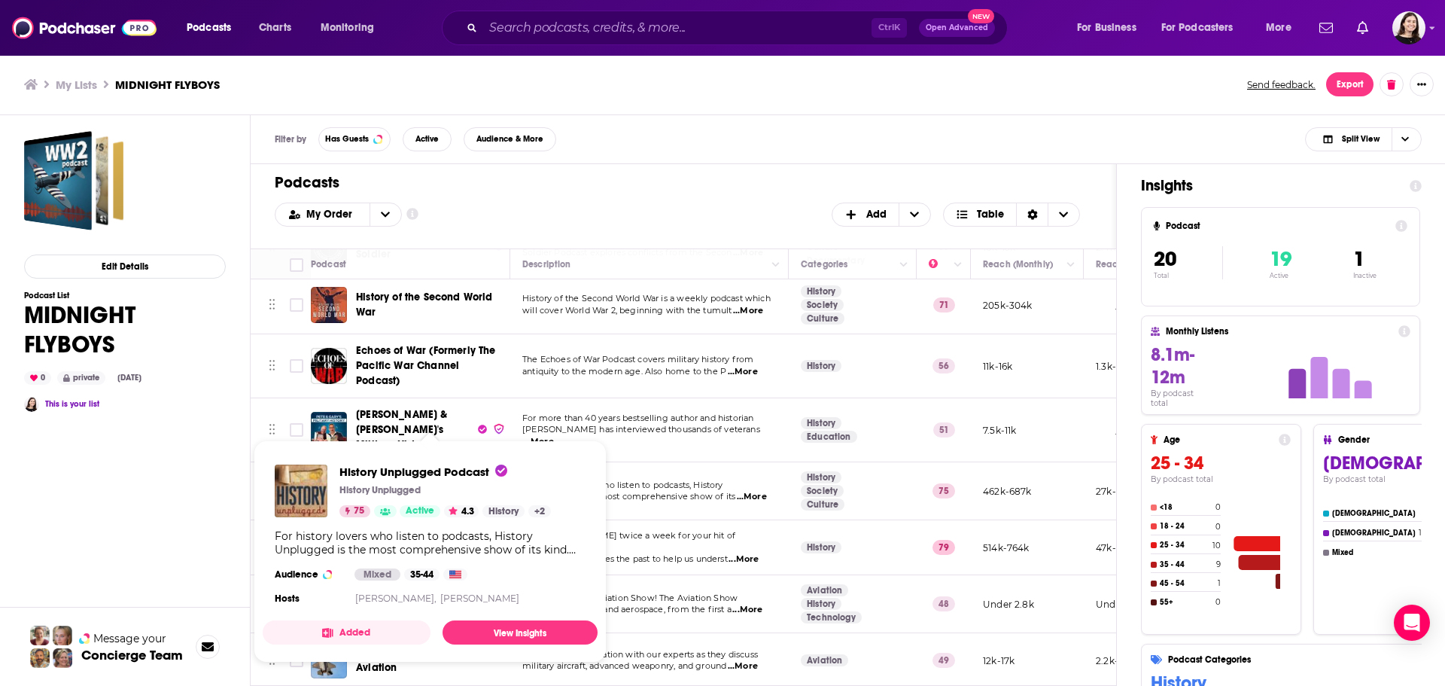
click at [388, 474] on div "History Unplugged Podcast History Unplugged 75 Active 4.3 History + 2" at bounding box center [444, 490] width 211 height 53
click at [388, 474] on span "History Unplugged Podcast" at bounding box center [423, 471] width 168 height 14
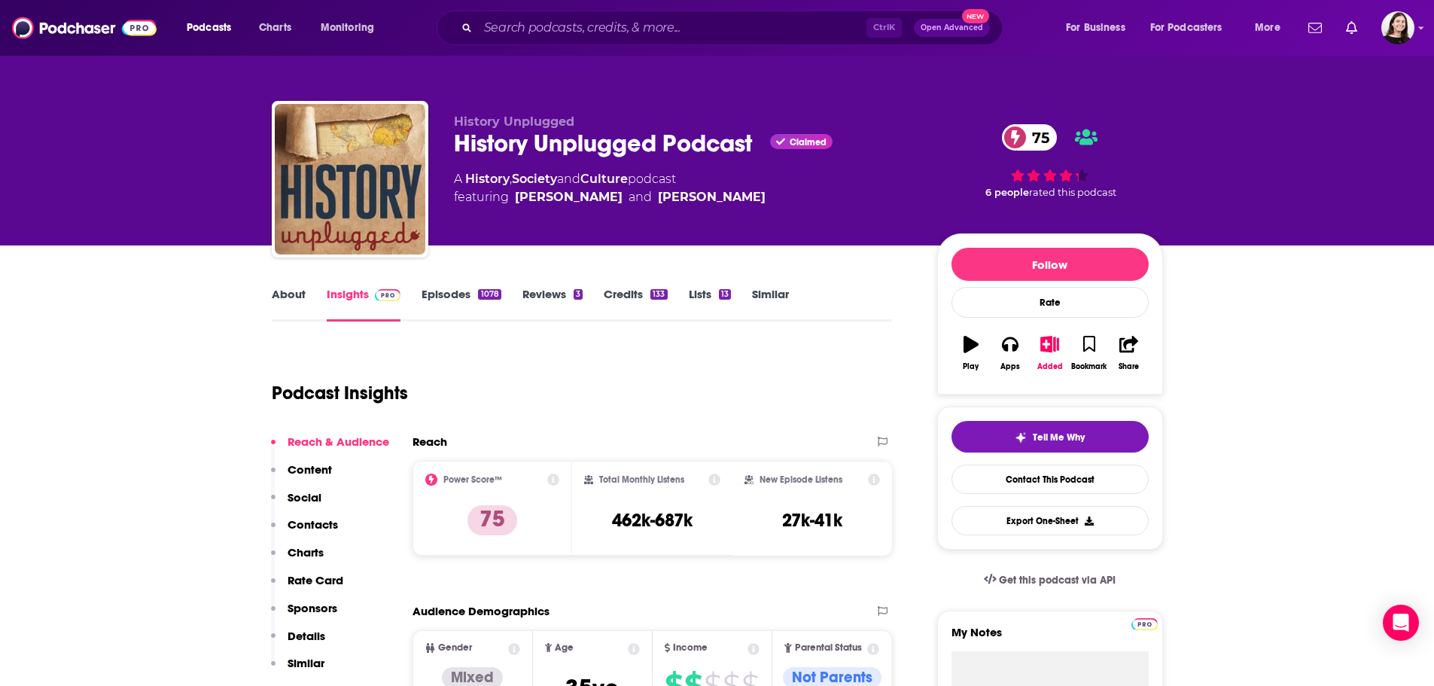
click at [457, 294] on link "Episodes 1078" at bounding box center [460, 304] width 79 height 35
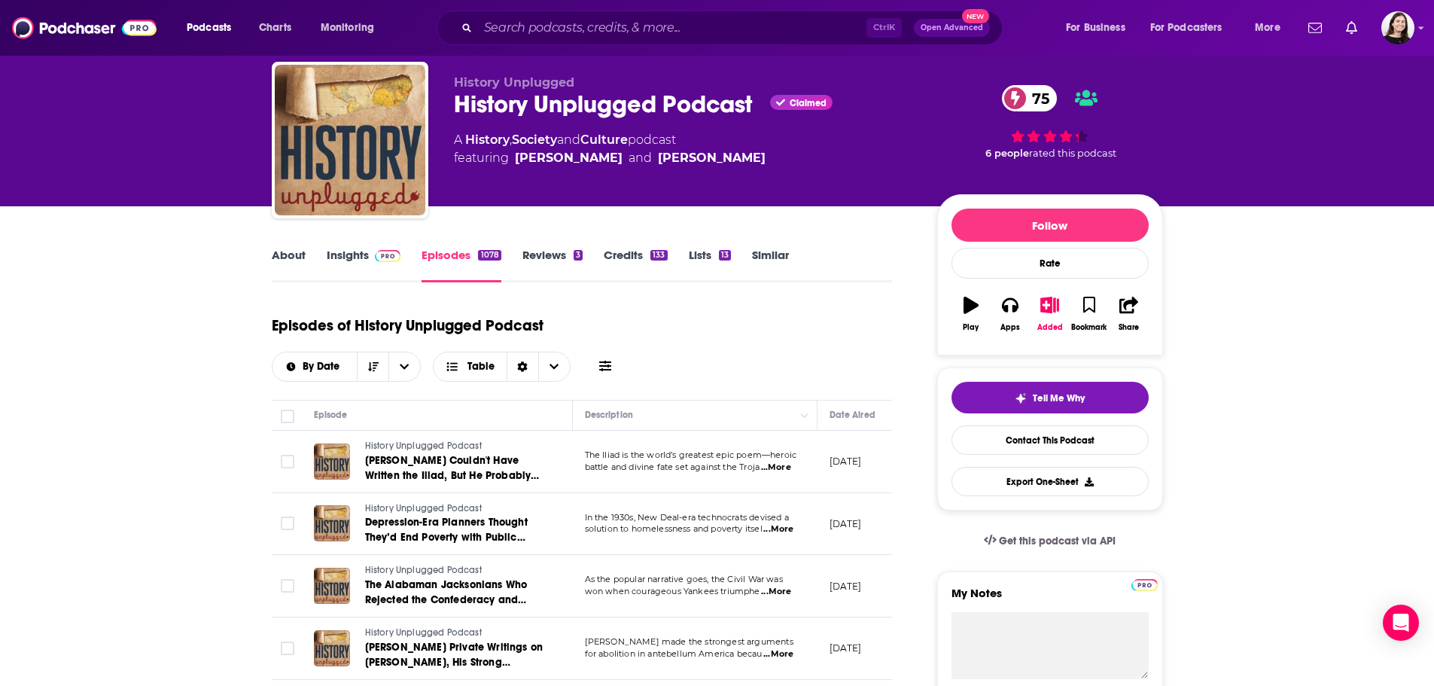
scroll to position [75, 0]
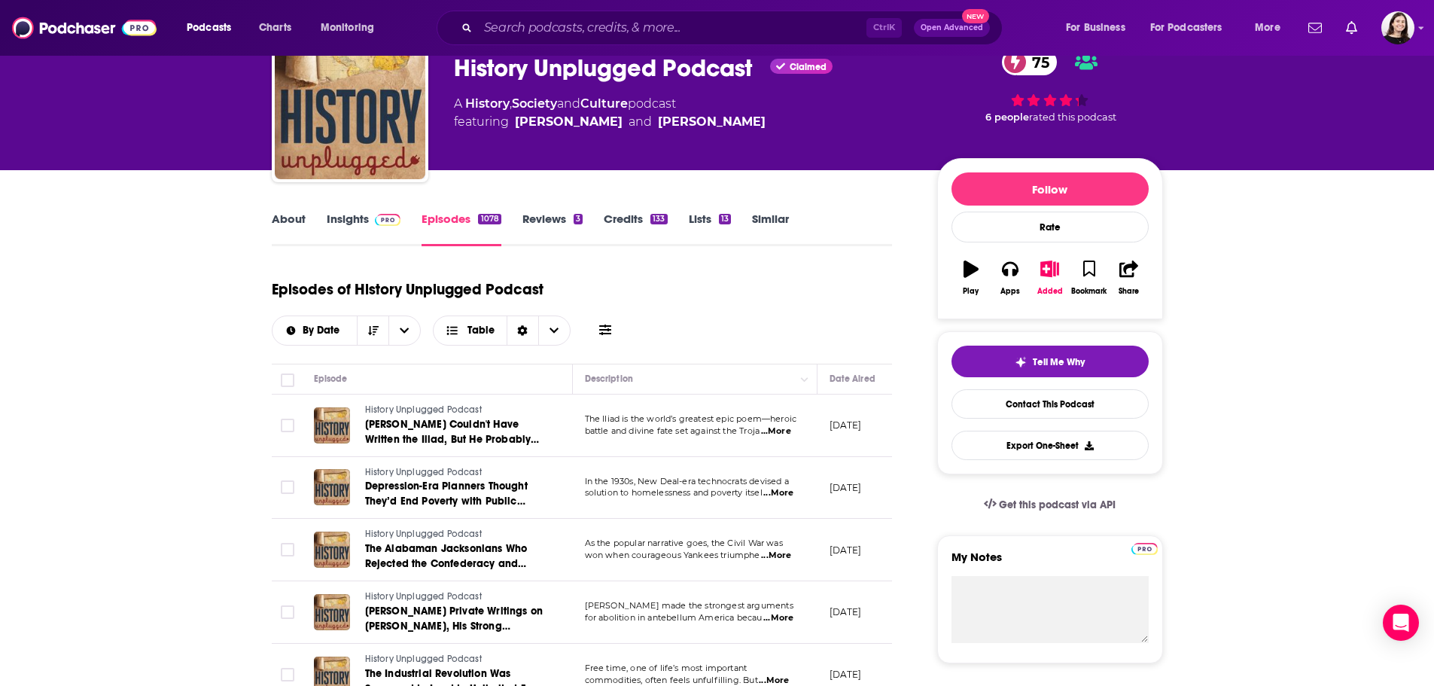
click at [626, 226] on link "Credits 133" at bounding box center [635, 228] width 63 height 35
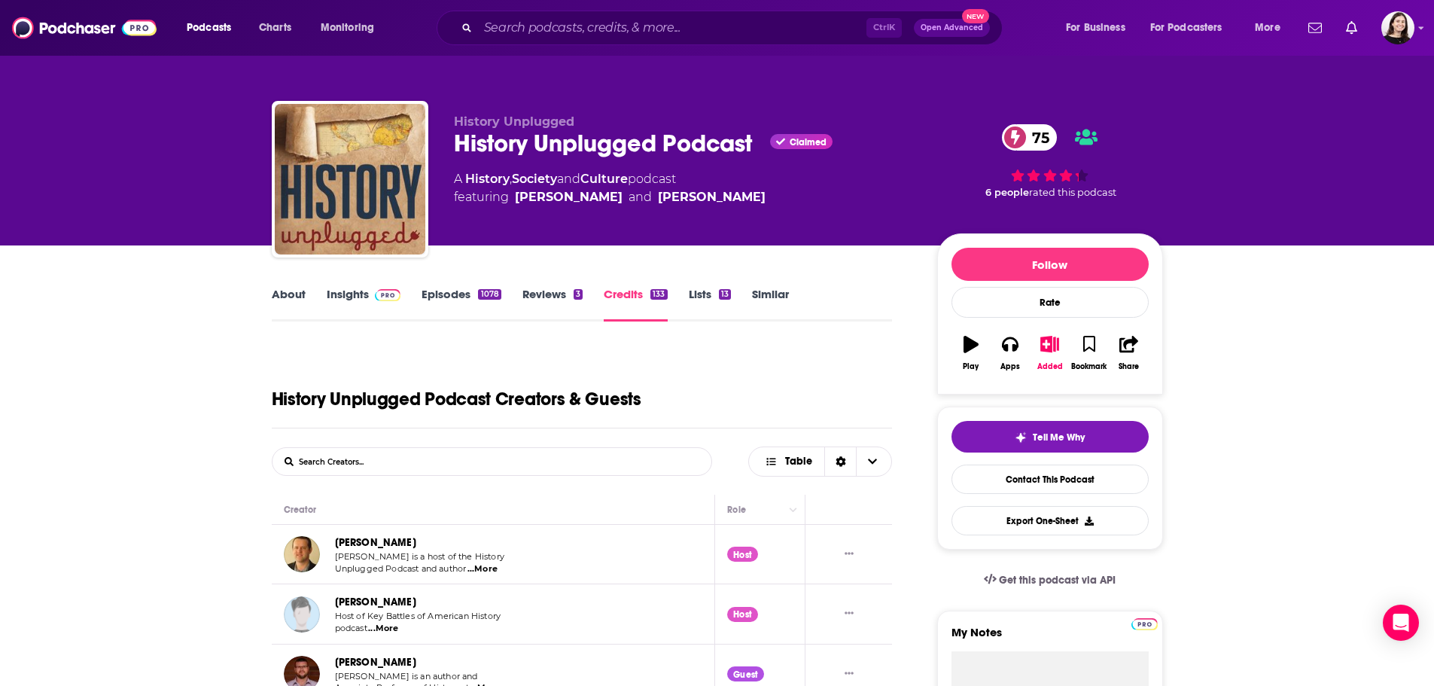
click at [346, 306] on link "Insights" at bounding box center [364, 304] width 75 height 35
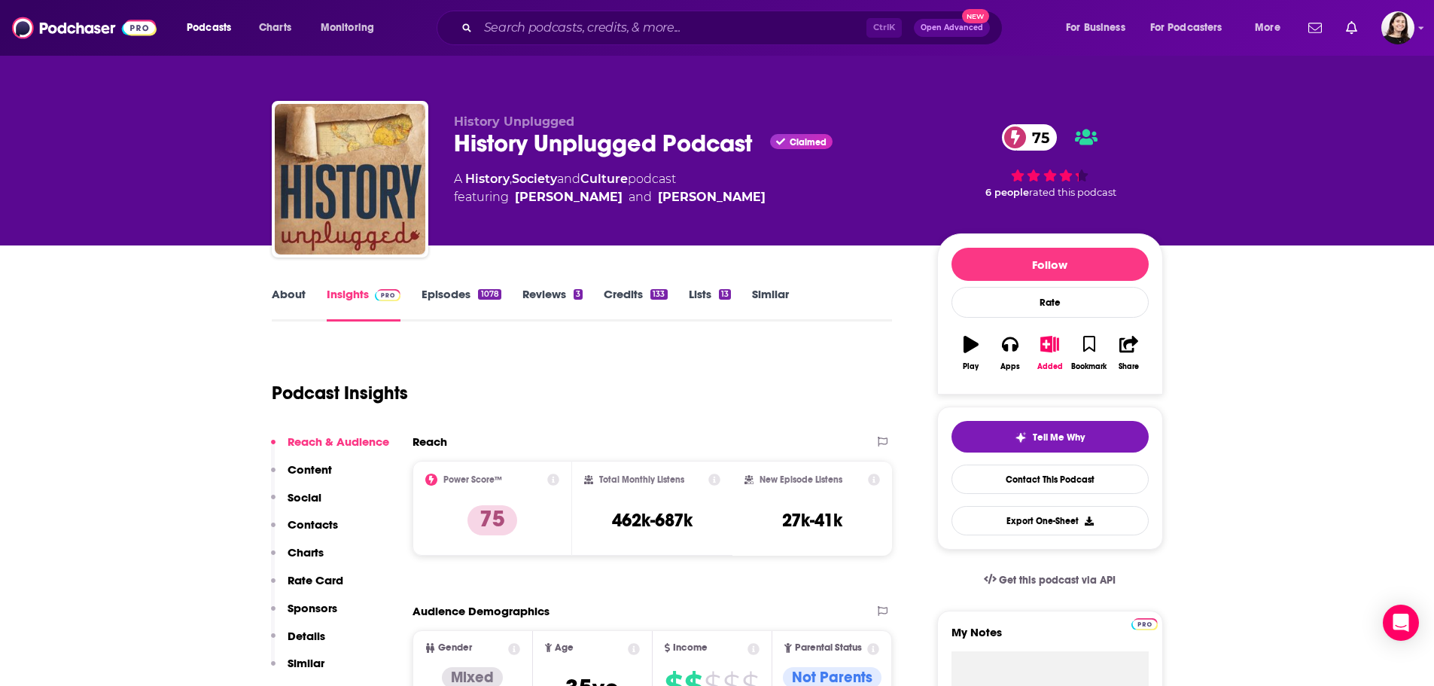
click at [457, 302] on link "Episodes 1078" at bounding box center [460, 304] width 79 height 35
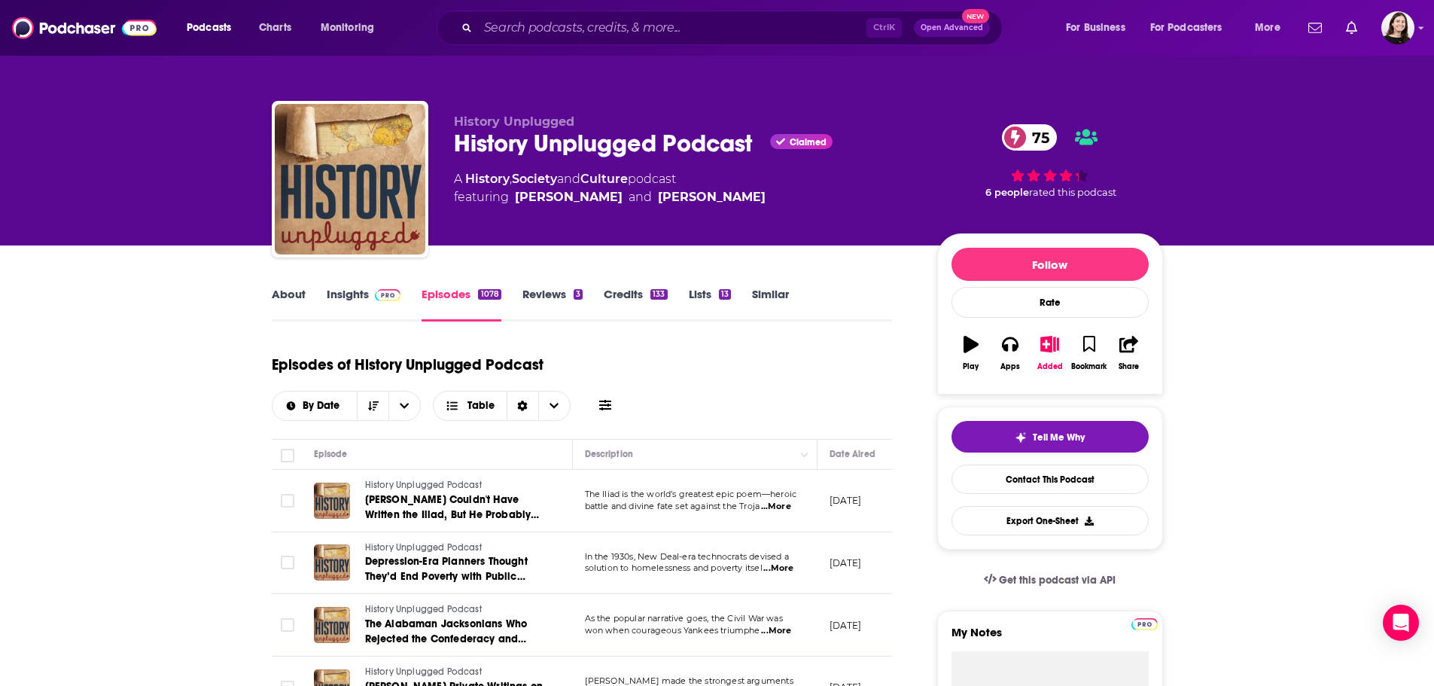
click at [774, 500] on span "...More" at bounding box center [776, 506] width 30 height 12
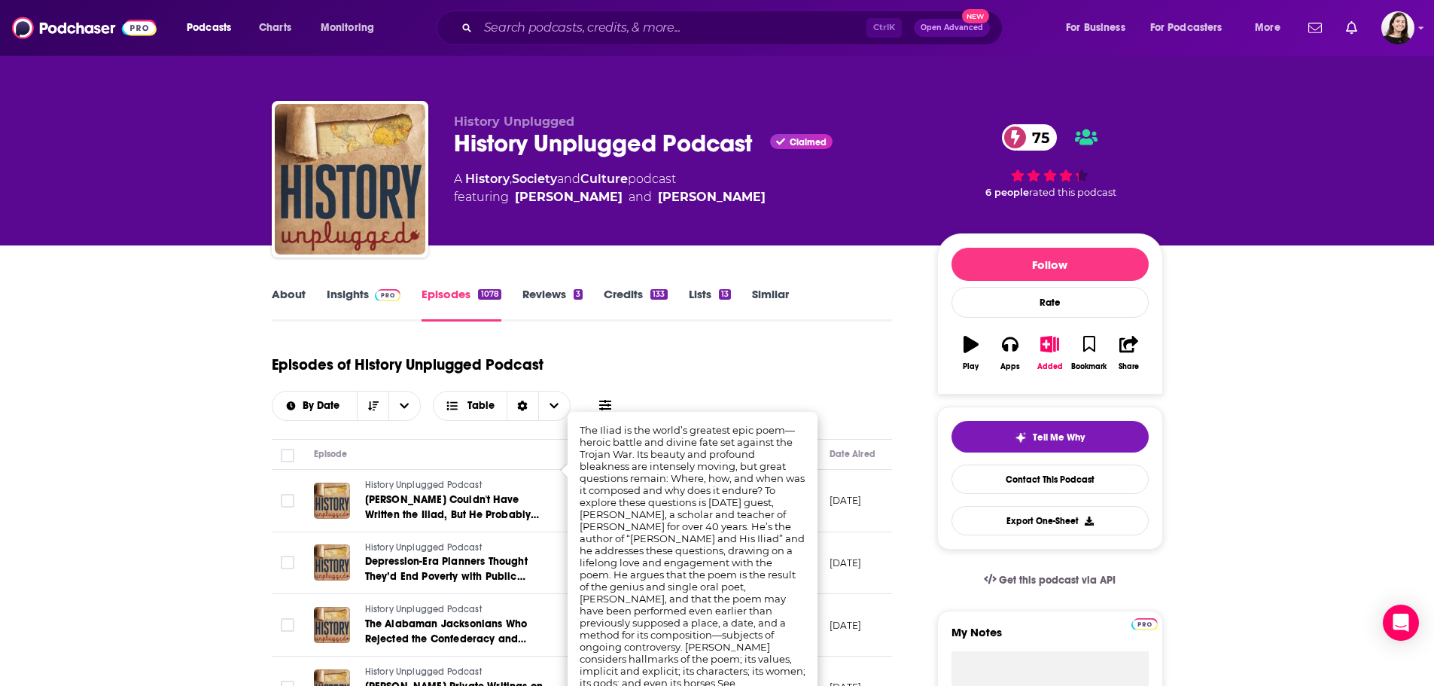
scroll to position [75, 0]
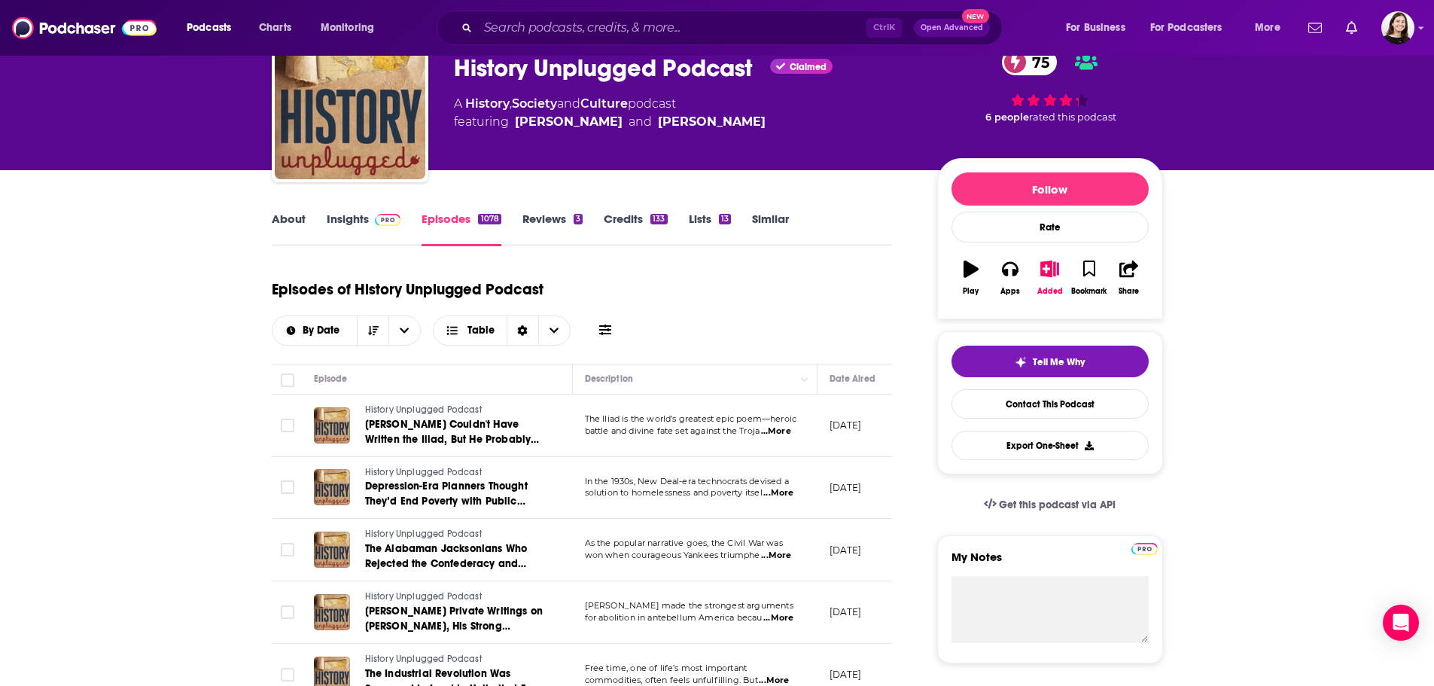
click at [792, 487] on span "...More" at bounding box center [778, 493] width 30 height 12
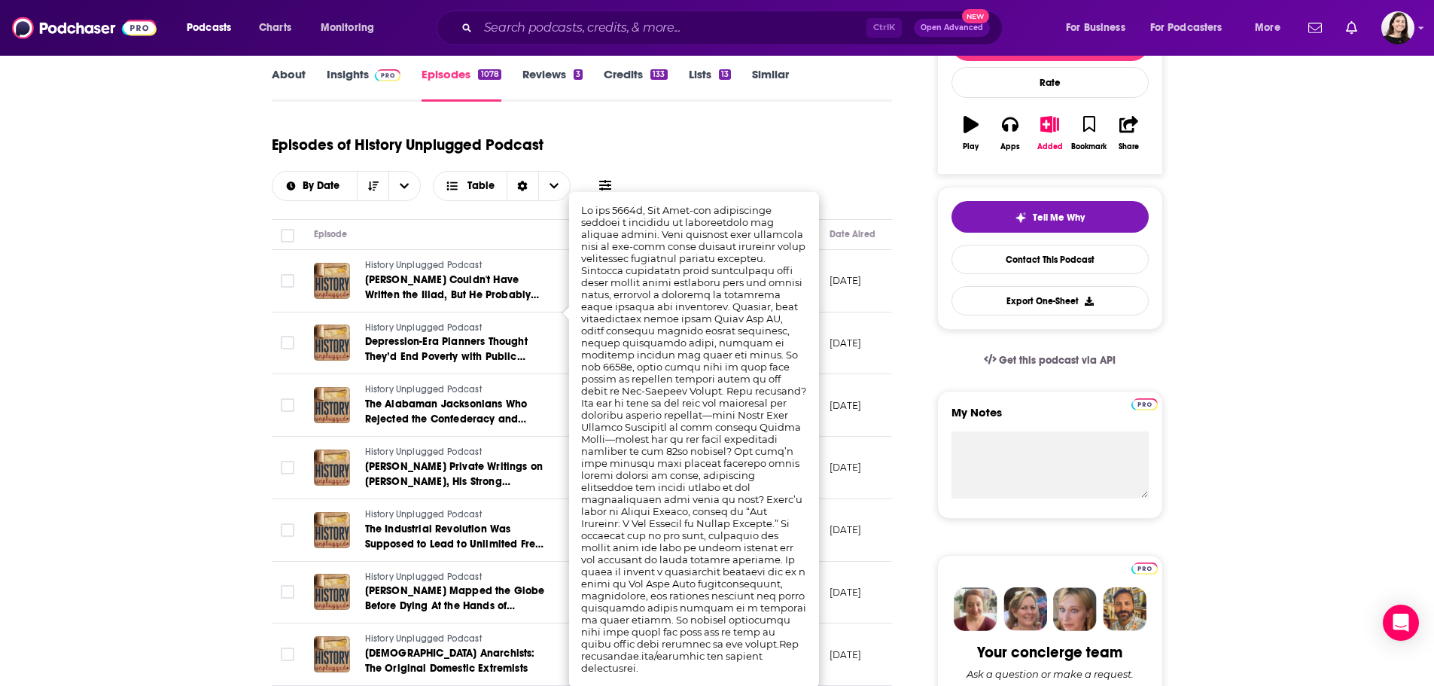
scroll to position [226, 0]
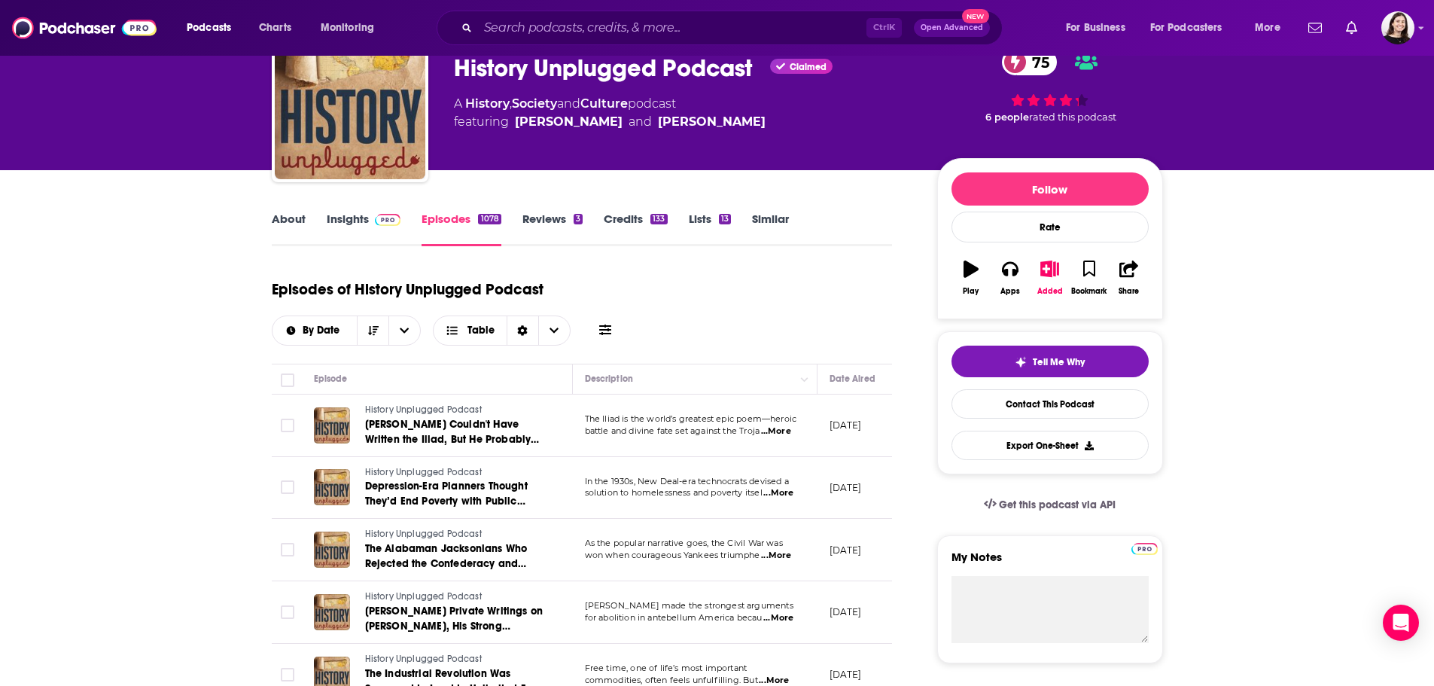
scroll to position [0, 0]
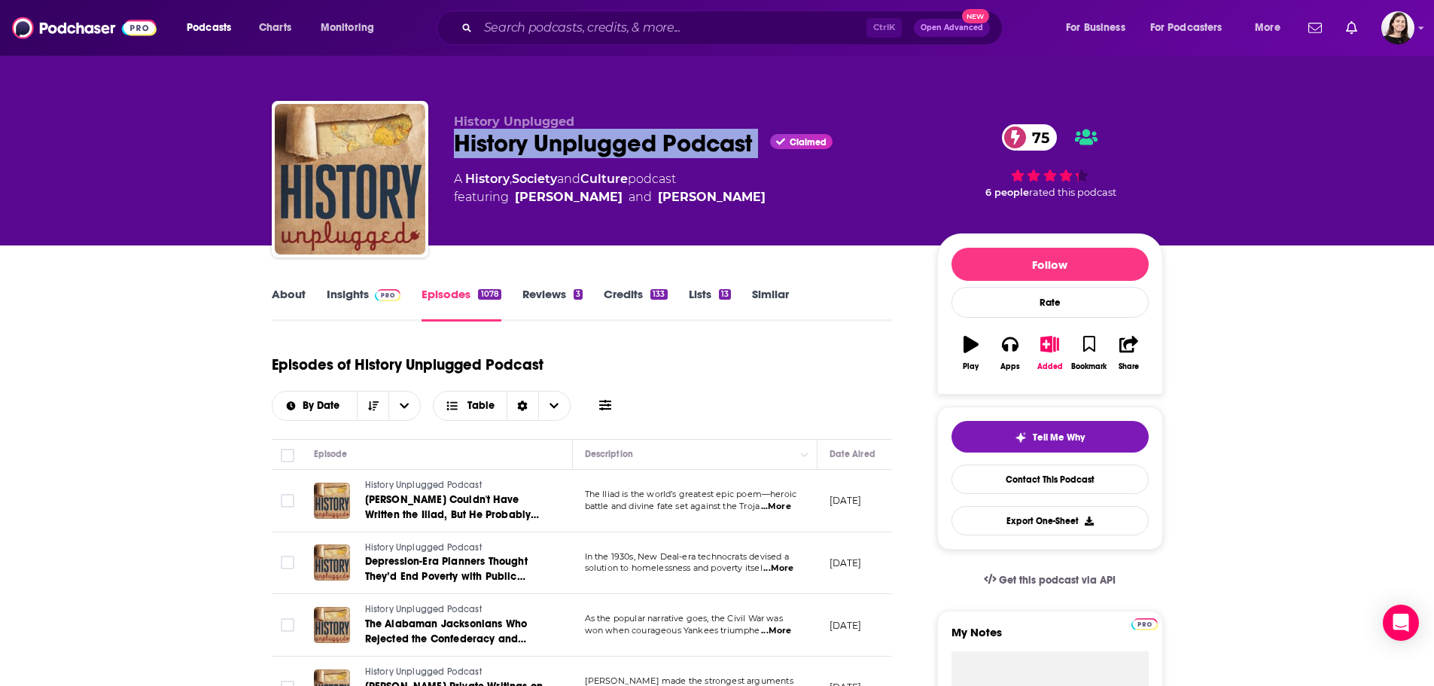
drag, startPoint x: 449, startPoint y: 144, endPoint x: 762, endPoint y: 150, distance: 313.1
click at [762, 150] on div "History Unplugged History Unplugged Podcast Claimed 75 A History , Society and …" at bounding box center [717, 182] width 891 height 163
copy div "History Unplugged Podcast"
click at [339, 295] on link "Insights" at bounding box center [364, 304] width 75 height 35
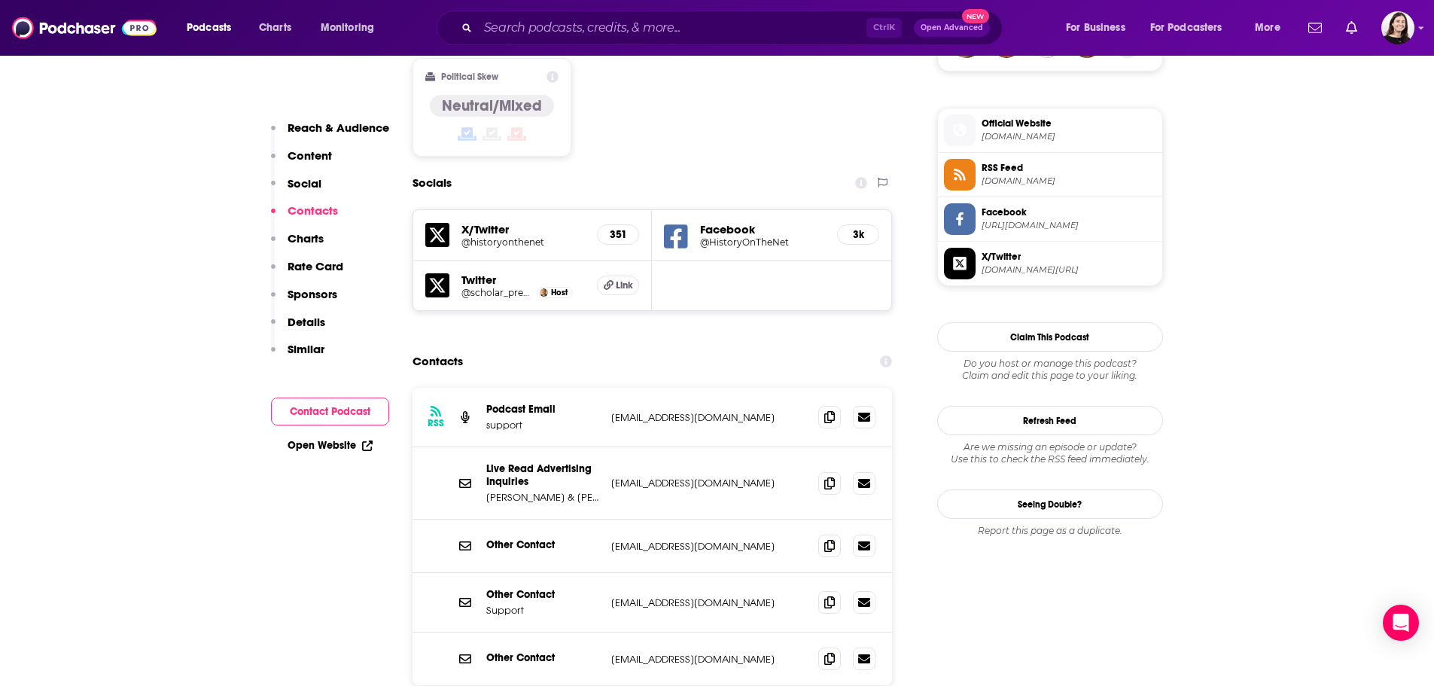
scroll to position [1204, 0]
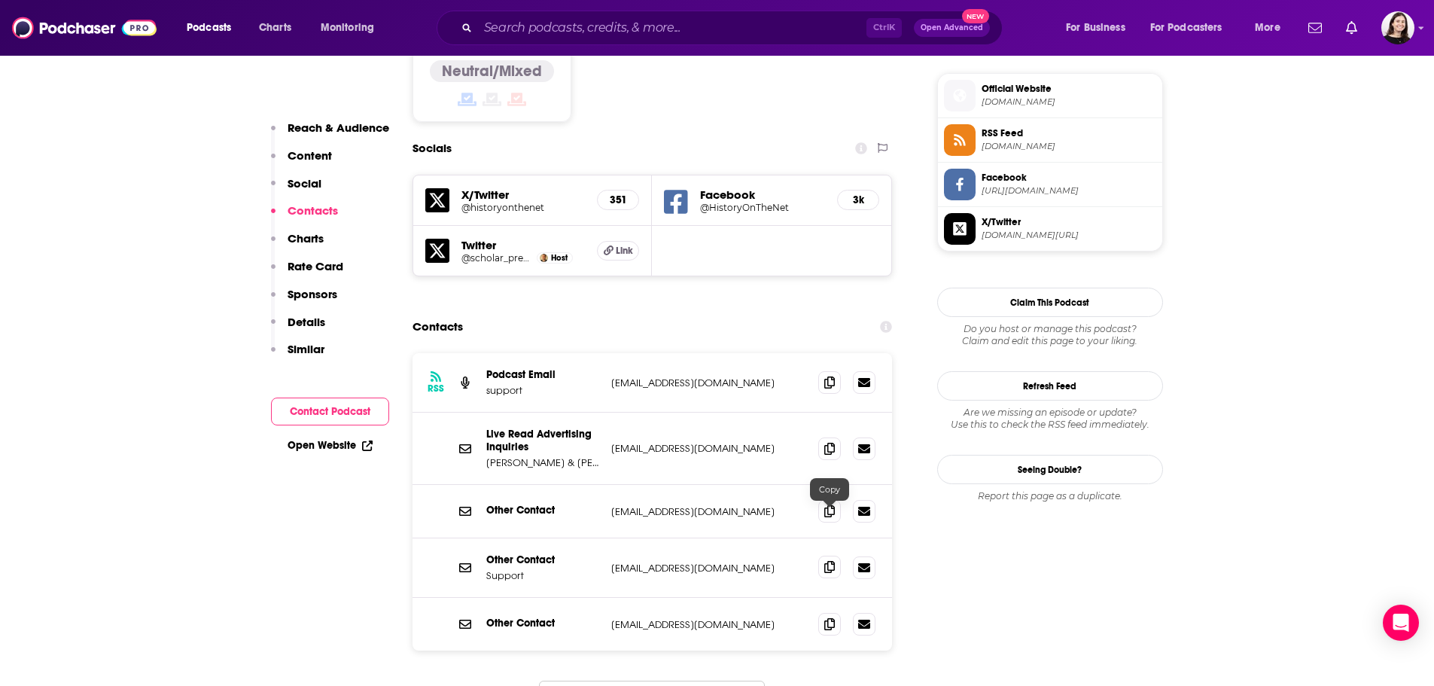
click at [825, 561] on icon at bounding box center [829, 567] width 11 height 12
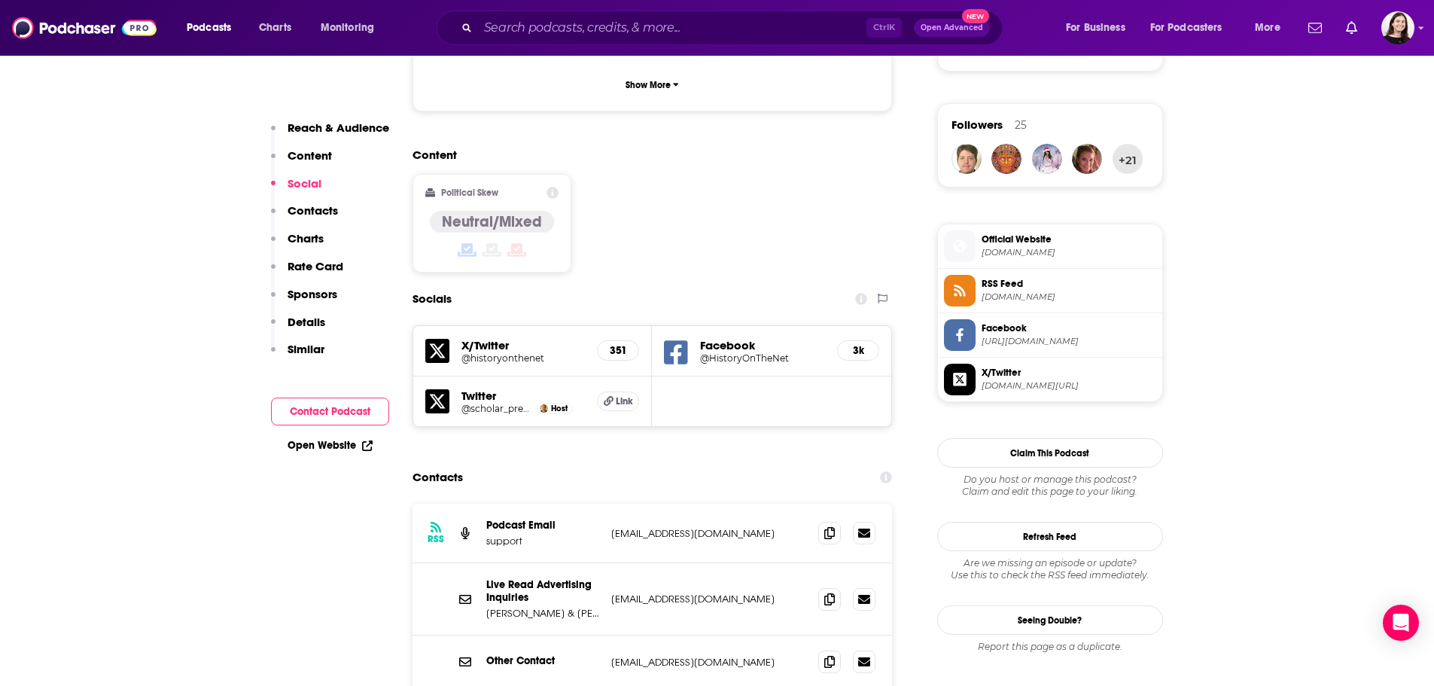
scroll to position [1505, 0]
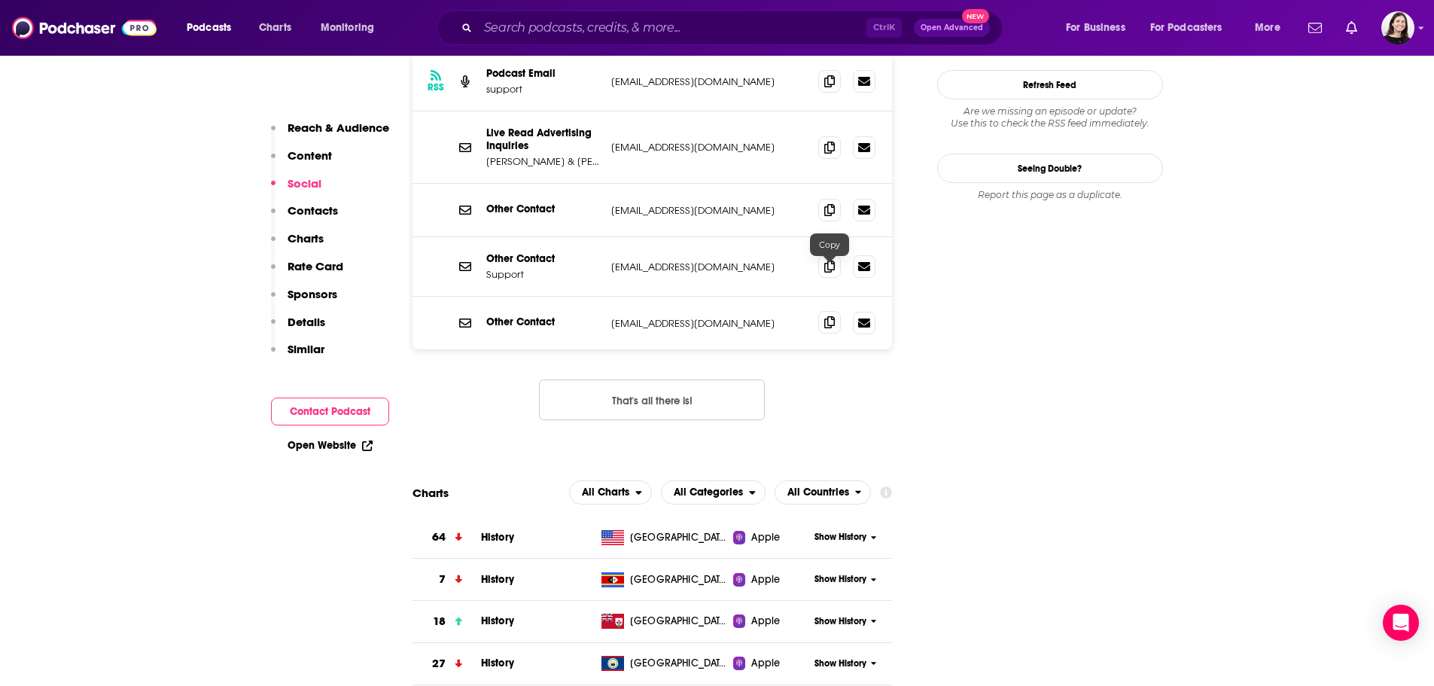
click at [832, 311] on span at bounding box center [829, 322] width 23 height 23
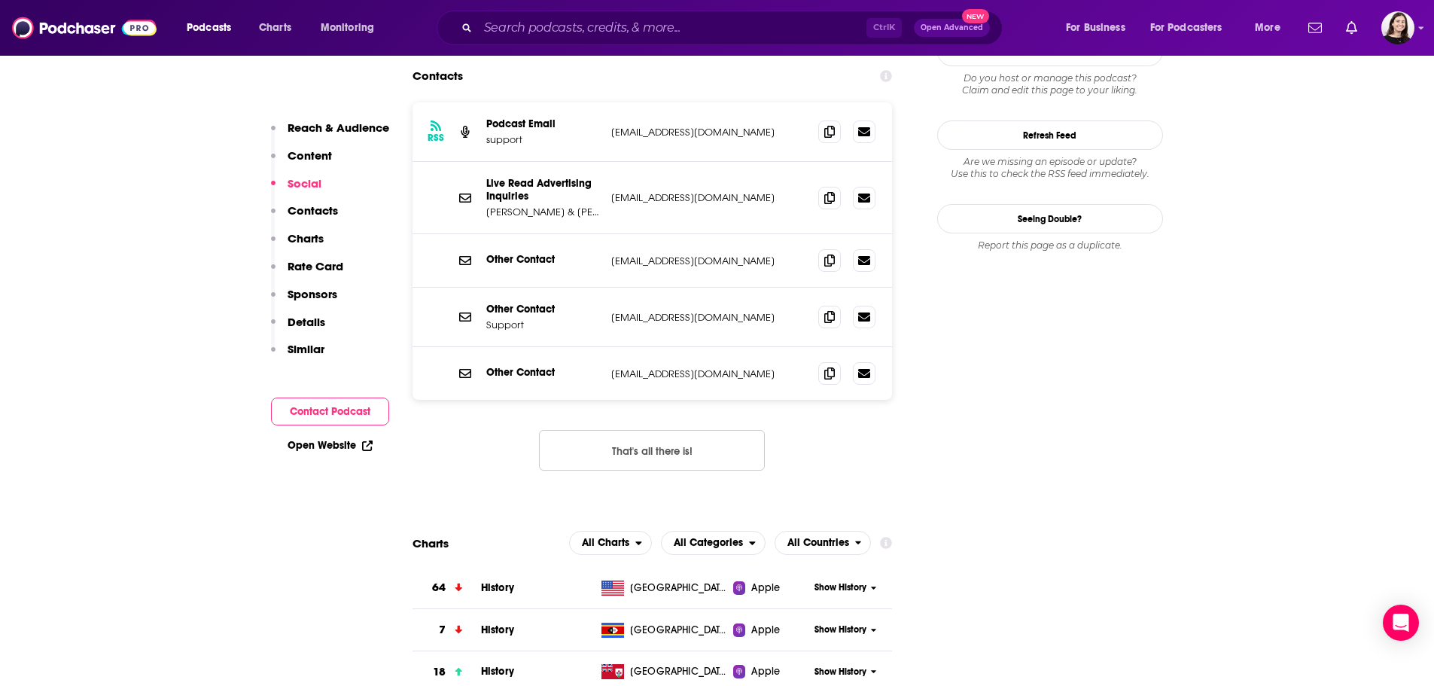
scroll to position [1430, 0]
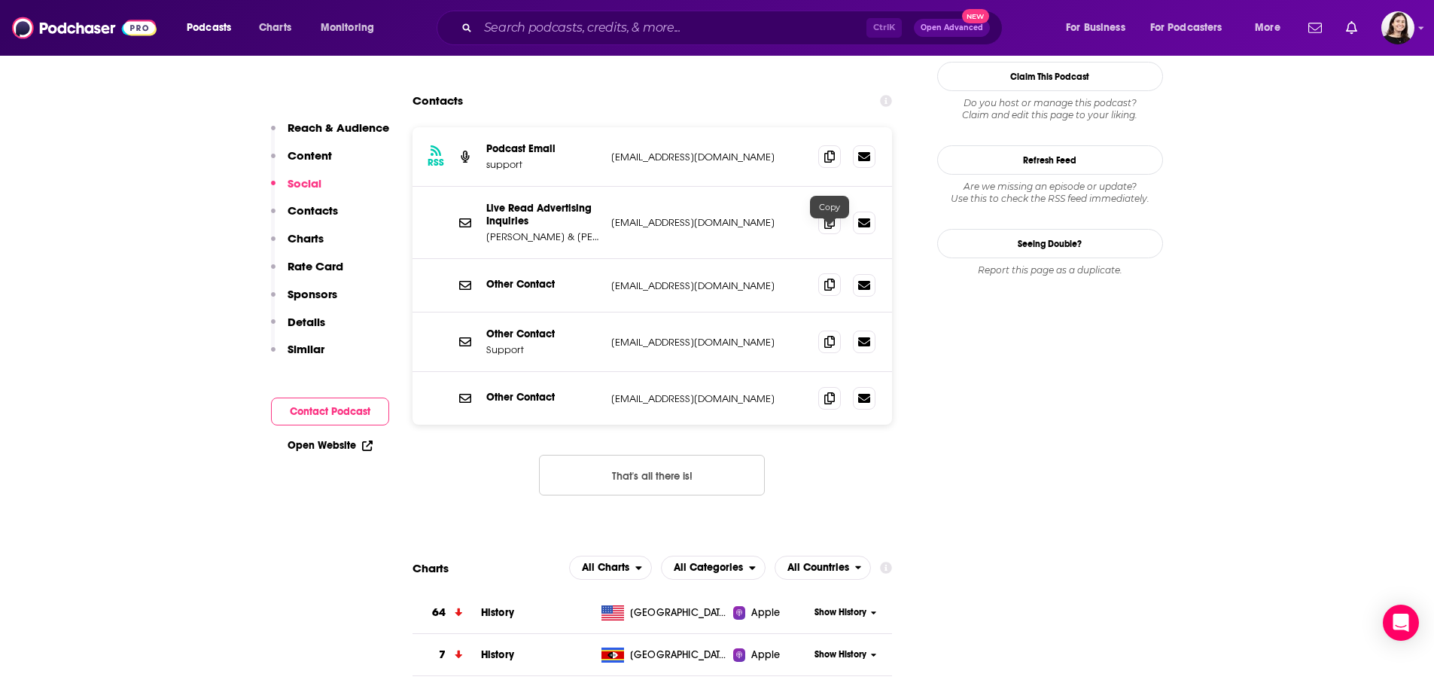
click at [837, 273] on span at bounding box center [829, 284] width 23 height 23
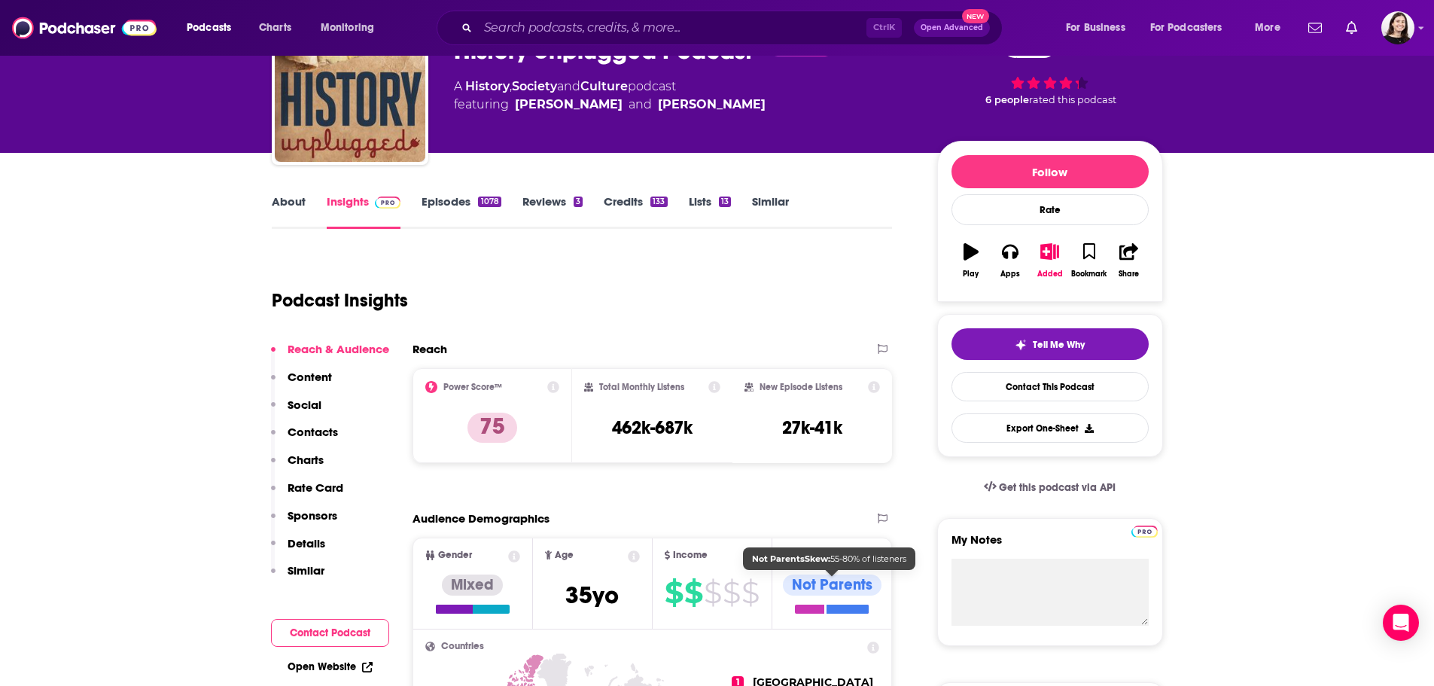
scroll to position [0, 0]
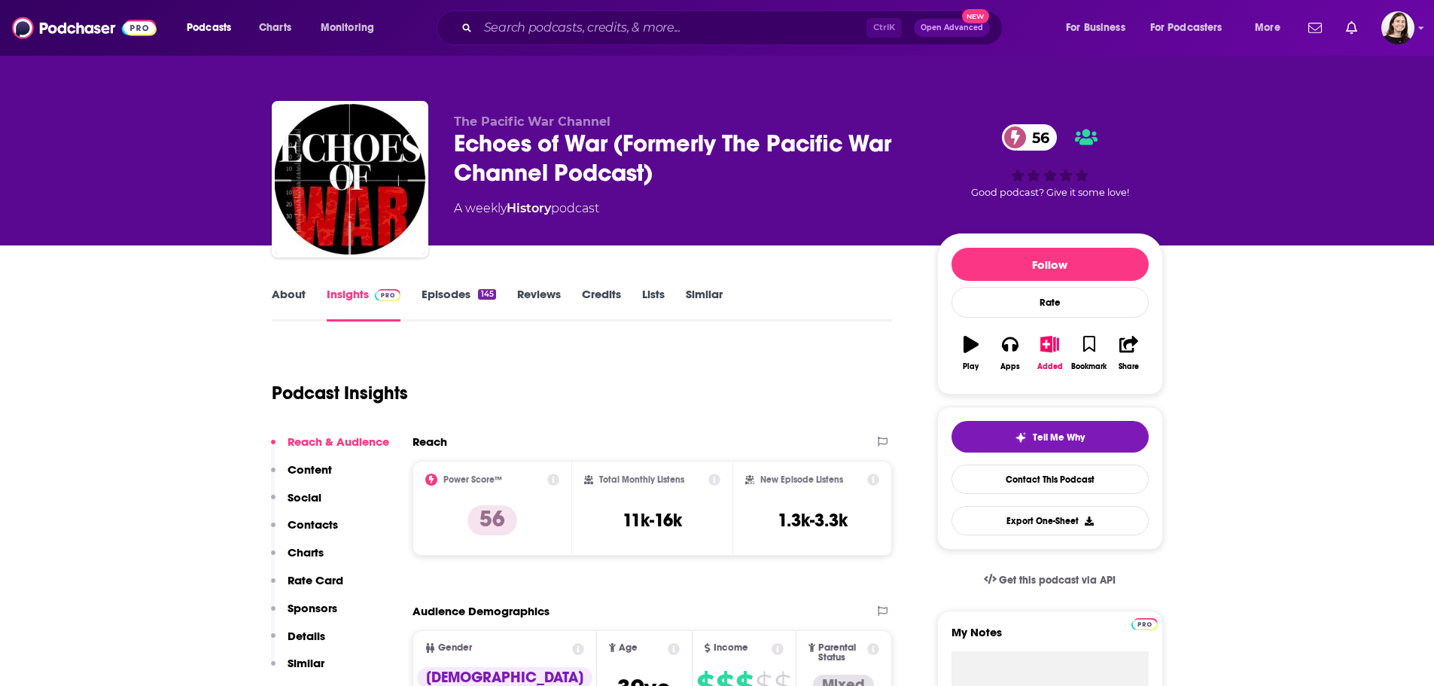
click at [446, 292] on link "Episodes 145" at bounding box center [458, 304] width 74 height 35
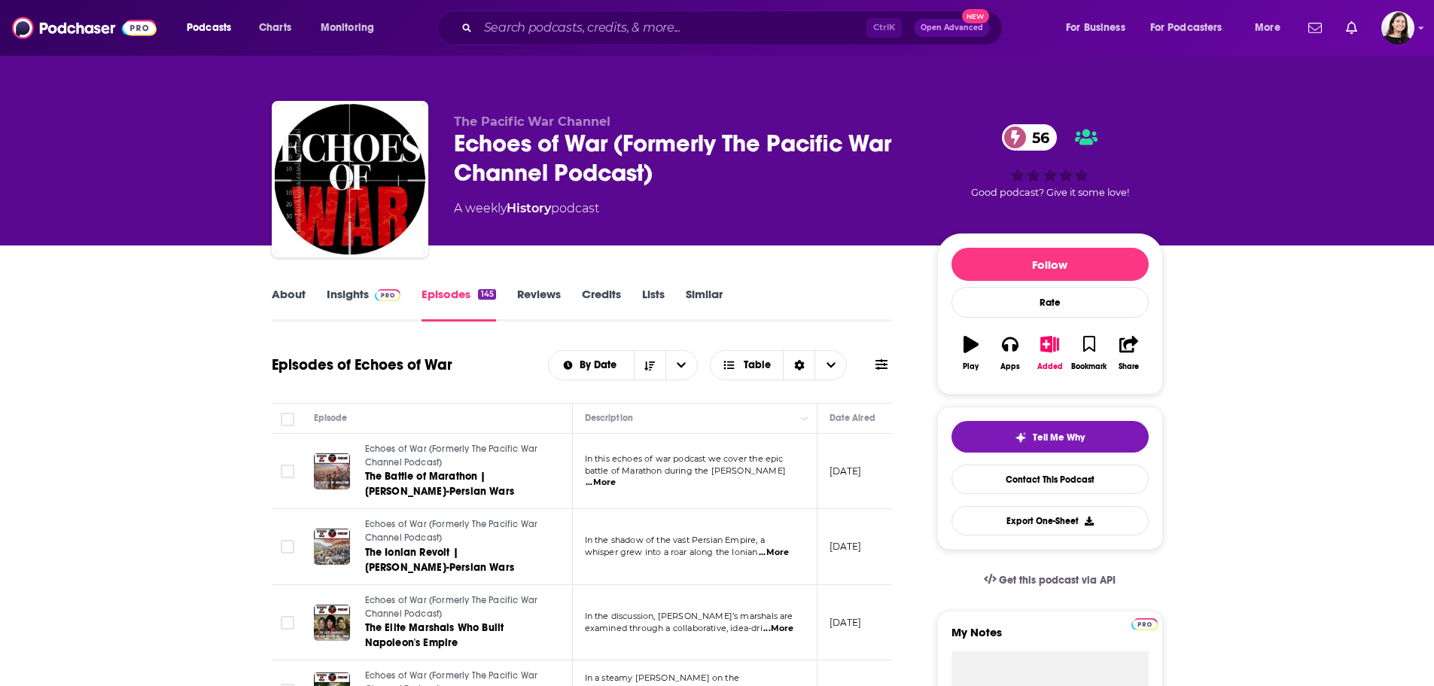
click at [616, 480] on span "...More" at bounding box center [601, 482] width 30 height 12
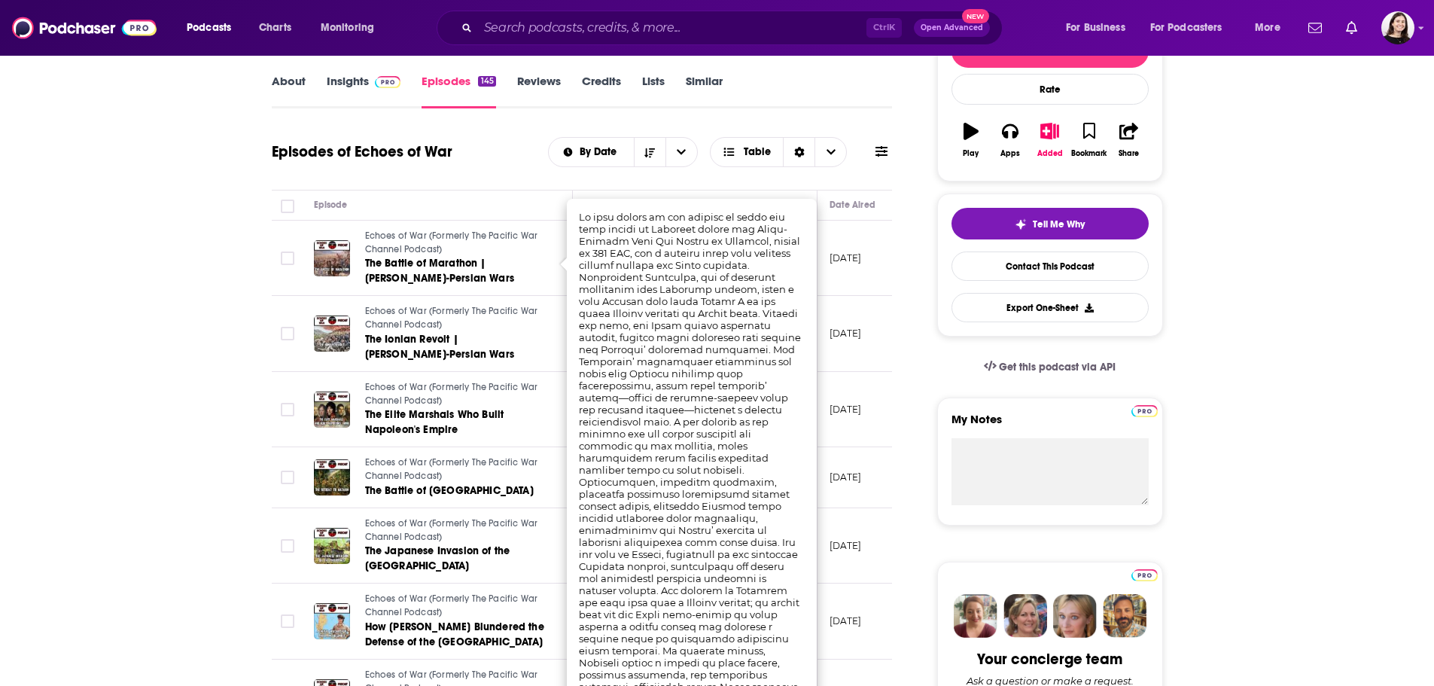
scroll to position [226, 0]
